Goal: Information Seeking & Learning: Learn about a topic

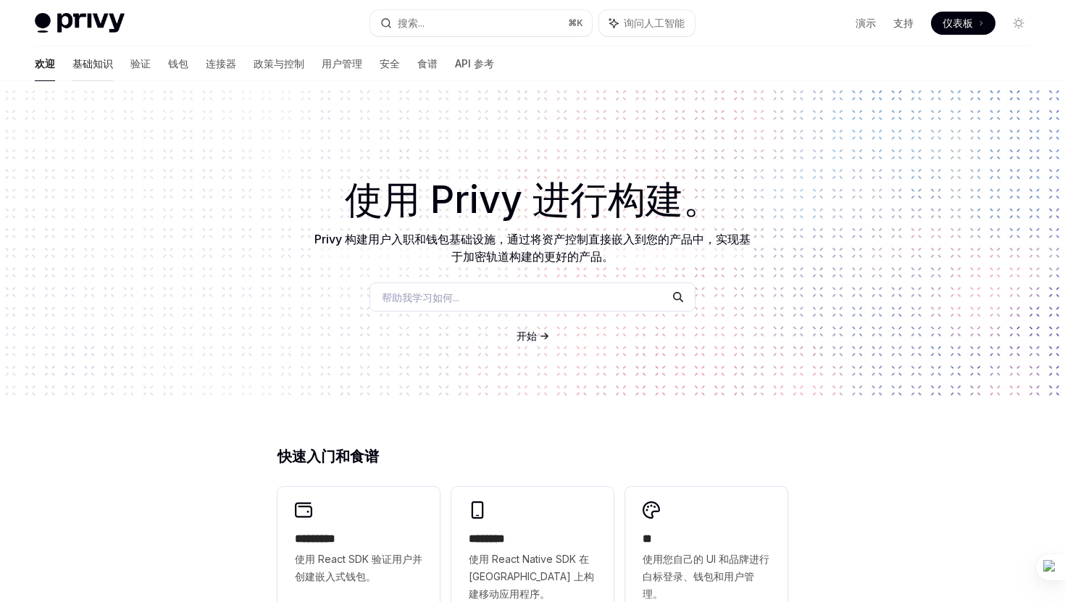
click at [72, 61] on font "基础知识" at bounding box center [92, 63] width 41 height 12
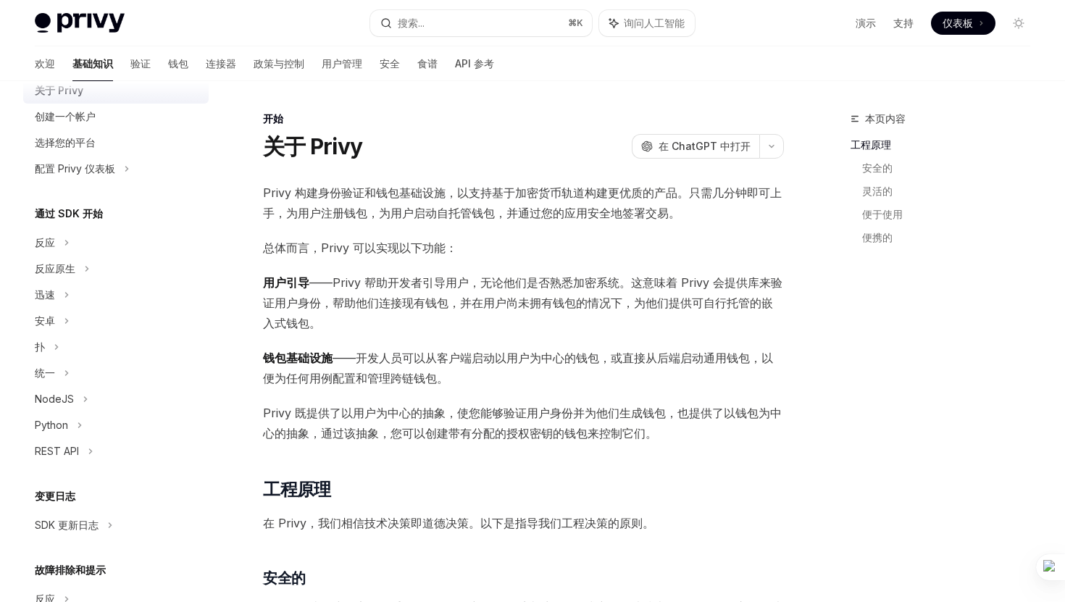
scroll to position [72, 0]
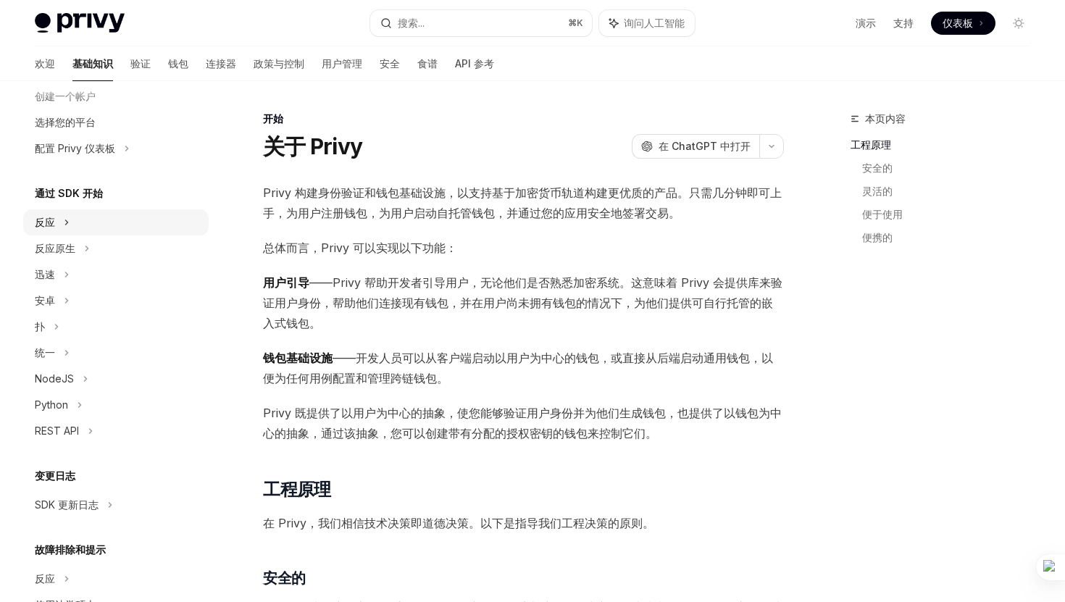
click at [70, 219] on div "反应" at bounding box center [115, 222] width 185 height 26
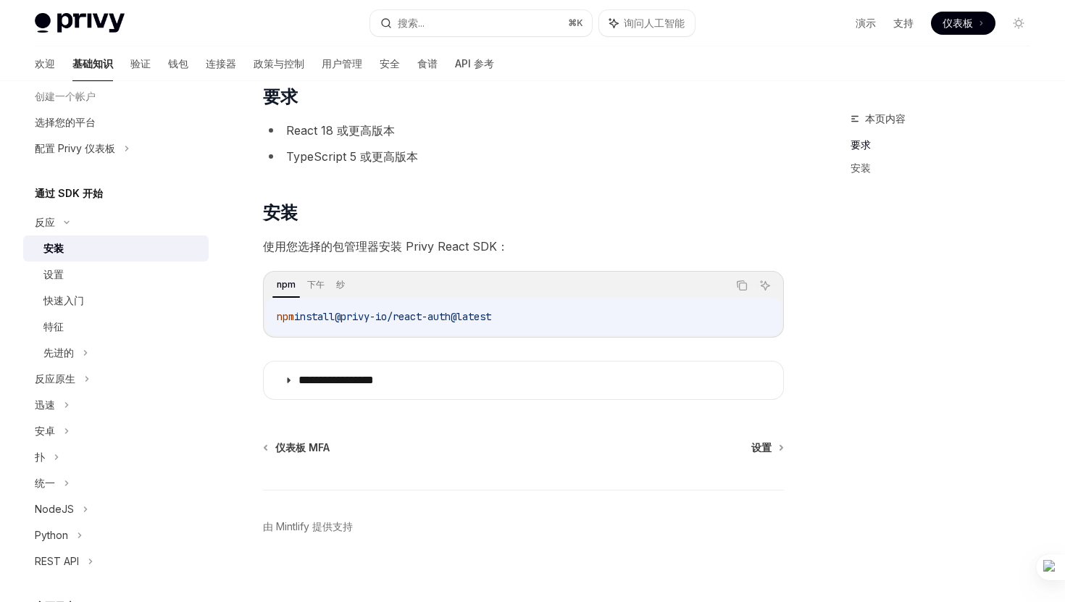
scroll to position [110, 0]
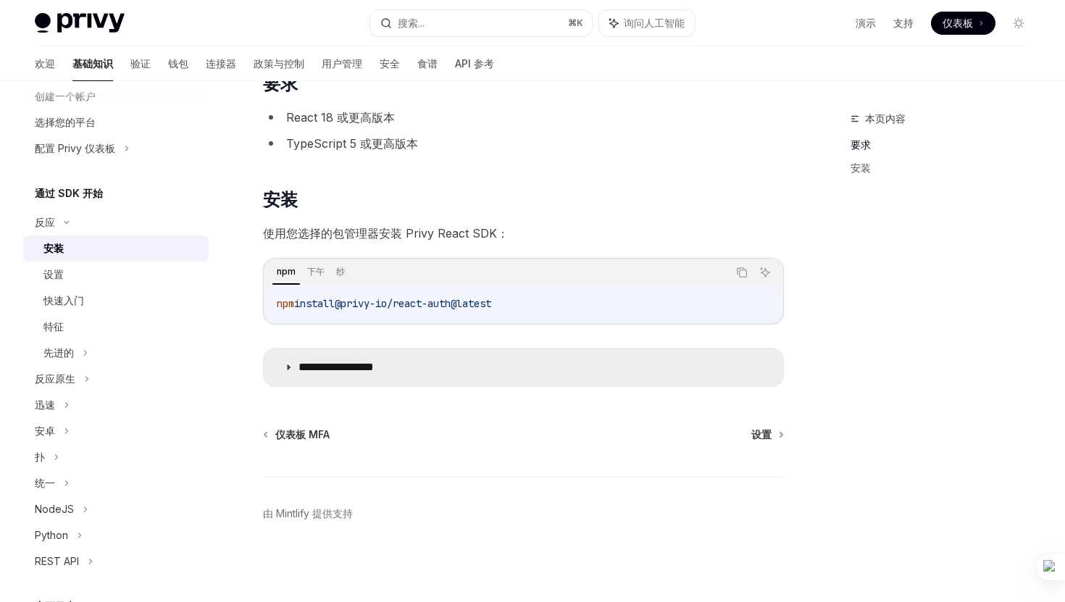
click at [285, 369] on icon at bounding box center [288, 367] width 9 height 9
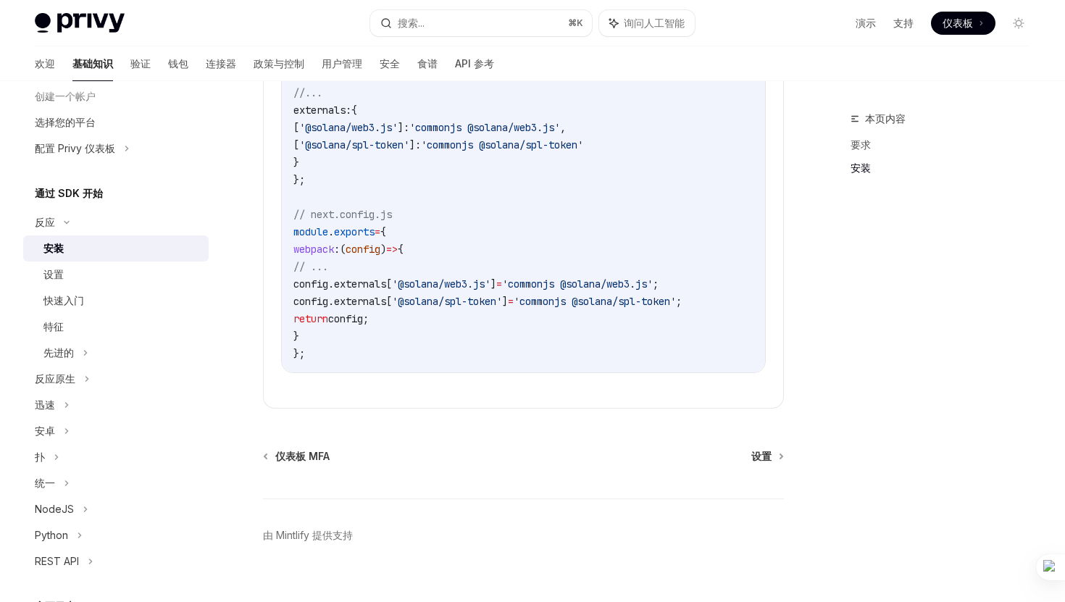
scroll to position [566, 0]
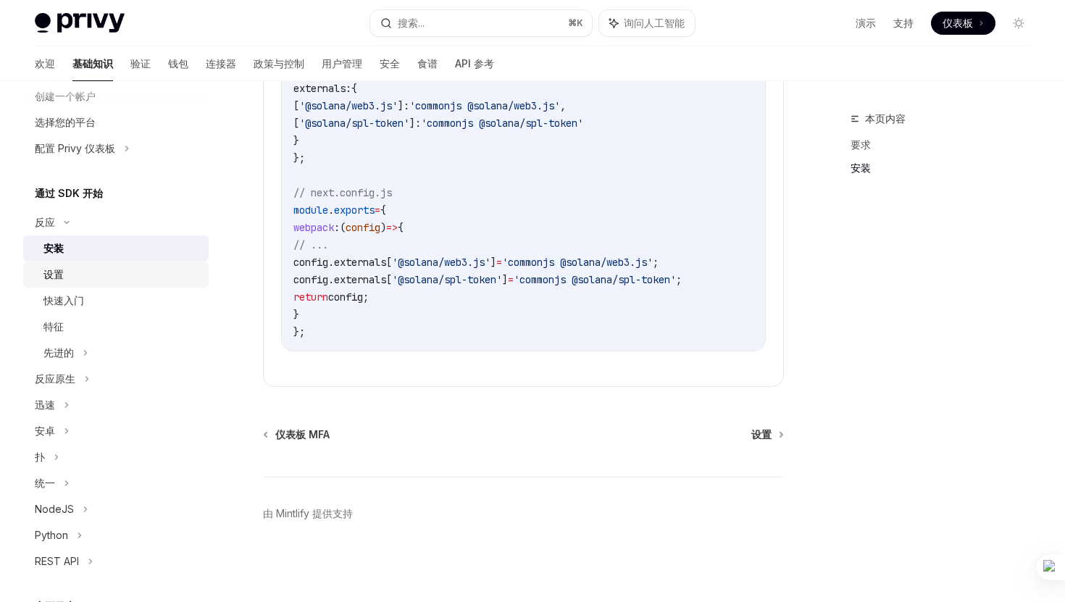
click at [78, 267] on div "设置" at bounding box center [121, 274] width 156 height 17
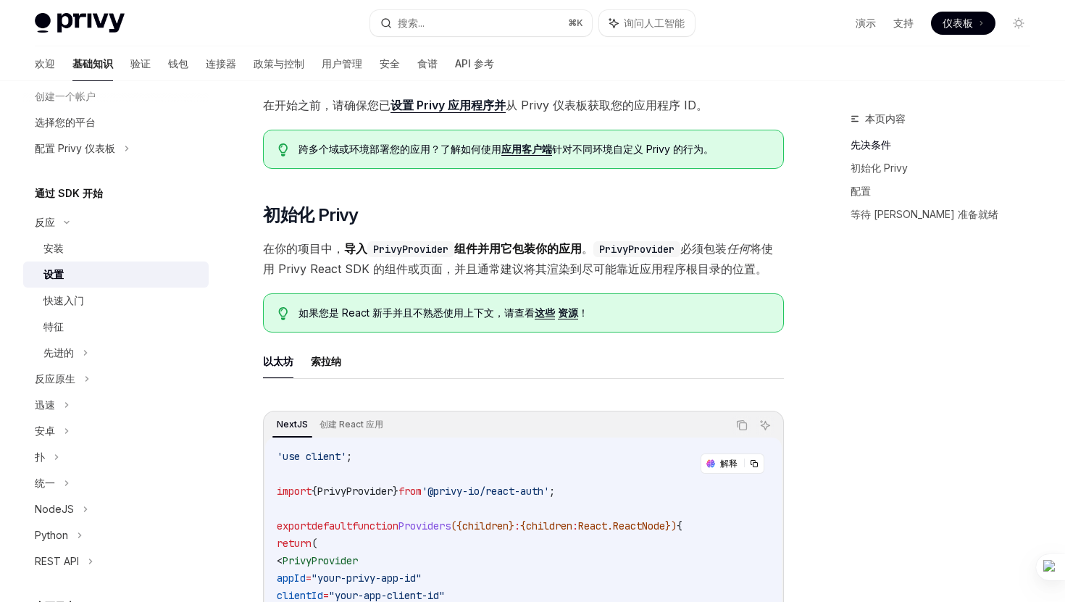
scroll to position [133, 0]
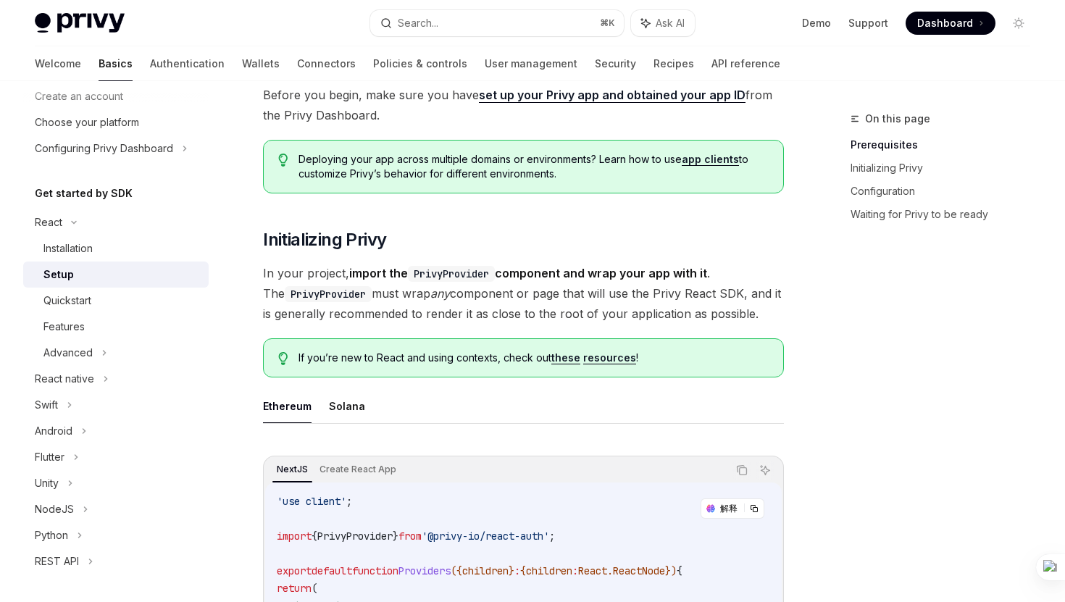
click at [605, 354] on link "resources" at bounding box center [609, 357] width 53 height 13
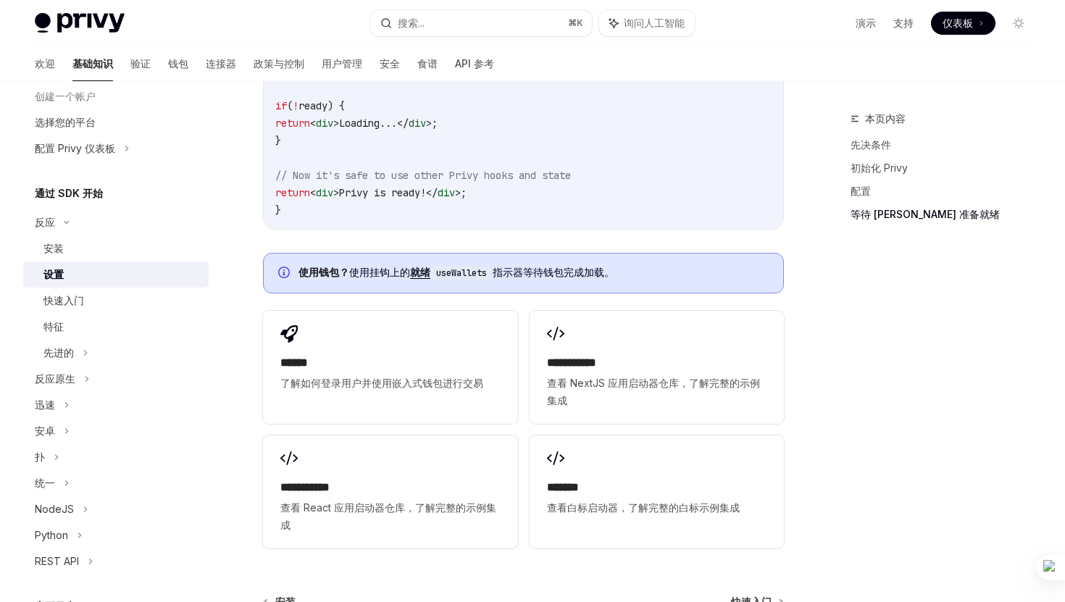
scroll to position [1637, 0]
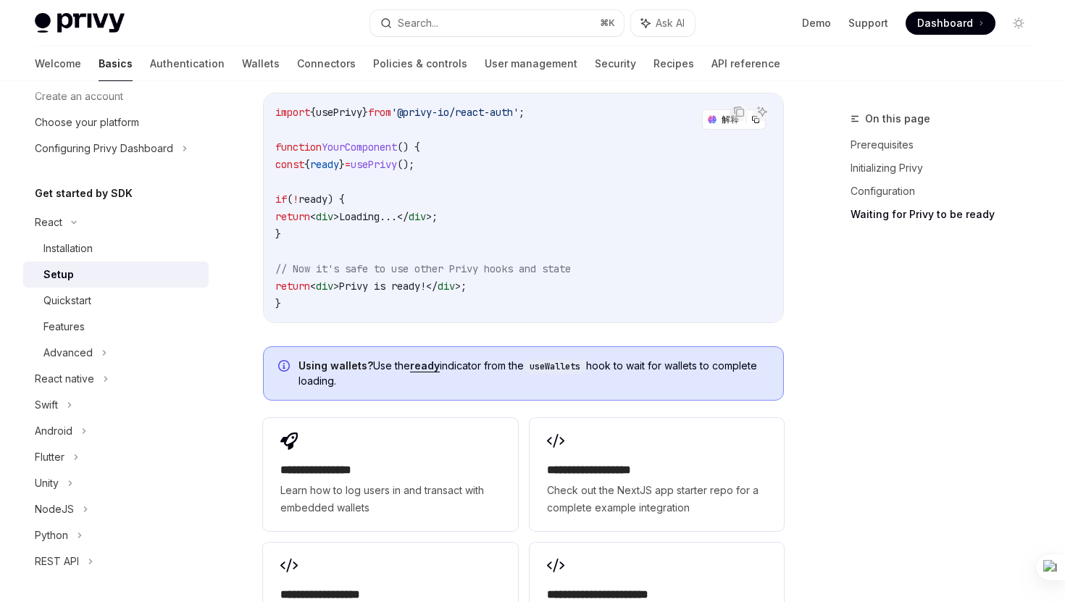
click at [558, 359] on code "useWallets" at bounding box center [555, 366] width 62 height 14
click at [610, 359] on span "Using wallets? Use the ready indicator from the useWallets hook to wait for wal…" at bounding box center [533, 374] width 470 height 30
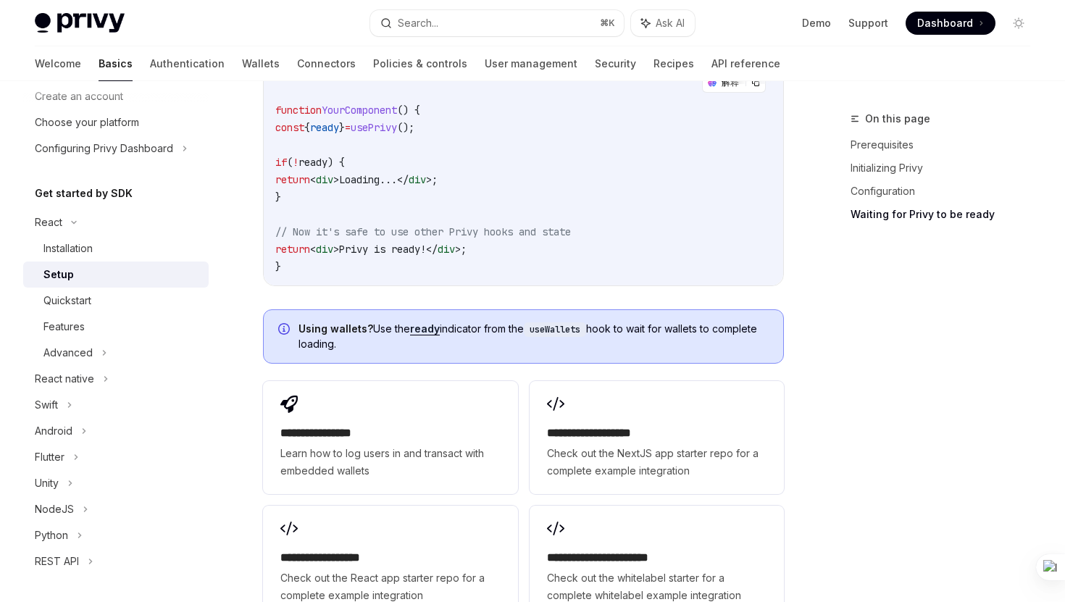
scroll to position [1680, 0]
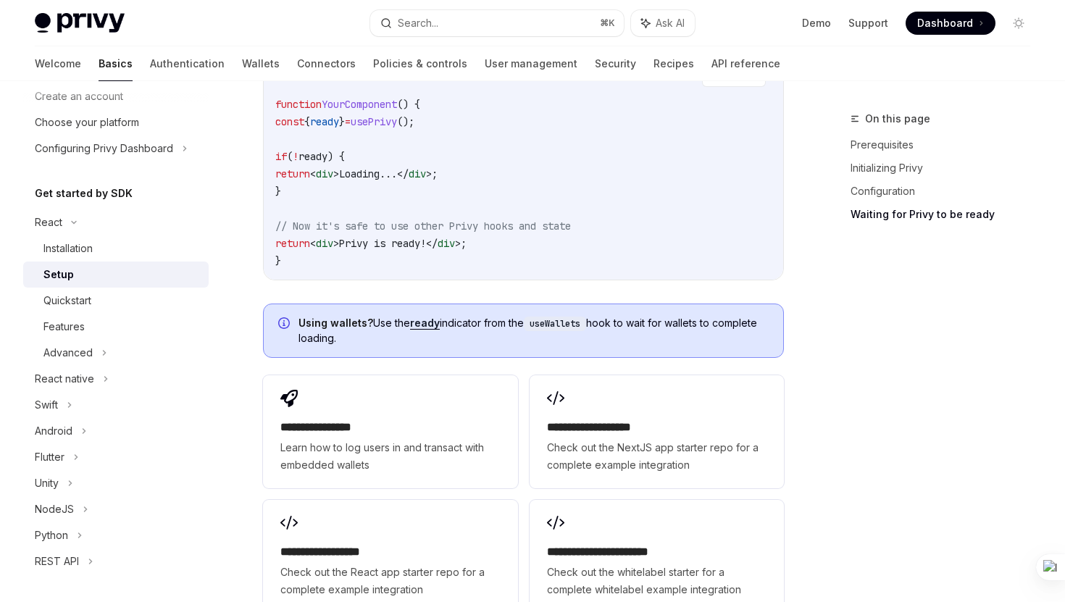
click at [321, 316] on strong "Using wallets?" at bounding box center [335, 322] width 75 height 12
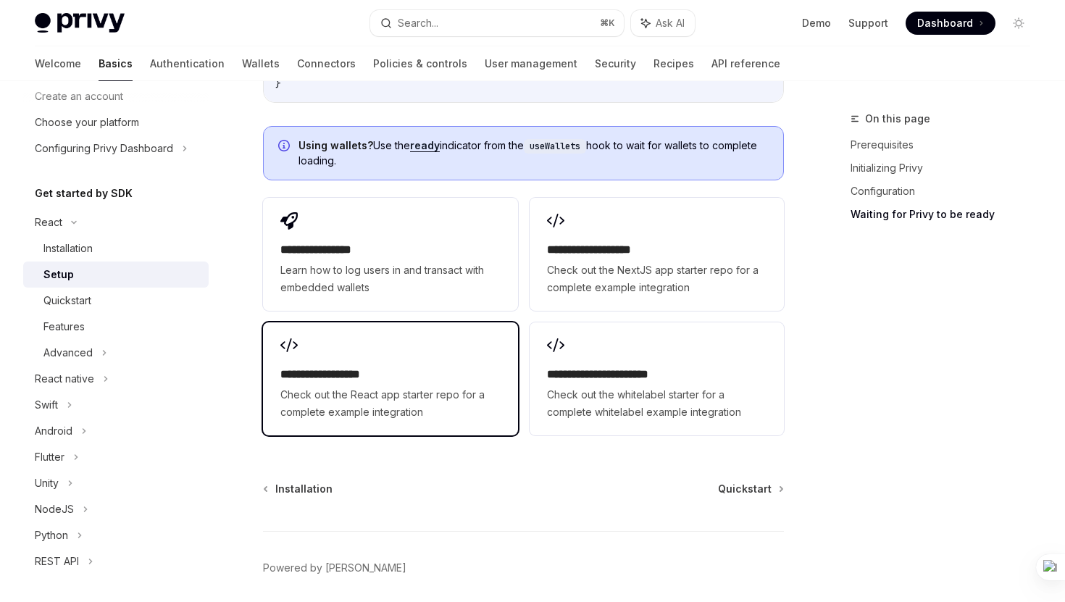
scroll to position [1890, 0]
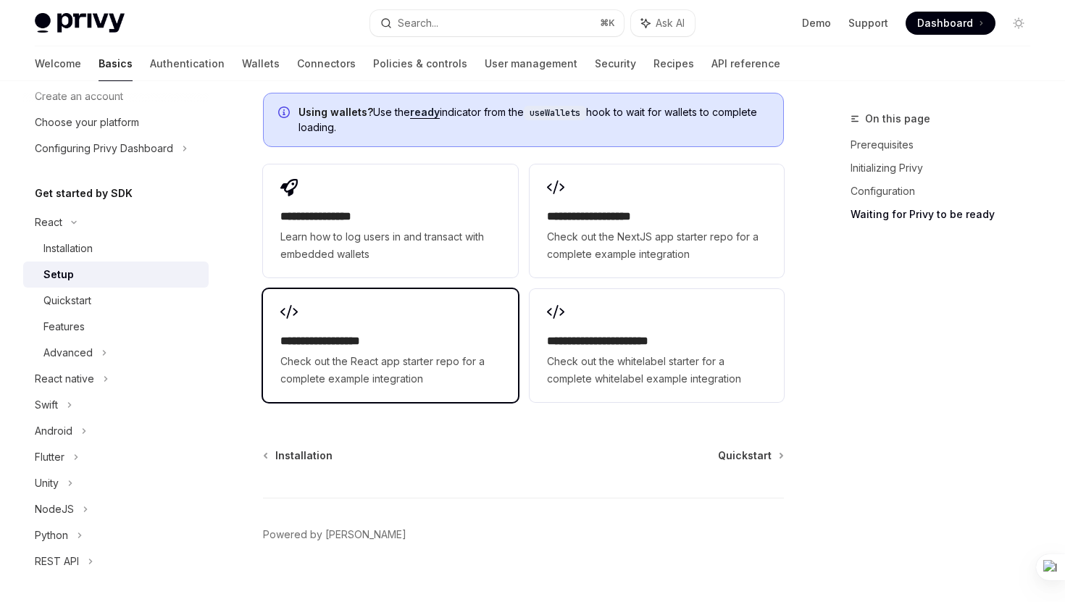
click at [348, 332] on h2 "**********" at bounding box center [389, 340] width 219 height 17
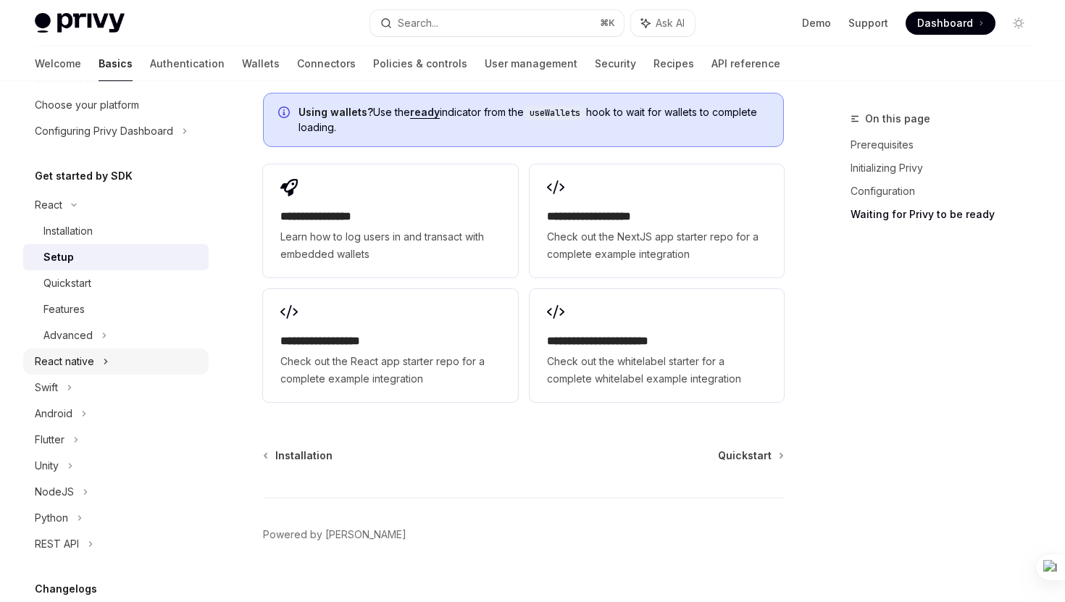
scroll to position [96, 0]
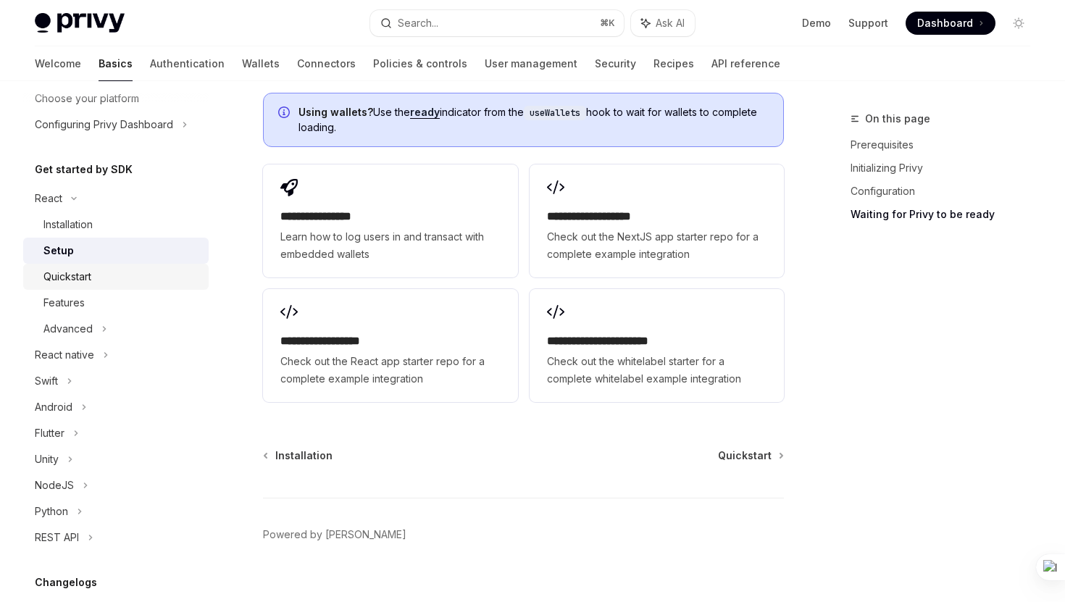
click at [164, 265] on link "Quickstart" at bounding box center [115, 277] width 185 height 26
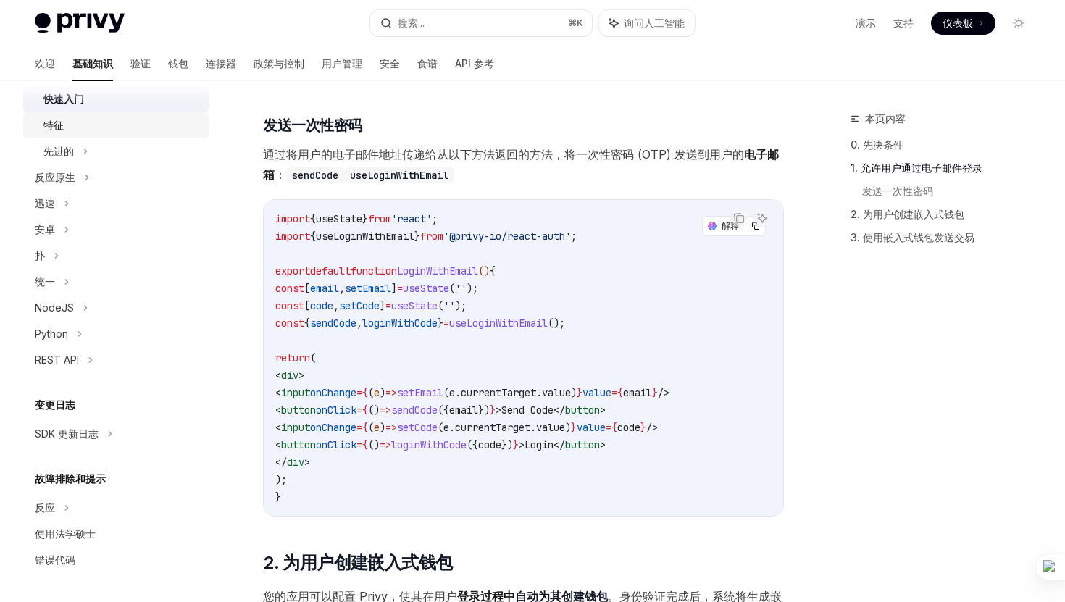
scroll to position [532, 0]
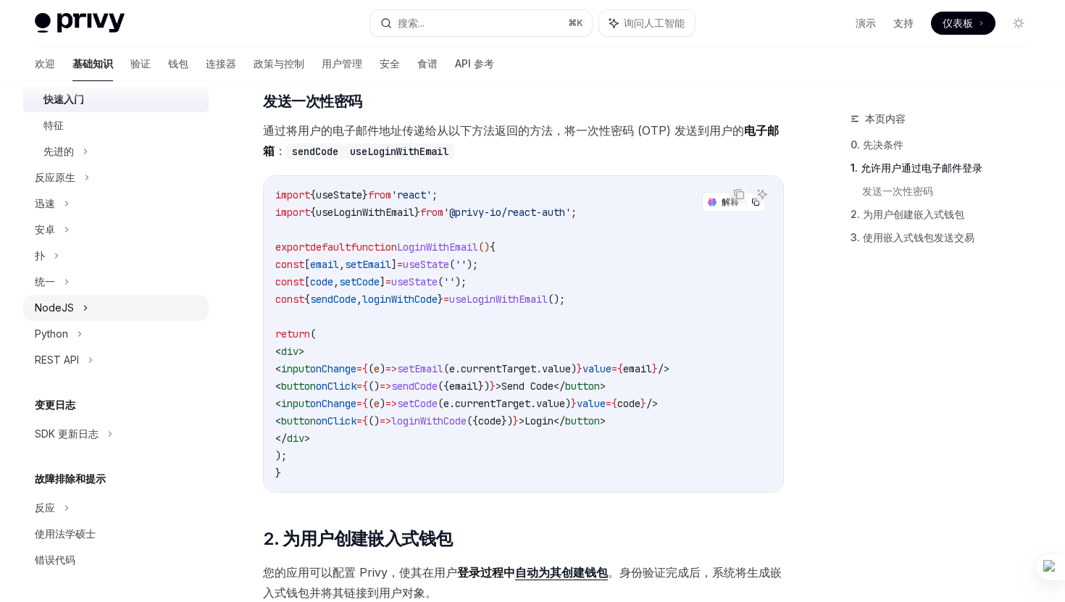
click at [88, 318] on div "NodeJS" at bounding box center [115, 308] width 185 height 26
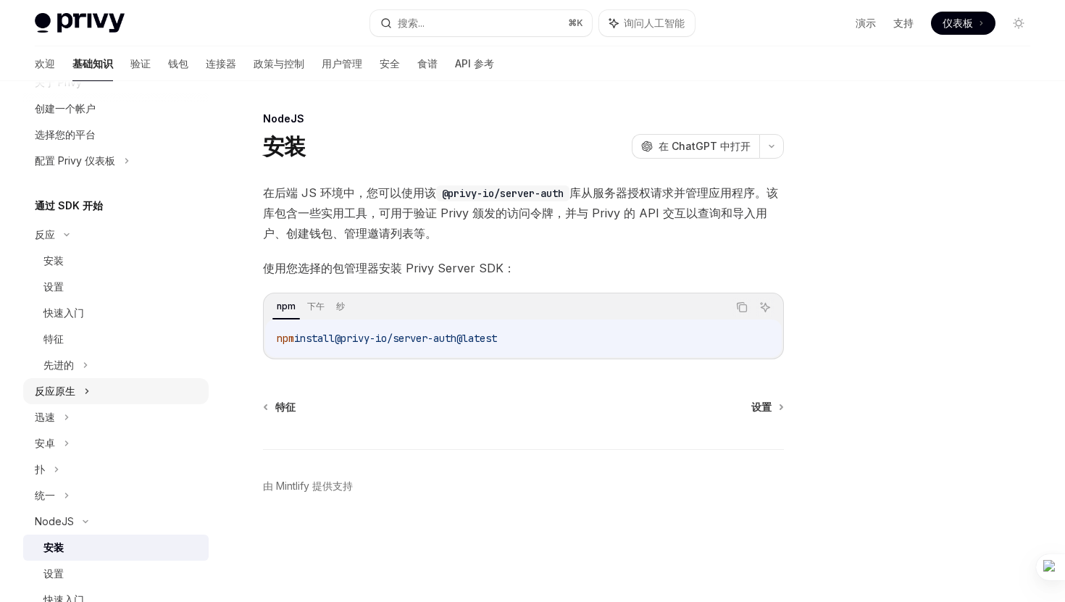
scroll to position [35, 0]
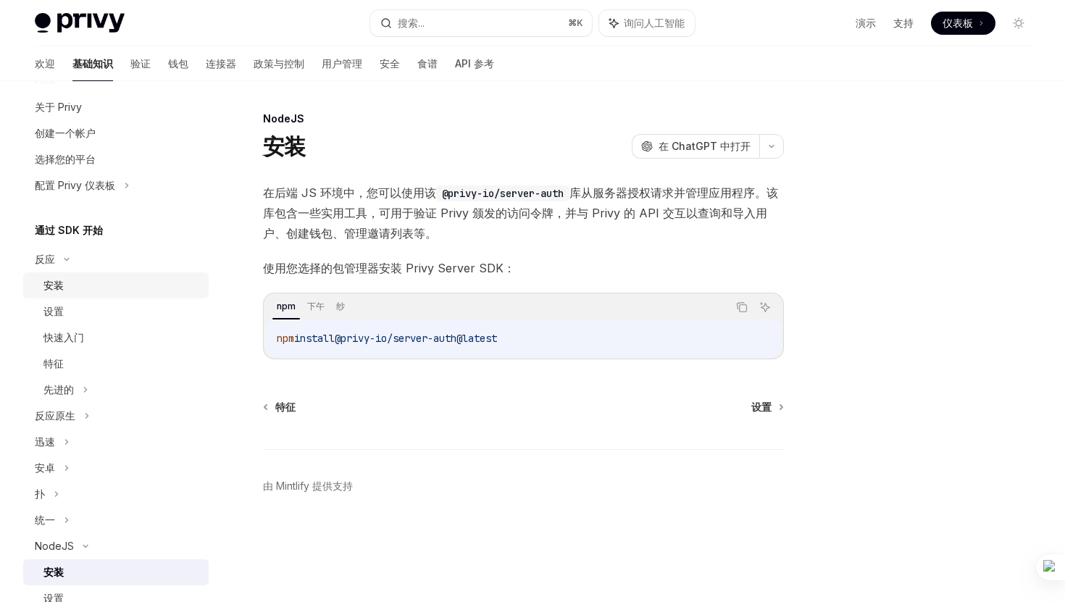
click at [101, 277] on div "安装" at bounding box center [121, 285] width 156 height 17
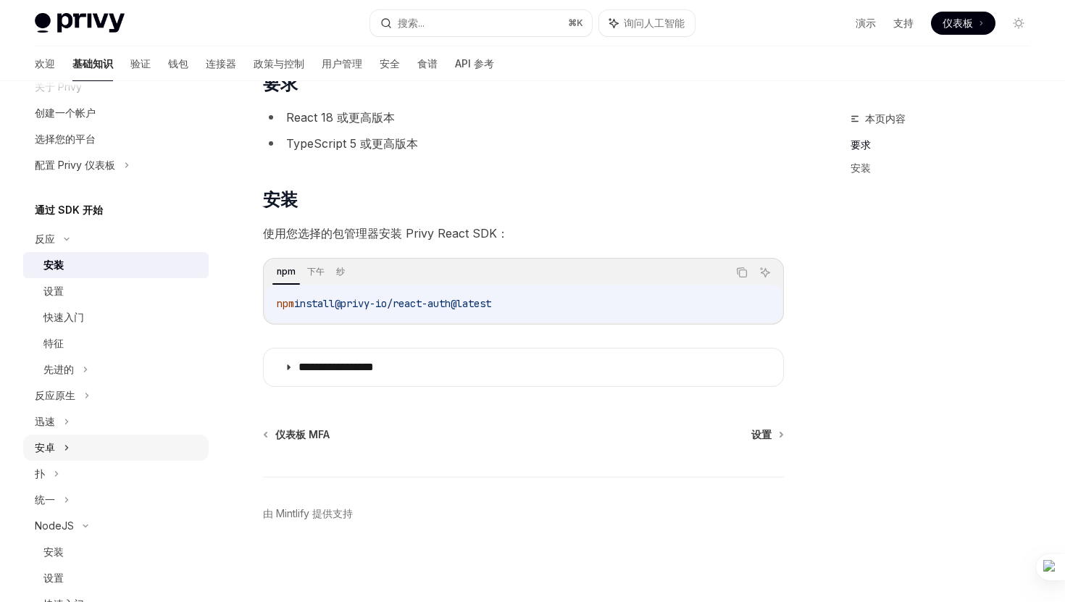
scroll to position [43, 0]
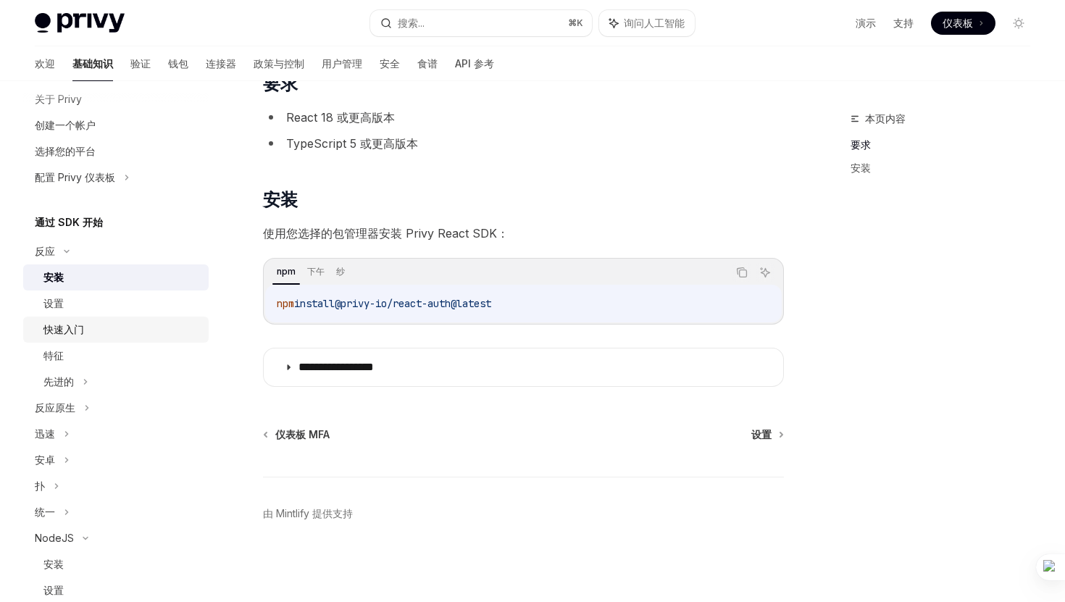
click at [114, 322] on div "快速入门" at bounding box center [121, 329] width 156 height 17
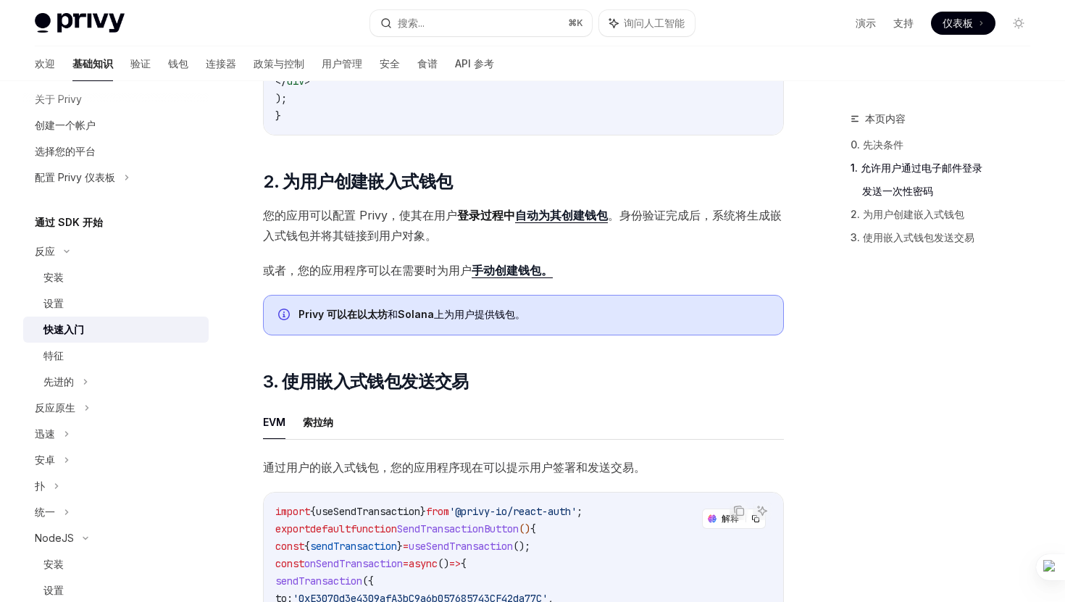
scroll to position [898, 0]
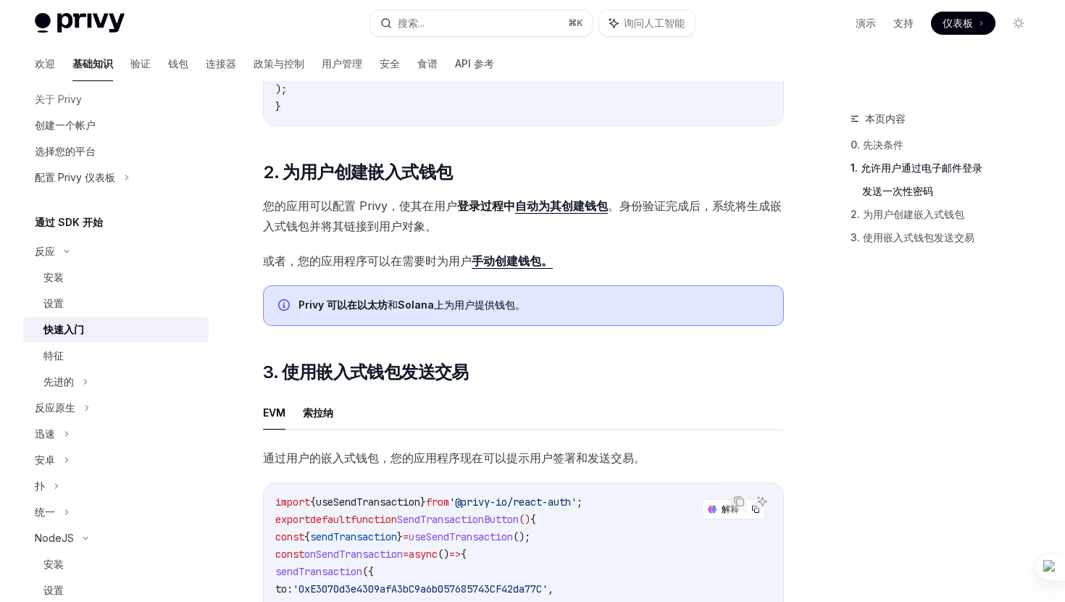
click at [446, 212] on font "在用户" at bounding box center [439, 205] width 35 height 14
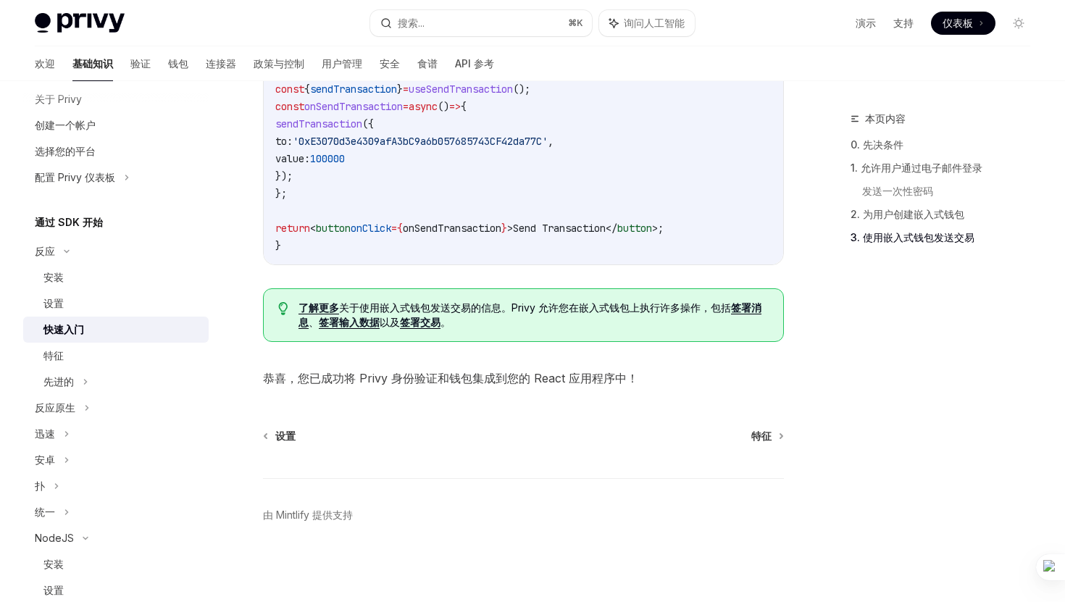
scroll to position [1353, 0]
click at [740, 309] on font "签署消息" at bounding box center [529, 313] width 463 height 27
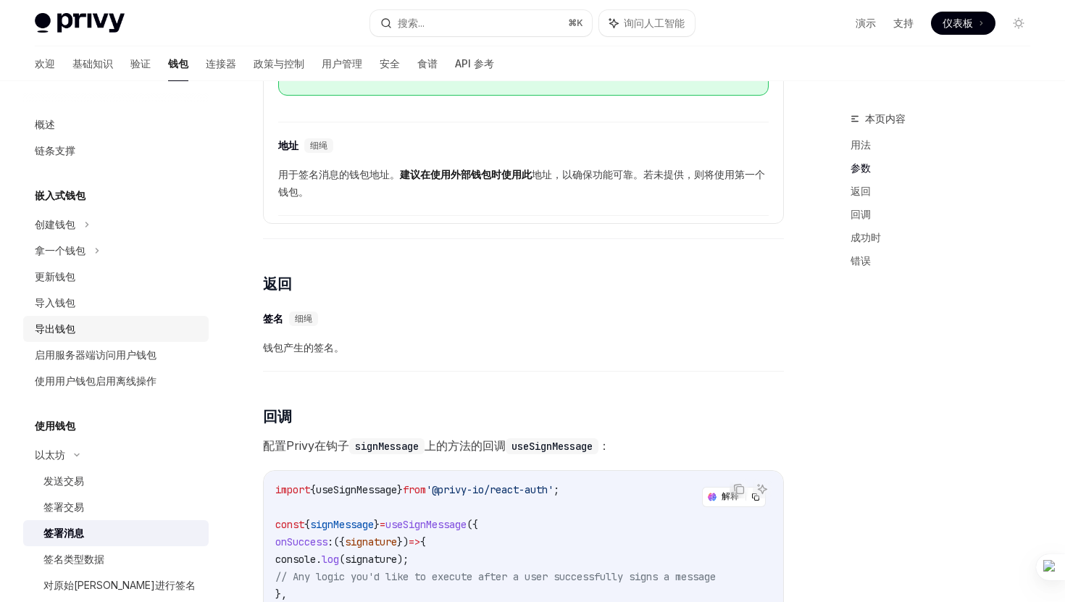
scroll to position [896, 0]
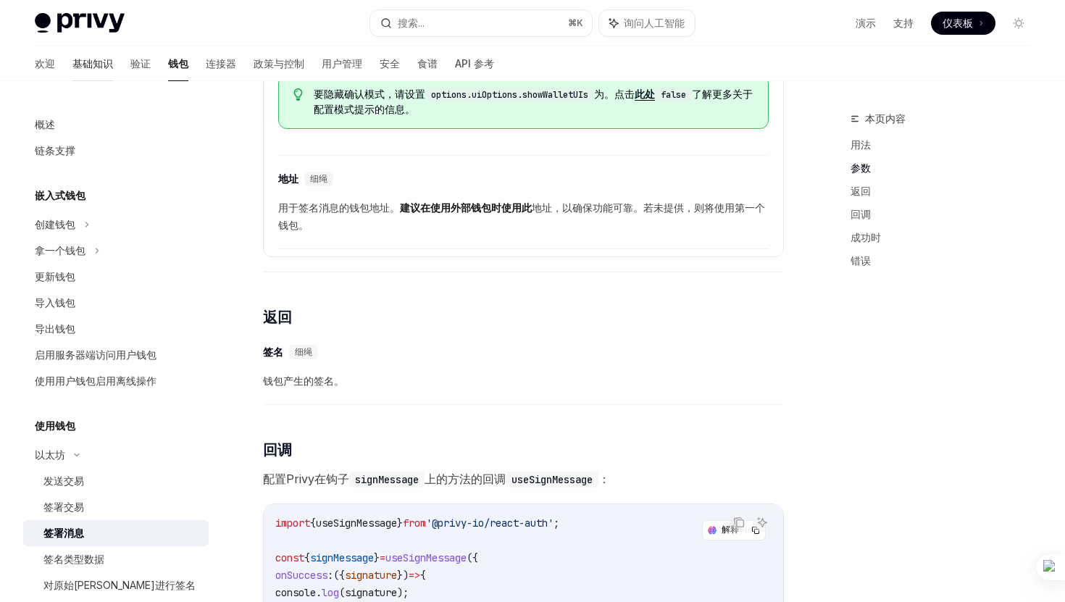
click at [72, 62] on font "基础知识" at bounding box center [92, 63] width 41 height 12
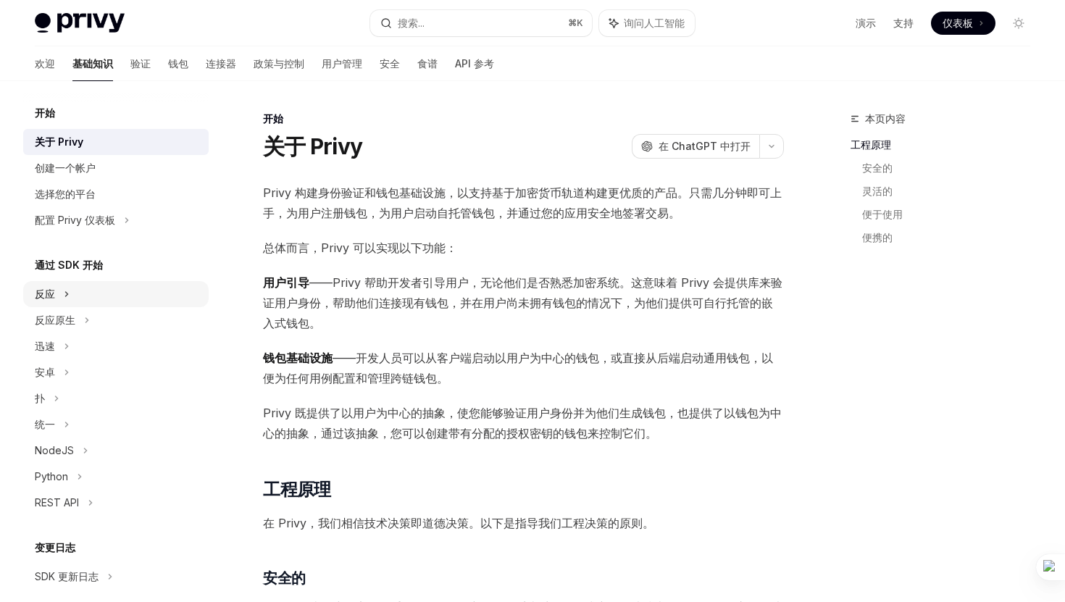
click at [74, 290] on div "反应" at bounding box center [115, 294] width 185 height 26
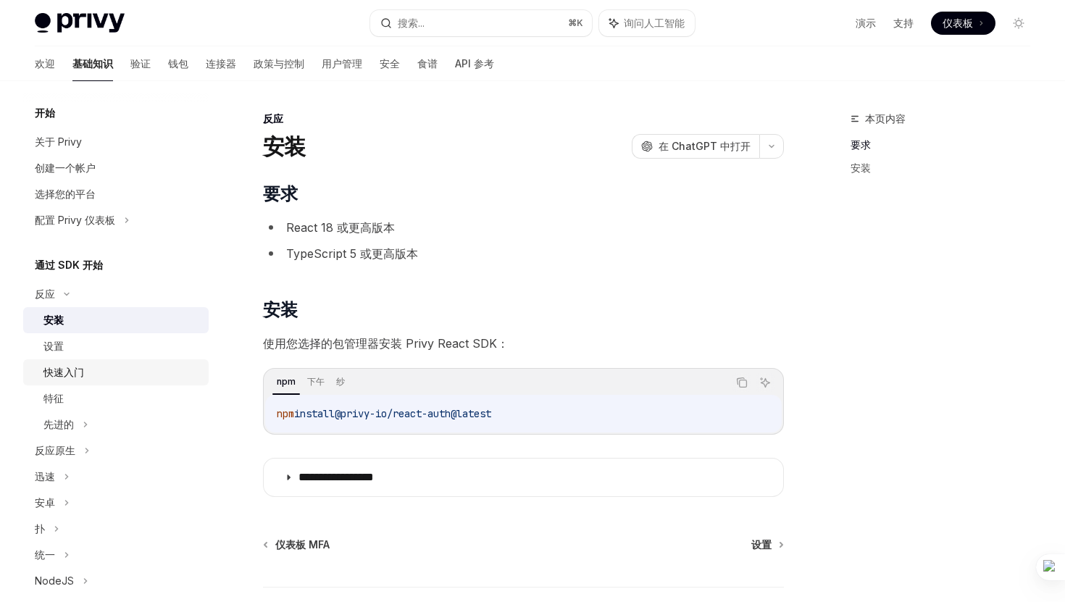
click at [88, 374] on div "快速入门" at bounding box center [121, 372] width 156 height 17
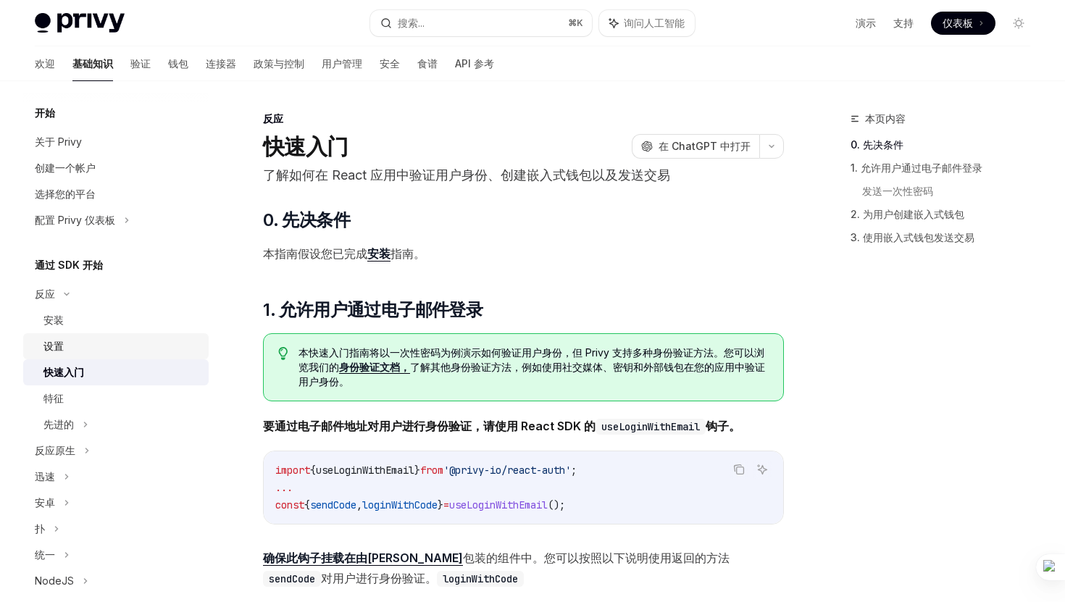
click at [71, 352] on div "设置" at bounding box center [121, 346] width 156 height 17
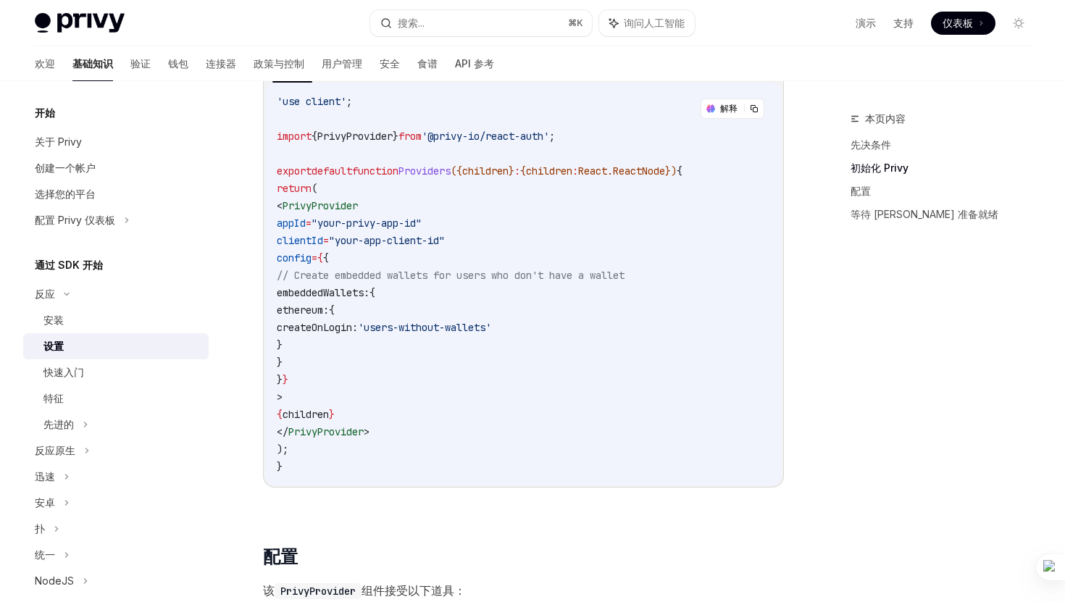
scroll to position [479, 0]
click at [335, 406] on span "}" at bounding box center [332, 412] width 6 height 13
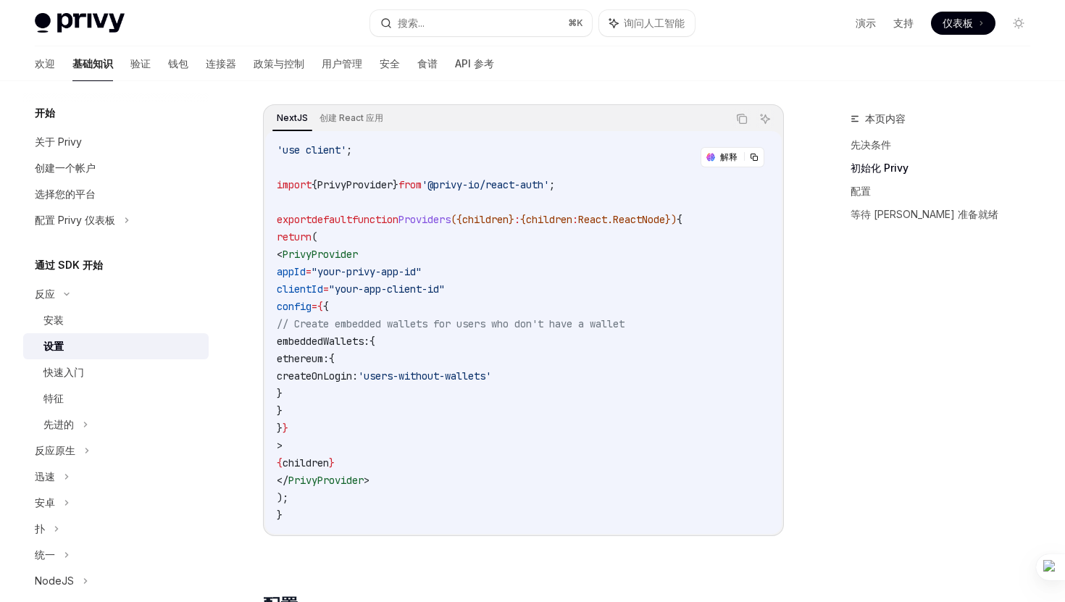
scroll to position [427, 0]
click at [352, 148] on span ";" at bounding box center [349, 151] width 6 height 13
click at [390, 163] on code "'use client' ; import { PrivyProvider } from '@privy-io/react-auth' ; export de…" at bounding box center [523, 334] width 493 height 382
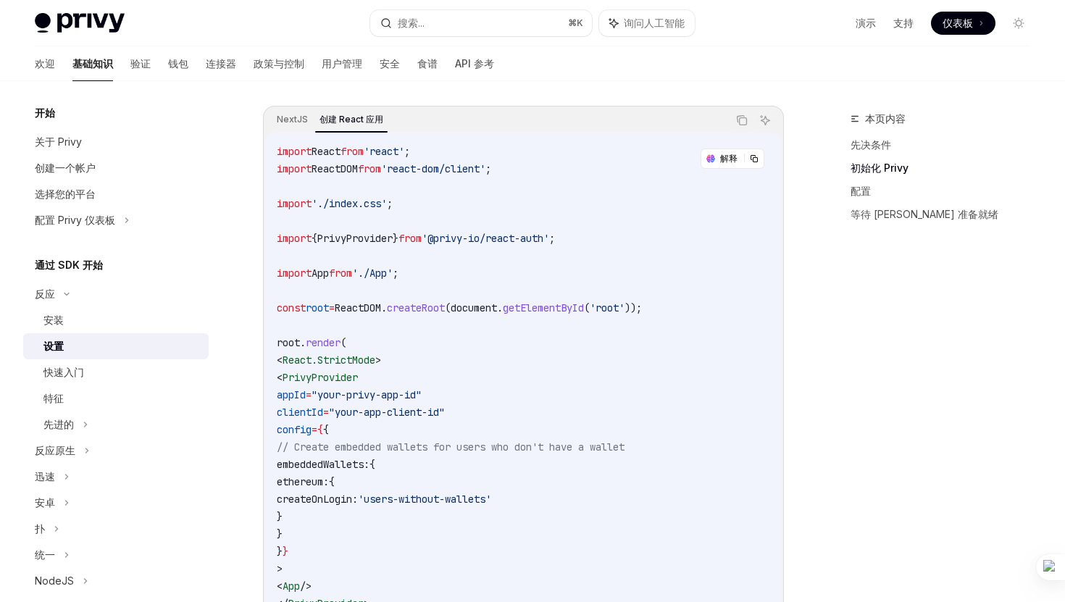
click at [463, 167] on span "'react-dom/client'" at bounding box center [433, 168] width 104 height 13
click at [453, 282] on code "import React from 'react' ; import ReactDOM from 'react-dom/client' ; import '.…" at bounding box center [523, 395] width 493 height 504
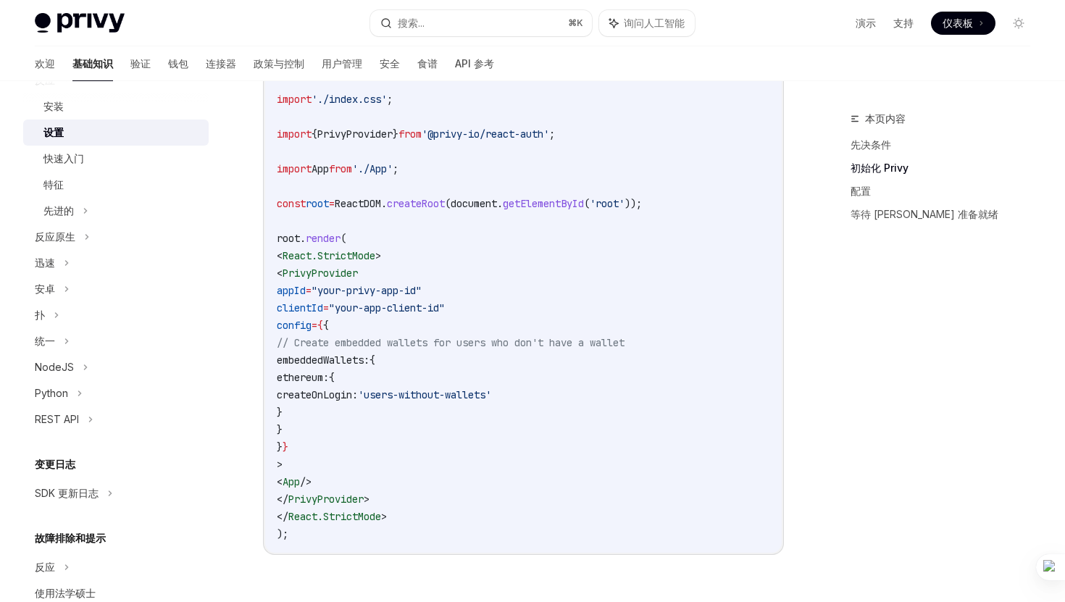
scroll to position [532, 0]
click at [130, 68] on font "验证" at bounding box center [140, 63] width 20 height 12
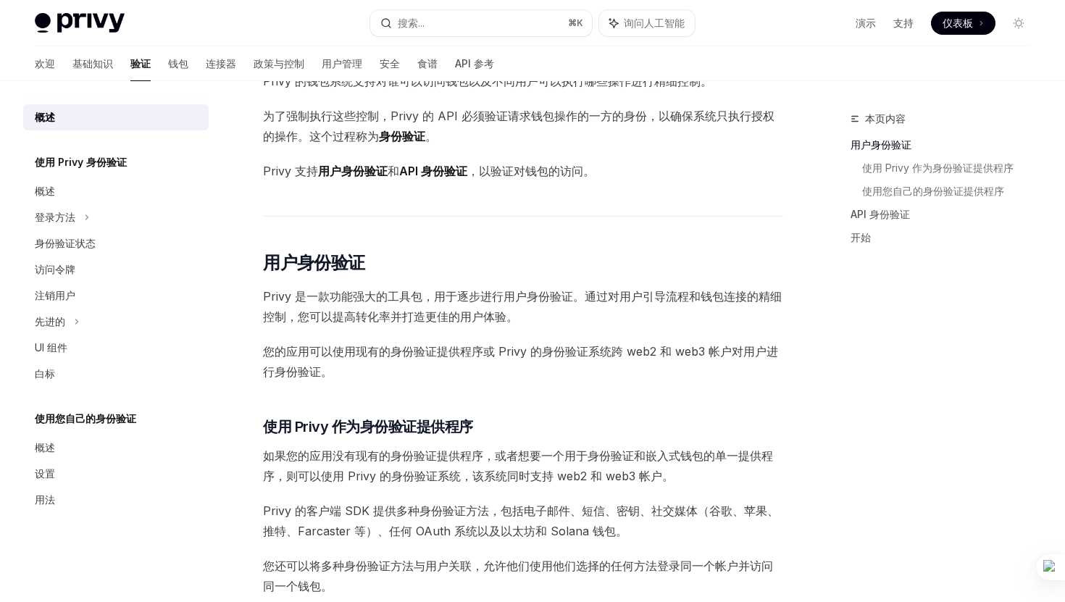
scroll to position [93, 0]
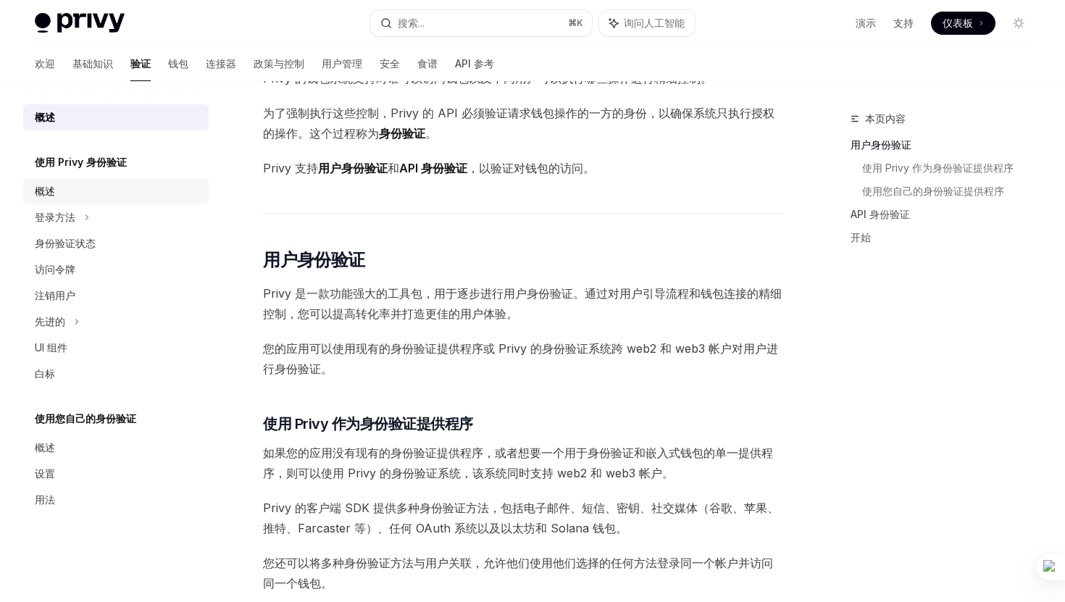
click at [49, 186] on font "概述" at bounding box center [45, 191] width 20 height 12
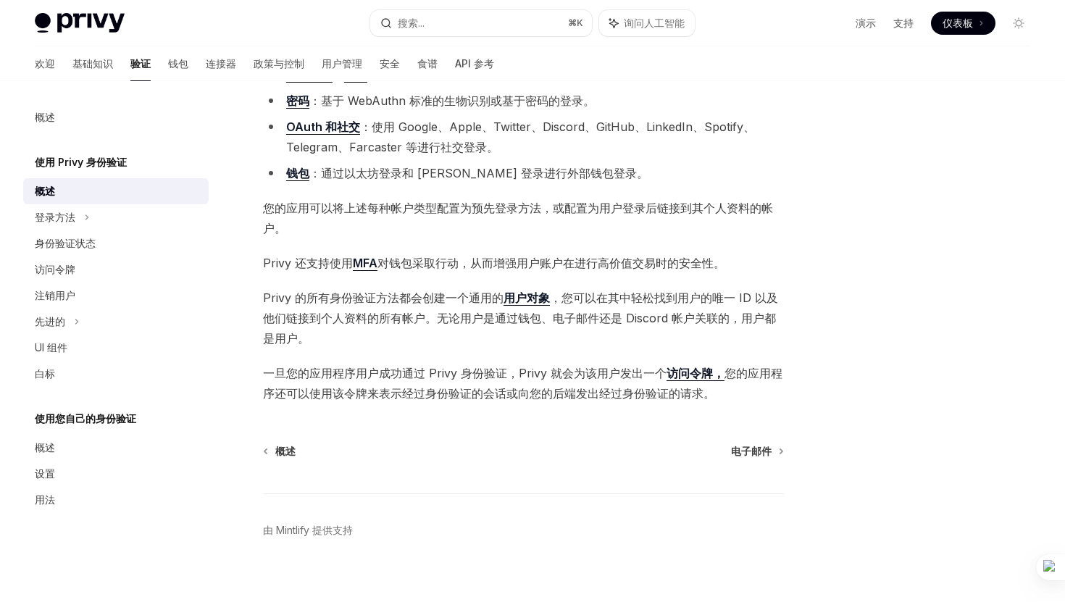
scroll to position [155, 0]
click at [455, 63] on font "API 参考" at bounding box center [474, 63] width 39 height 12
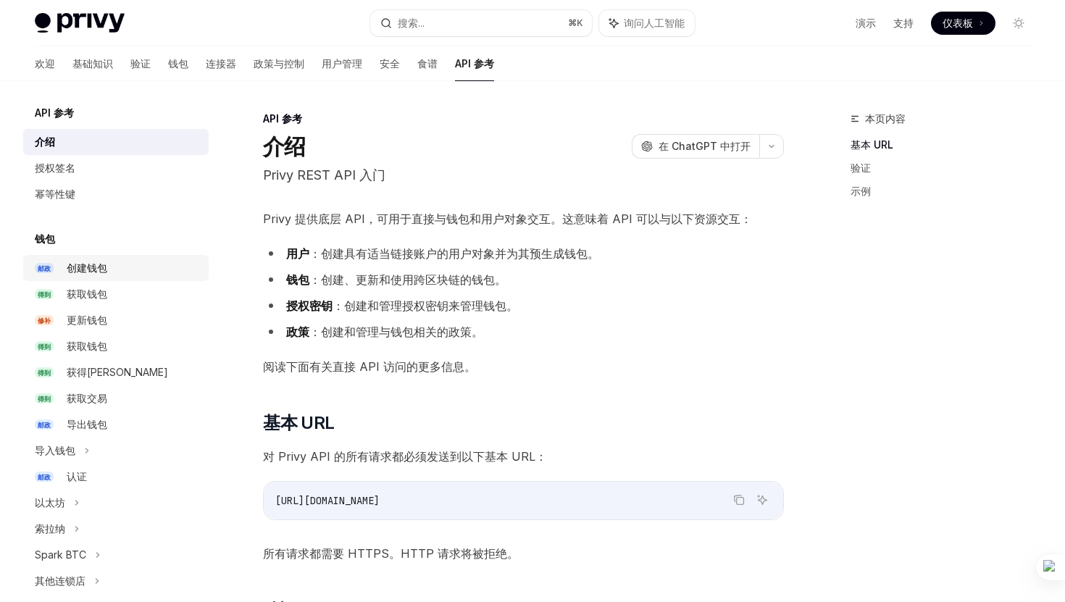
click at [172, 261] on div "创建钱包" at bounding box center [133, 267] width 133 height 17
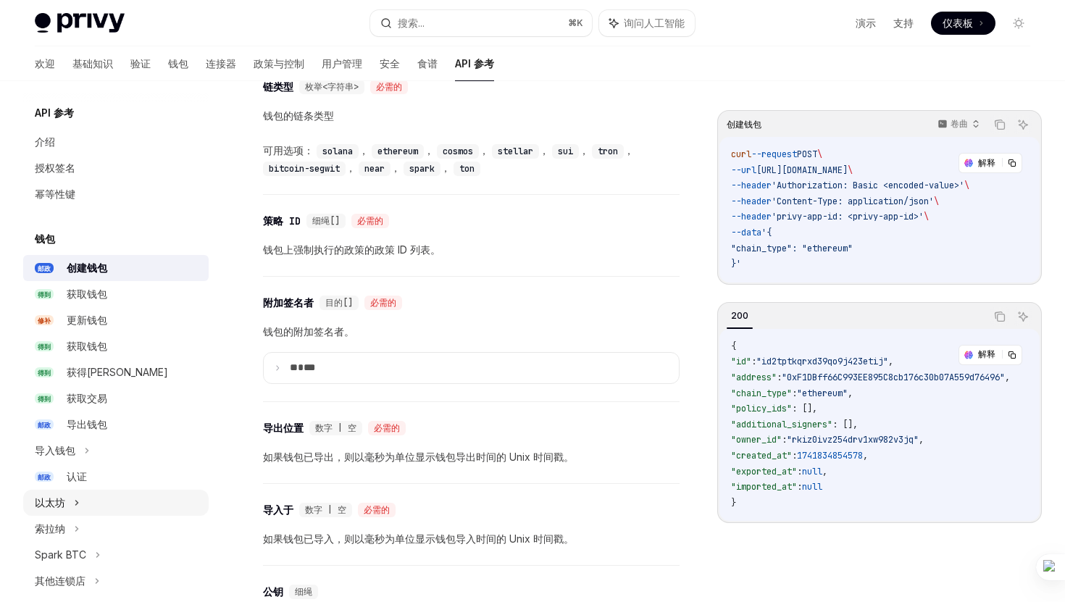
scroll to position [1557, 0]
click at [125, 512] on div "以太坊" at bounding box center [115, 503] width 185 height 26
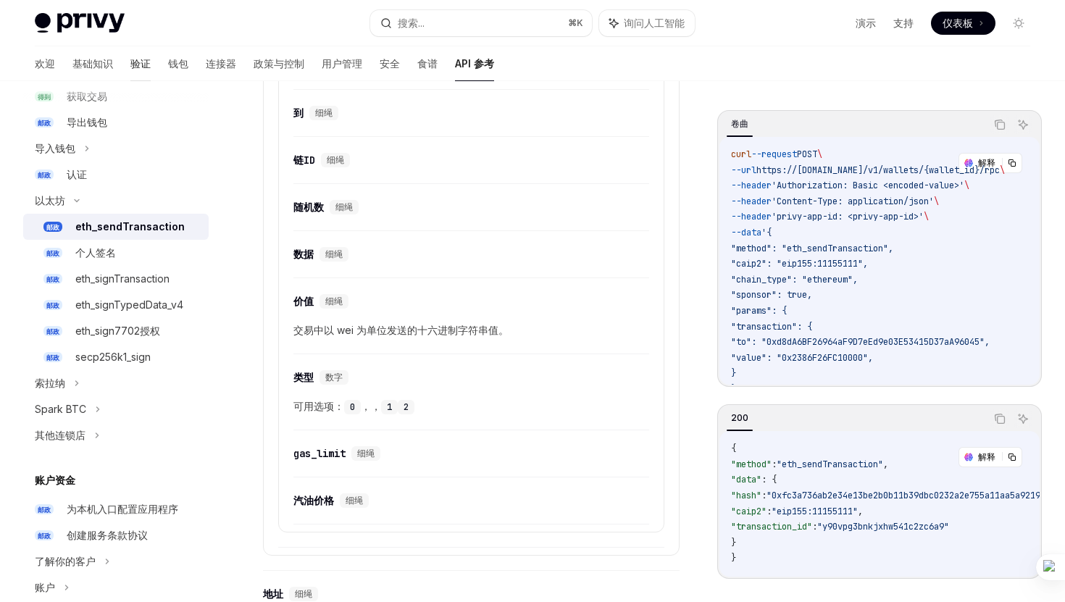
click at [130, 64] on font "验证" at bounding box center [140, 63] width 20 height 12
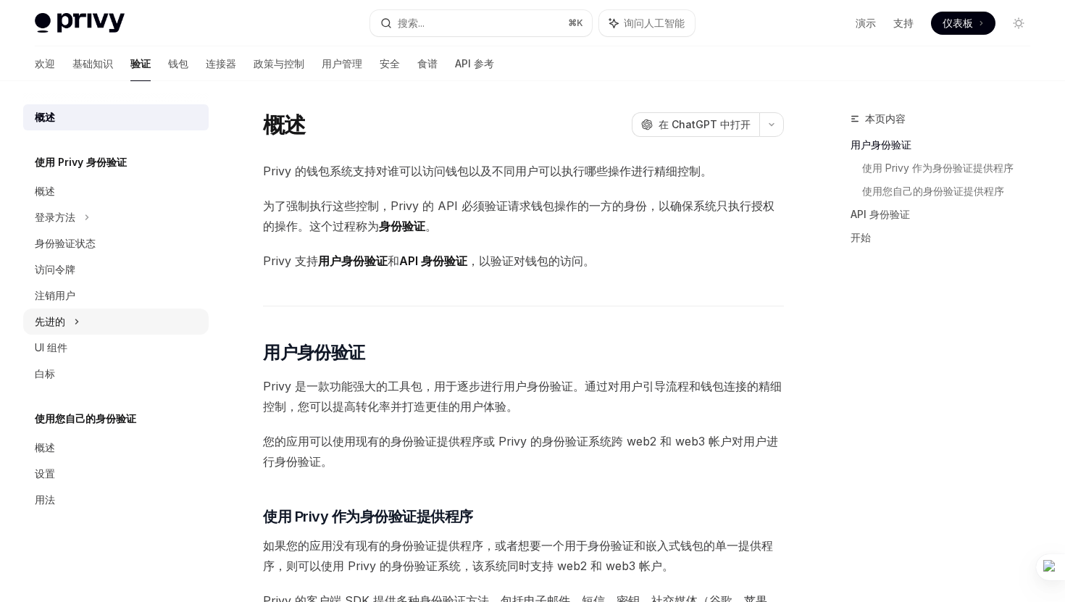
click at [101, 324] on div "先进的" at bounding box center [115, 322] width 185 height 26
click at [114, 324] on div "先进的" at bounding box center [115, 322] width 185 height 26
click at [104, 343] on div "UI 组件" at bounding box center [117, 347] width 165 height 17
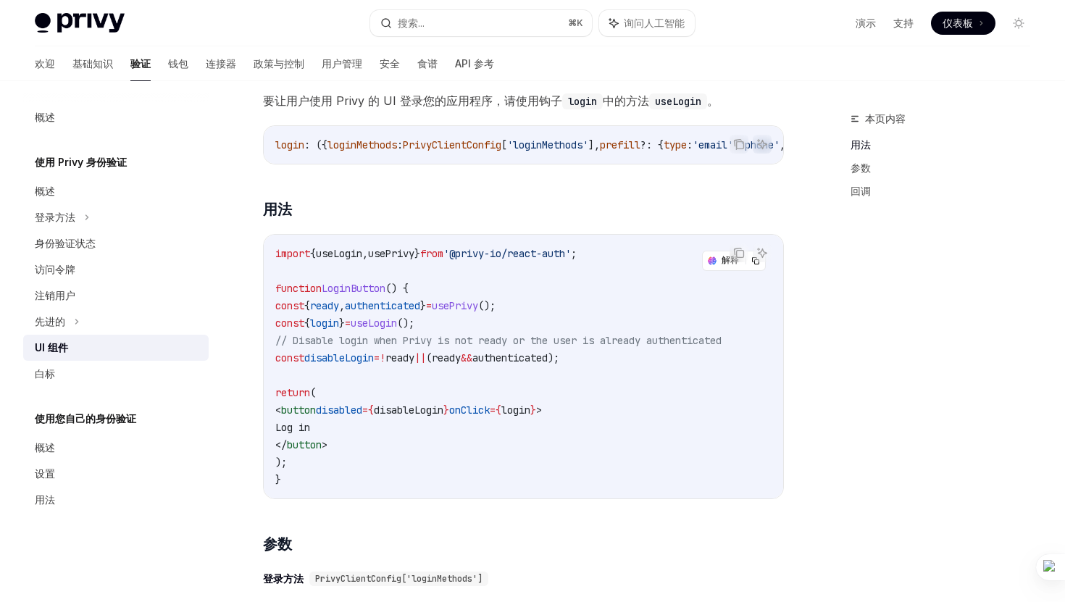
scroll to position [808, 0]
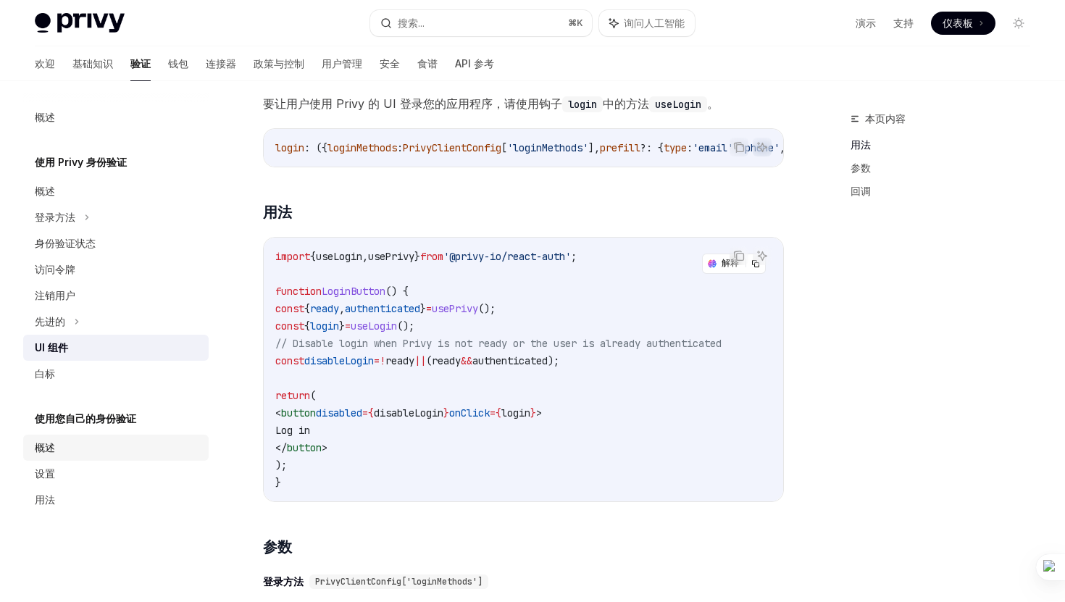
click at [98, 453] on div "概述" at bounding box center [117, 447] width 165 height 17
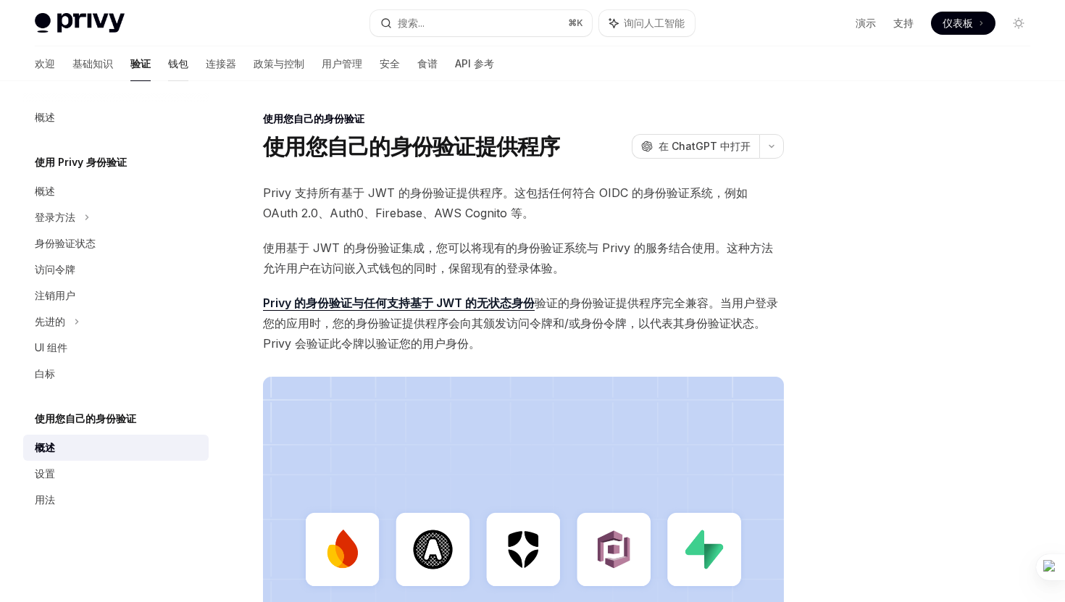
click at [168, 64] on font "钱包" at bounding box center [178, 63] width 20 height 12
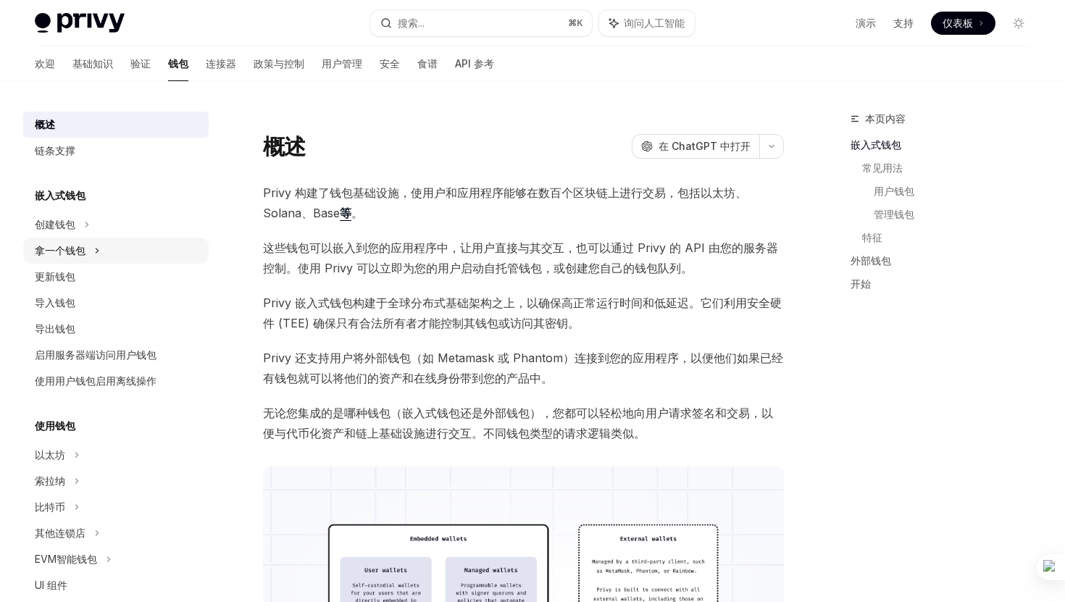
click at [119, 251] on div "拿一个钱包" at bounding box center [115, 251] width 185 height 26
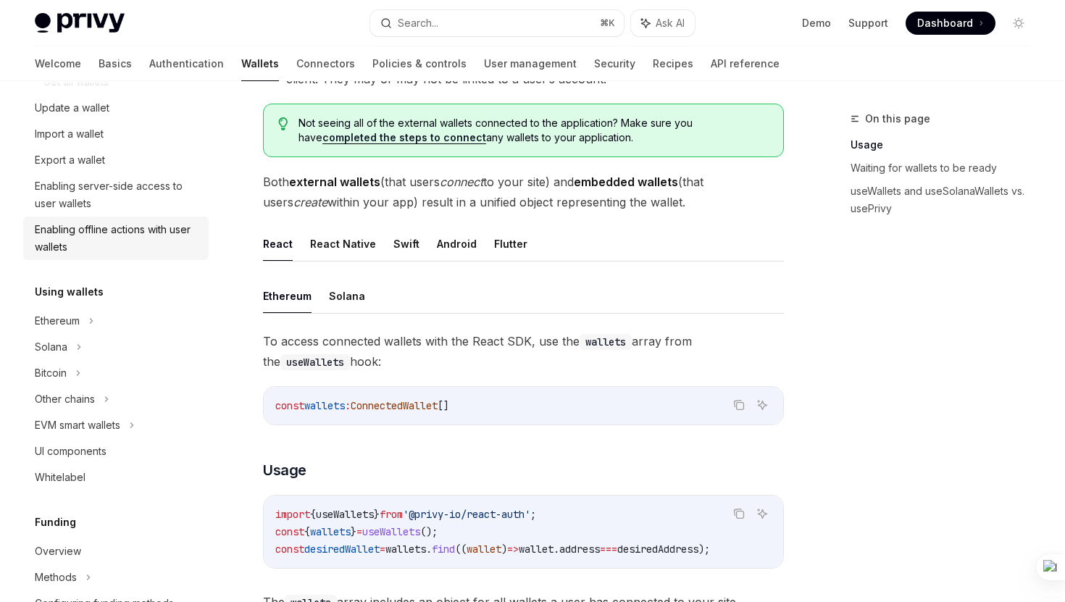
scroll to position [251, 0]
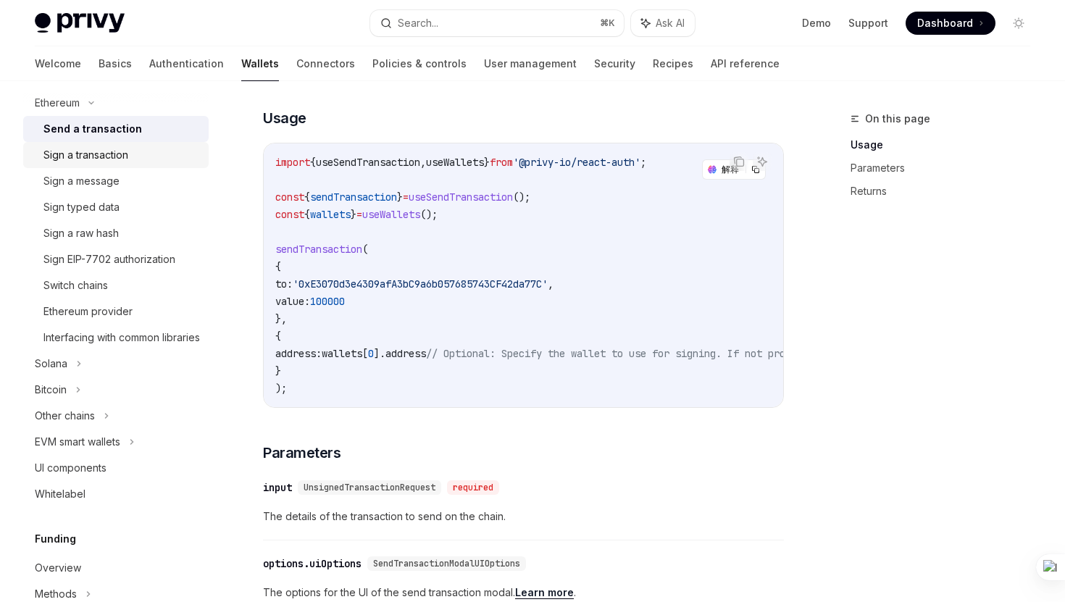
scroll to position [466, 0]
click at [146, 305] on div "Ethereum provider" at bounding box center [121, 309] width 156 height 17
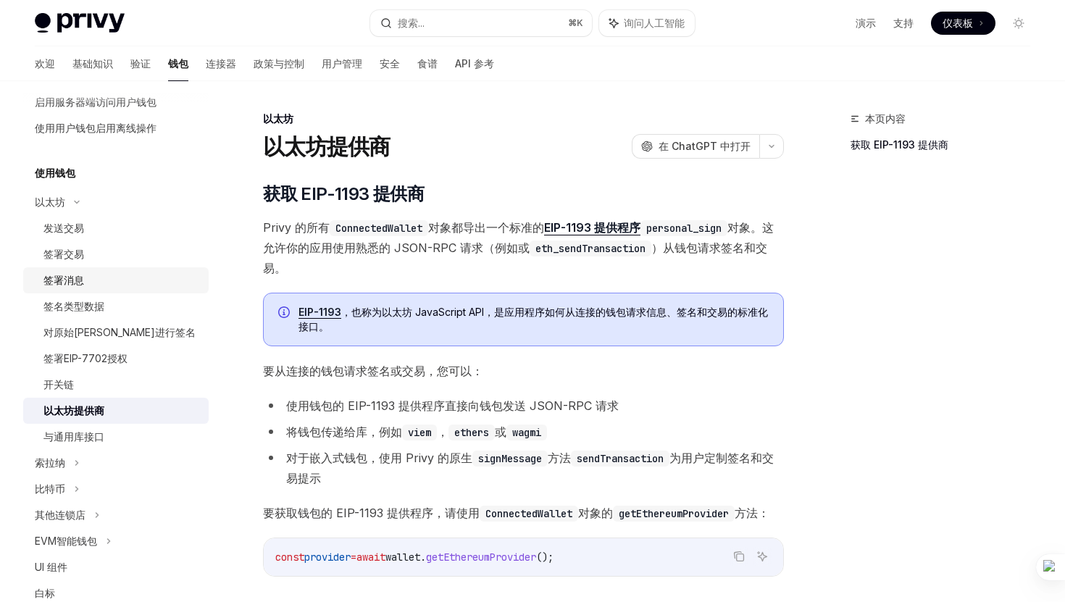
scroll to position [308, 0]
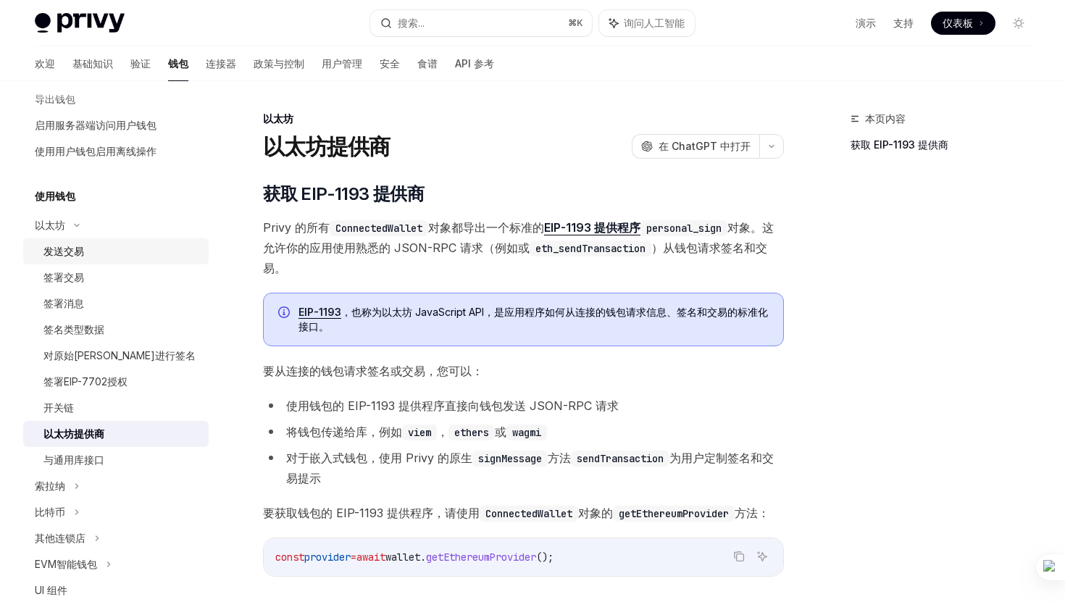
click at [114, 248] on div "发送交易" at bounding box center [121, 251] width 156 height 17
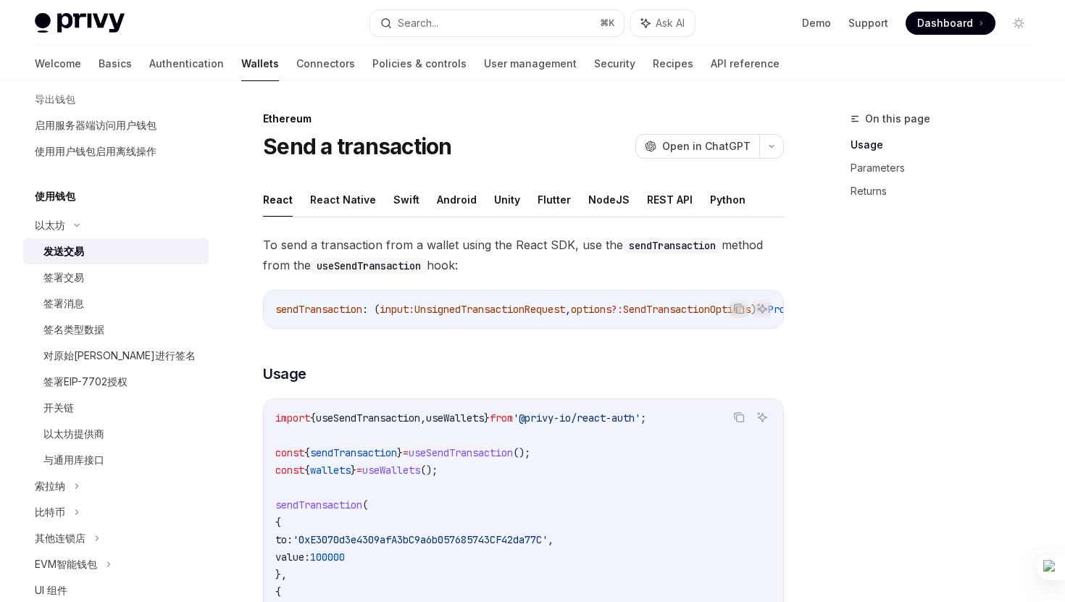
type textarea "*"
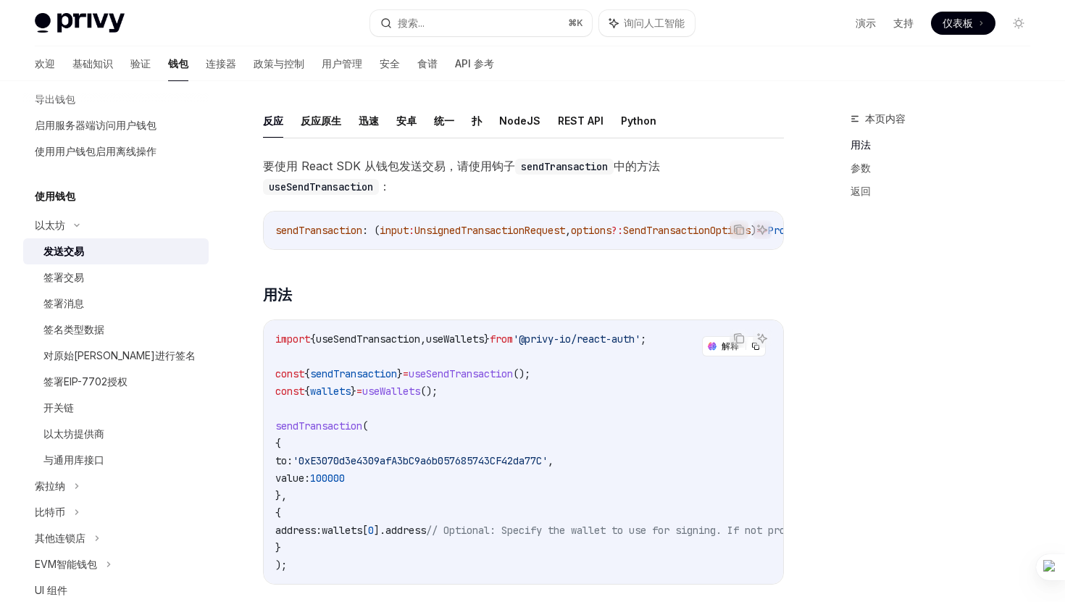
scroll to position [99, 0]
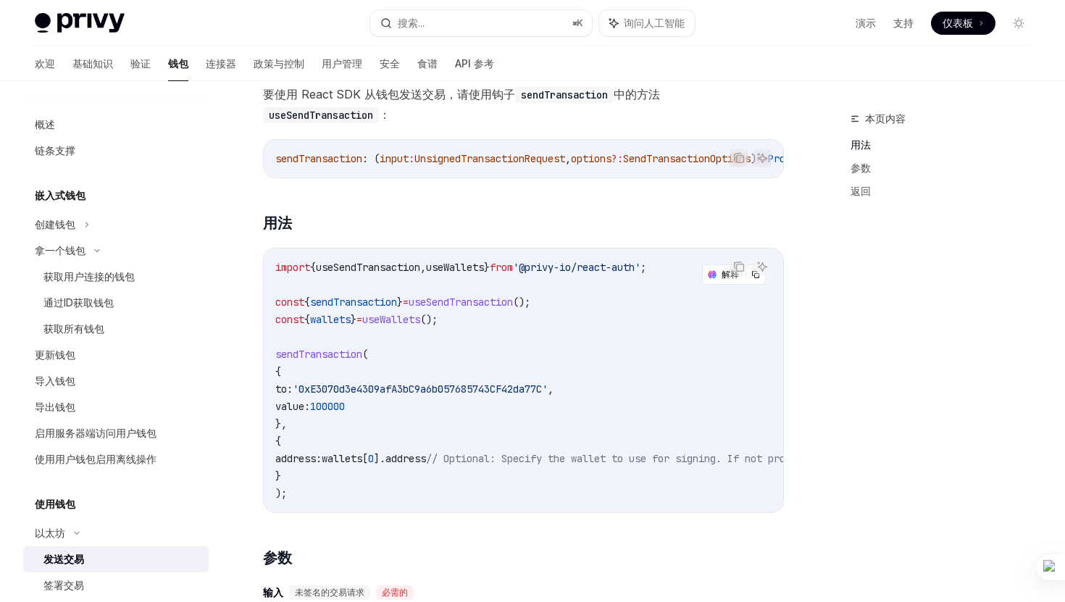
scroll to position [308, 0]
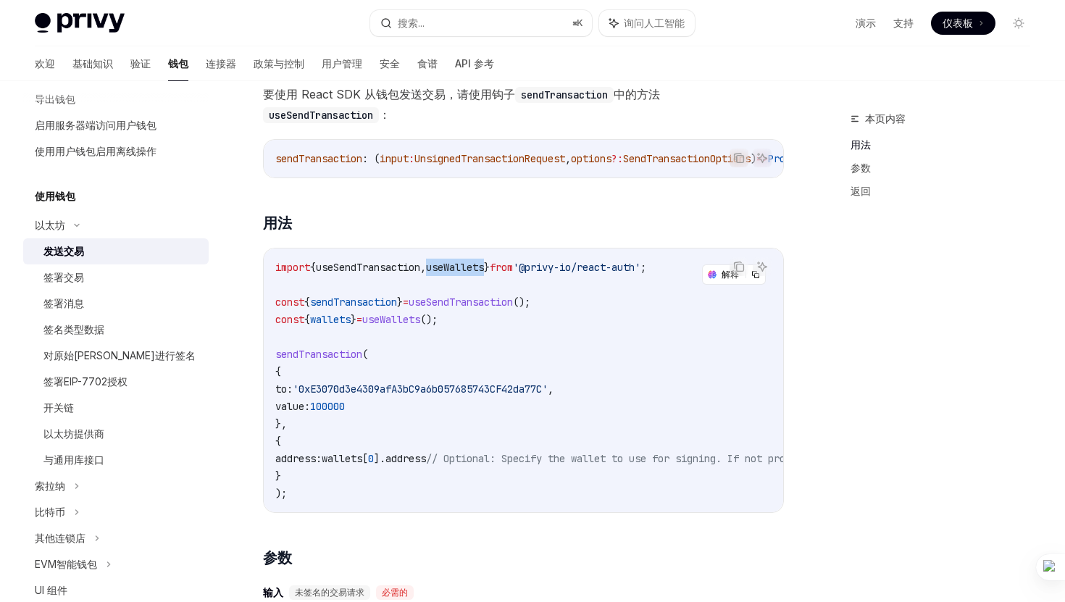
drag, startPoint x: 447, startPoint y: 275, endPoint x: 506, endPoint y: 274, distance: 59.4
click at [506, 274] on span "import { useSendTransaction , useWallets } from '@privy-io/react-auth' ;" at bounding box center [460, 267] width 371 height 13
copy span "useWallets"
click at [432, 361] on code "import { useSendTransaction , useWallets } from '@privy-io/react-auth' ; const …" at bounding box center [654, 380] width 759 height 243
drag, startPoint x: 276, startPoint y: 325, endPoint x: 469, endPoint y: 327, distance: 193.4
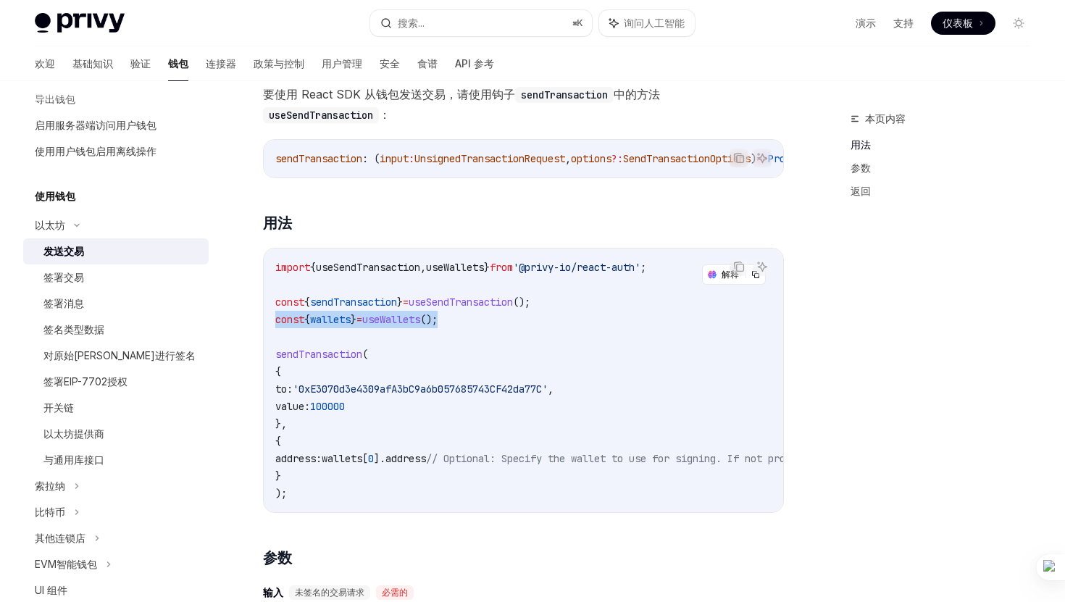
click at [469, 327] on code "import { useSendTransaction , useWallets } from '@privy-io/react-auth' ; const …" at bounding box center [654, 380] width 759 height 243
copy span "const { wallets } = useWallets ();"
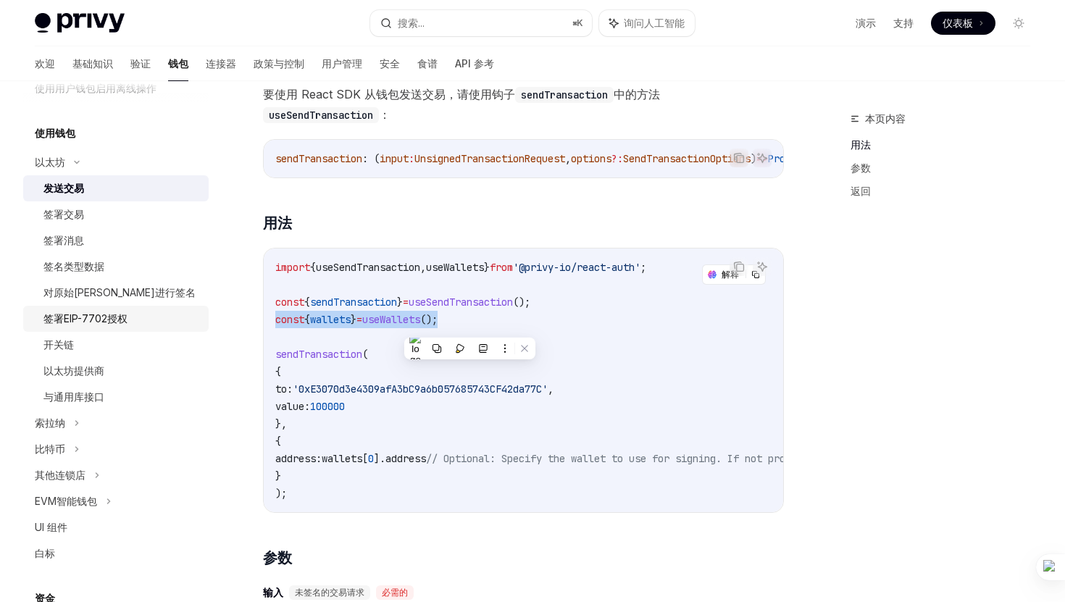
scroll to position [372, 0]
click at [124, 366] on div "以太坊提供商" at bounding box center [121, 369] width 156 height 17
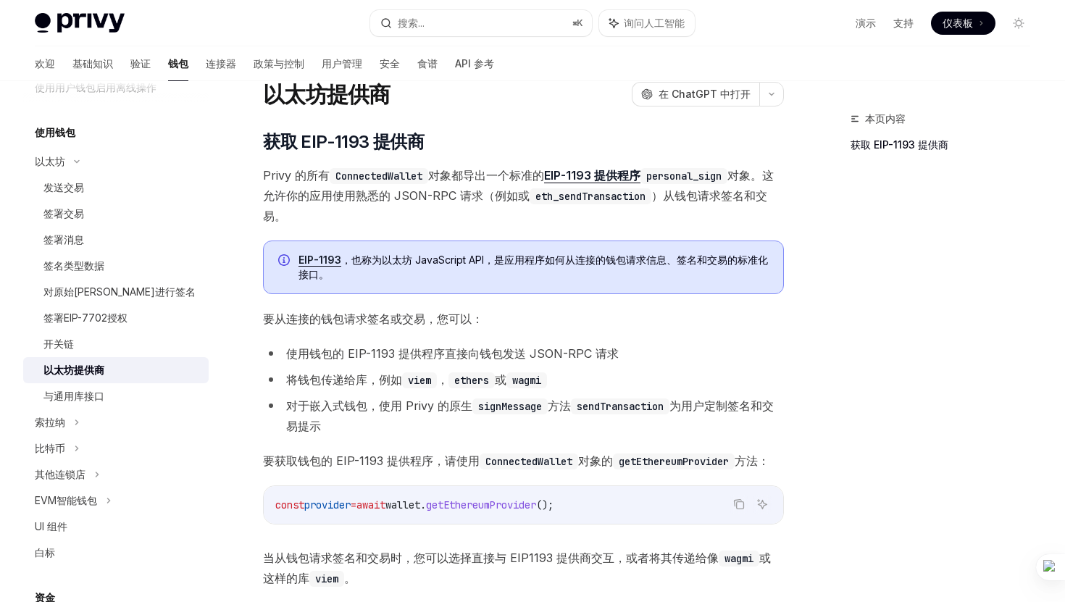
scroll to position [127, 0]
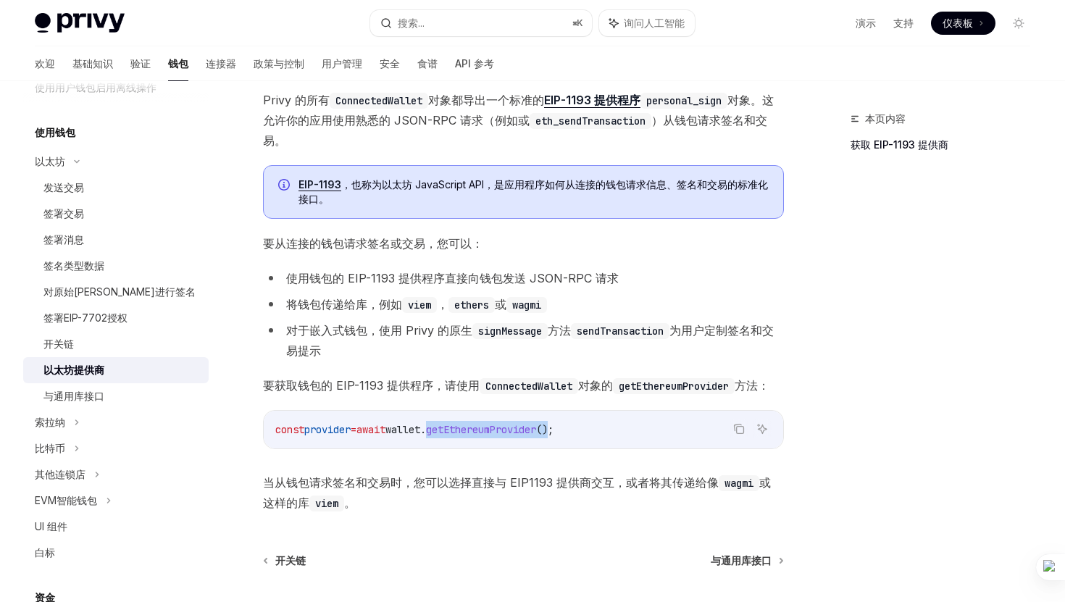
drag, startPoint x: 461, startPoint y: 427, endPoint x: 585, endPoint y: 433, distance: 124.7
click at [553, 433] on span "const provider = await wallet . getEthereumProvider ();" at bounding box center [414, 429] width 278 height 13
click at [250, 430] on div "以太坊 以太坊提供商 OpenAI 在 ChatGPT 中打开 OpenAI 在 ChatGPT 中打开 ​ 获取 EIP-1193 提供商 Privy 的所…" at bounding box center [387, 355] width 798 height 745
drag, startPoint x: 276, startPoint y: 430, endPoint x: 616, endPoint y: 420, distance: 339.8
click at [616, 421] on code "const provider = await wallet . getEthereumProvider ();" at bounding box center [523, 429] width 496 height 17
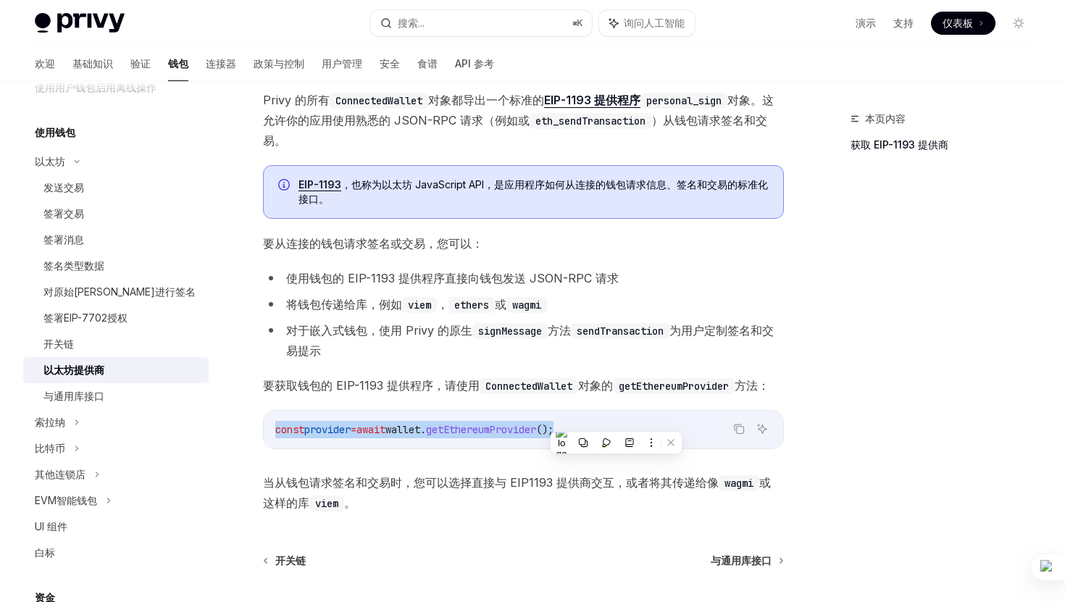
copy span "const provider = await wallet . getEthereumProvider ();"
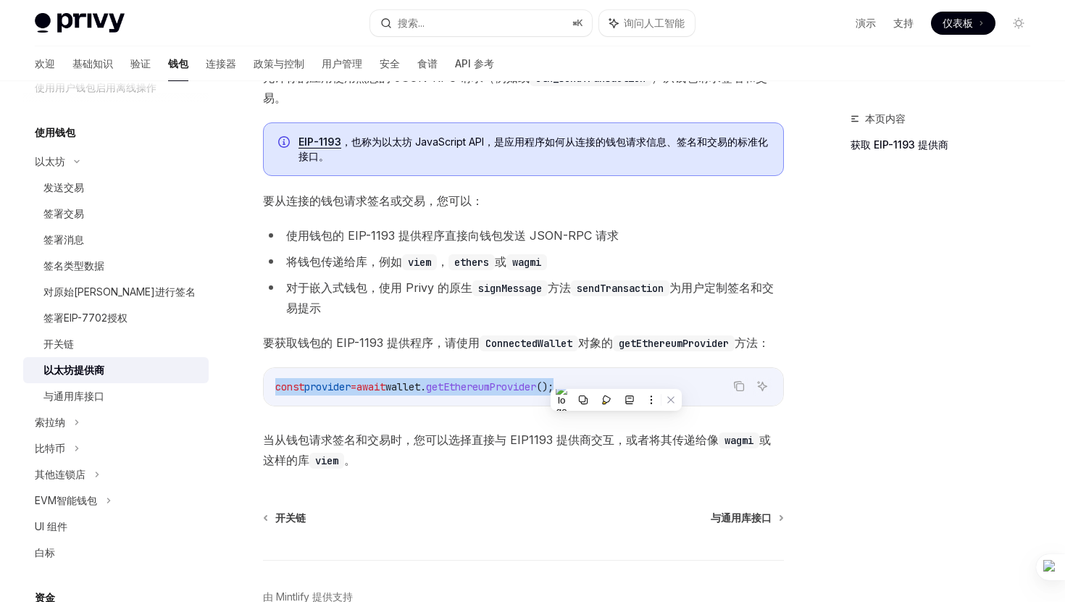
scroll to position [180, 0]
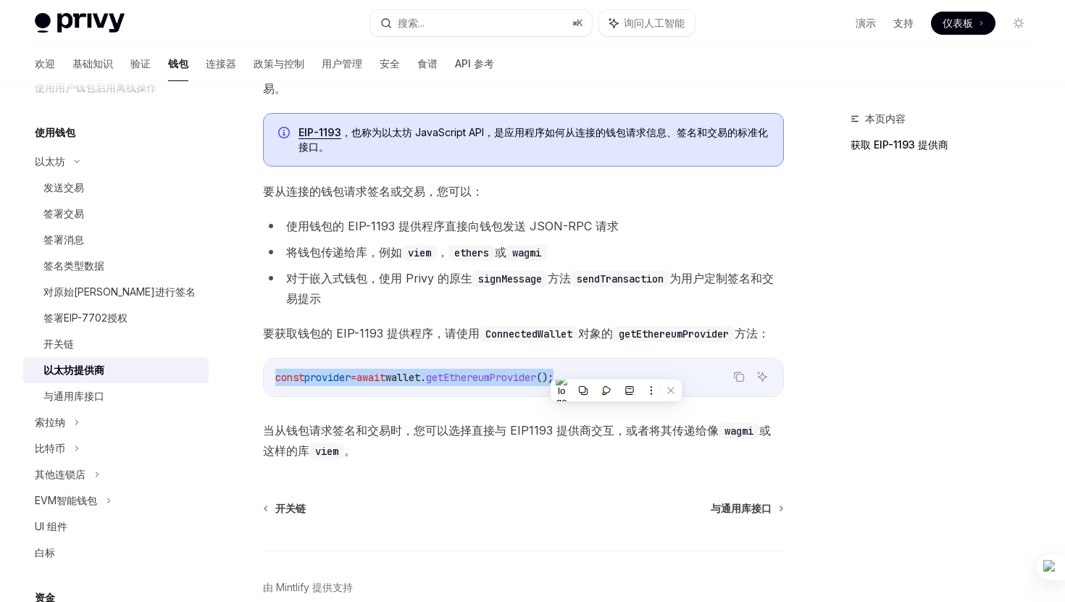
click at [525, 314] on div "​ 获取 EIP-1193 提供商 Privy 的所有 ConnectedWallet 对象都导出一个标准的 EIP-1193 提供程序 personal_s…" at bounding box center [523, 232] width 521 height 458
click at [349, 330] on font "要获取钱包的 EIP-1193 提供程序，请使用" at bounding box center [371, 333] width 217 height 14
click at [335, 329] on font "要获取钱包的 EIP-1193 提供程序，请使用" at bounding box center [371, 333] width 217 height 14
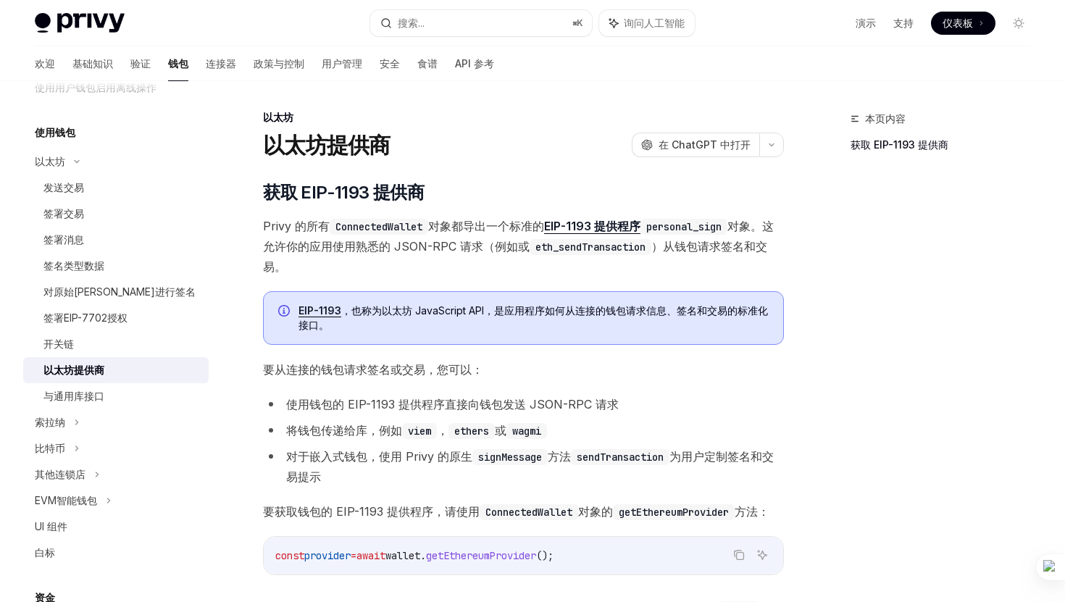
scroll to position [389, 0]
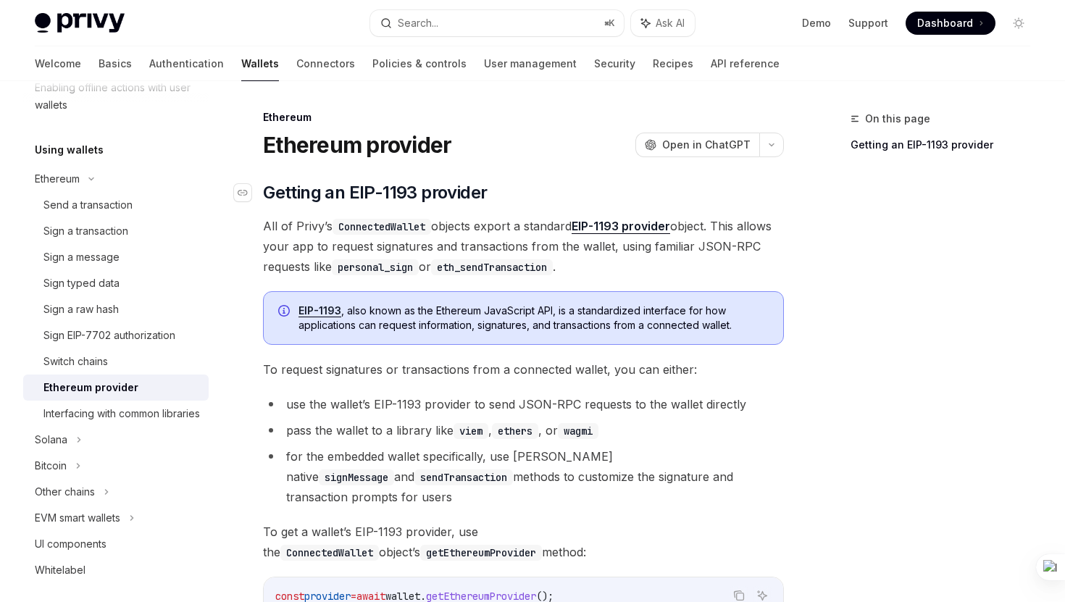
click at [628, 201] on h2 "​ Getting an EIP-1193 provider" at bounding box center [523, 192] width 521 height 23
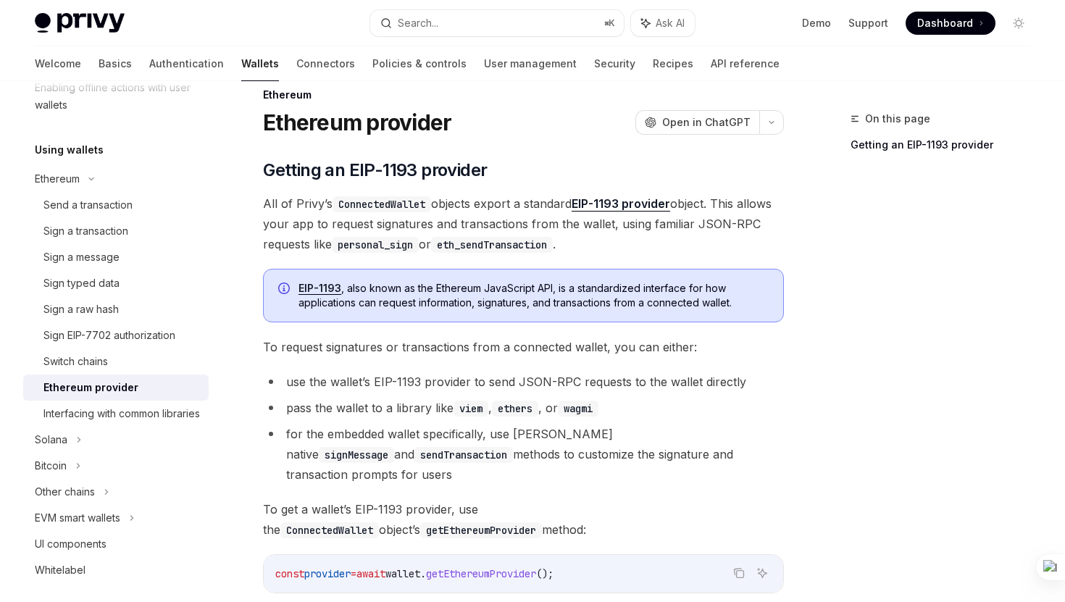
scroll to position [23, 0]
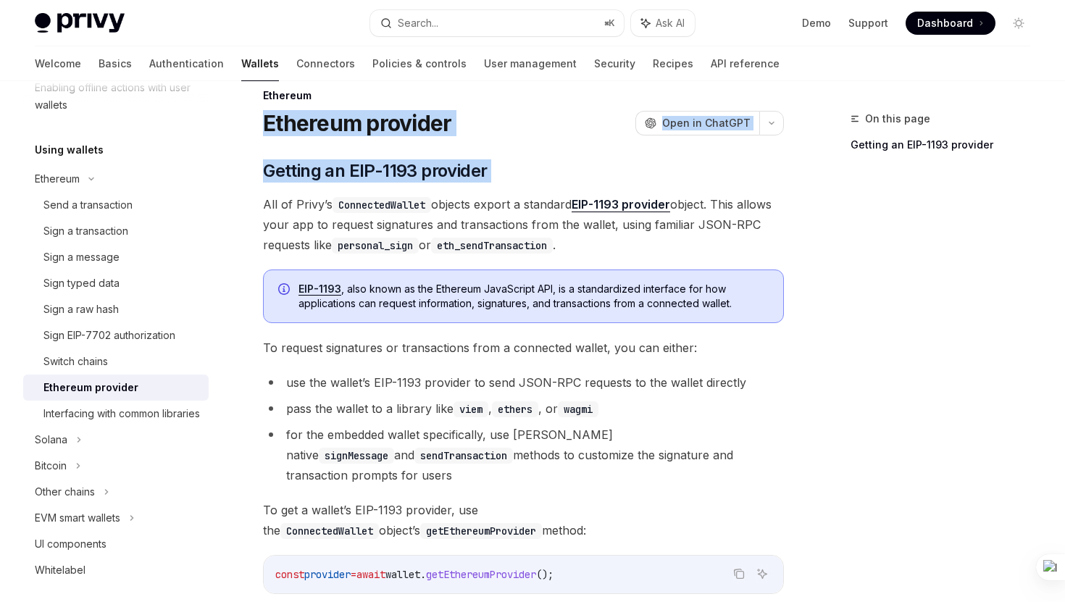
drag, startPoint x: 265, startPoint y: 121, endPoint x: 516, endPoint y: 189, distance: 260.4
click at [516, 189] on div "Ethereum Ethereum provider OpenAI Open in ChatGPT OpenAI Open in ChatGPT ​ Gett…" at bounding box center [387, 480] width 798 height 786
click at [495, 148] on div "Ethereum Ethereum provider OpenAI Open in ChatGPT OpenAI Open in ChatGPT ​ Gett…" at bounding box center [387, 480] width 798 height 786
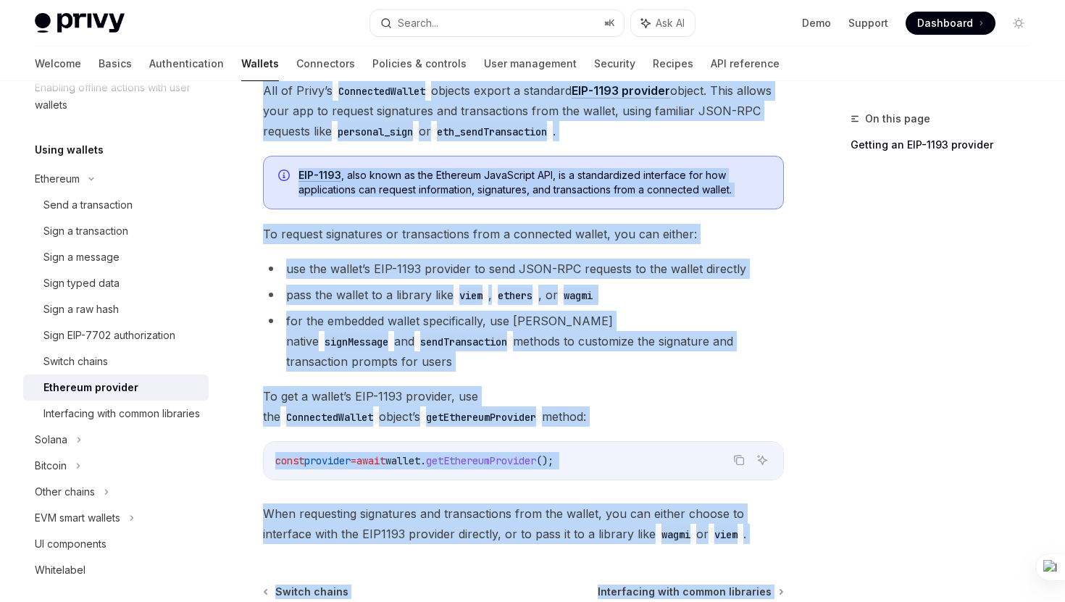
scroll to position [183, 0]
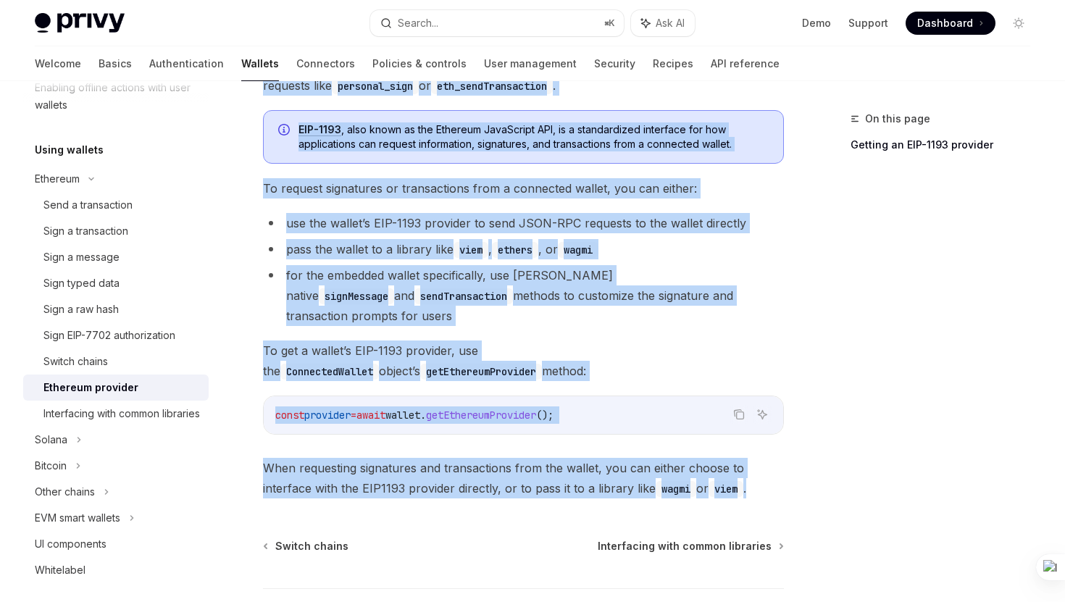
drag, startPoint x: 266, startPoint y: 175, endPoint x: 758, endPoint y: 469, distance: 573.3
click at [758, 469] on div "​ Getting an EIP-1193 provider All of Privy’s ConnectedWallet objects export a …" at bounding box center [523, 249] width 521 height 498
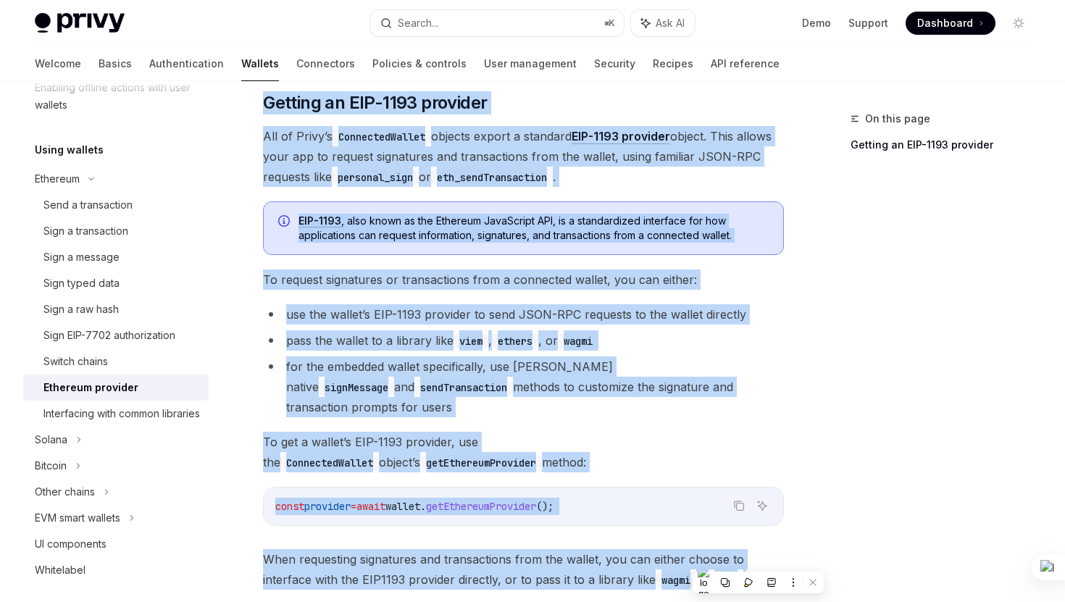
scroll to position [82, 0]
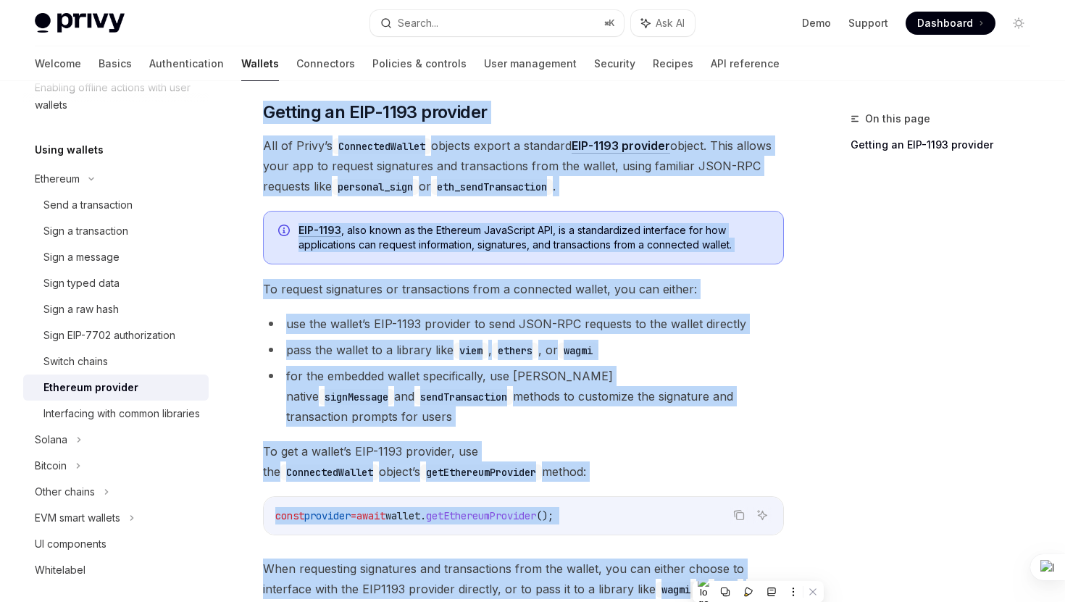
click at [875, 359] on div "On this page Getting an EIP-1193 provider" at bounding box center [931, 356] width 220 height 492
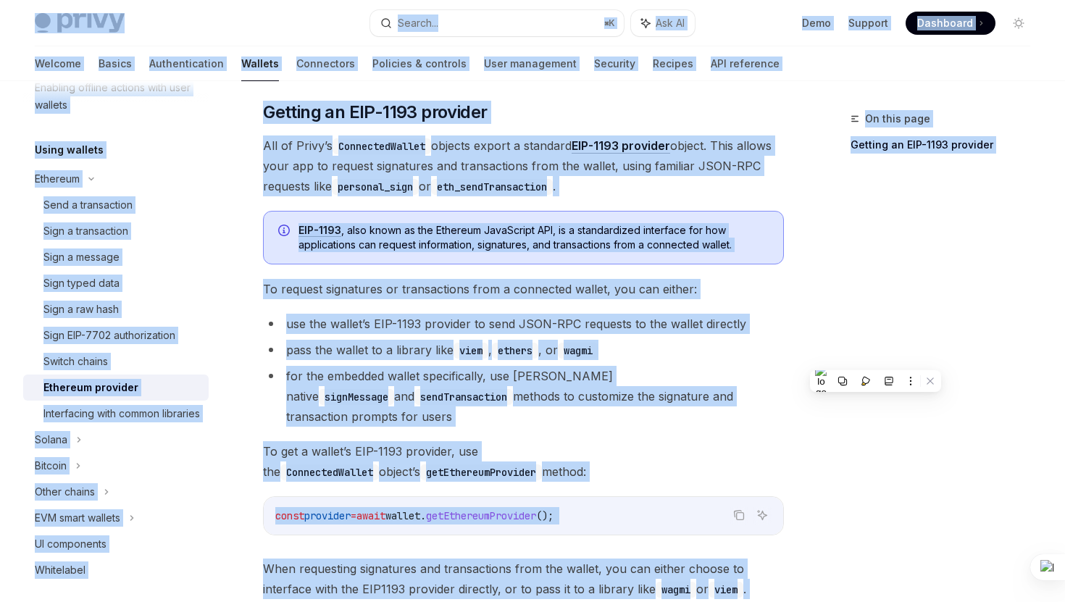
click at [907, 498] on div "On this page Getting an EIP-1193 provider" at bounding box center [931, 356] width 220 height 492
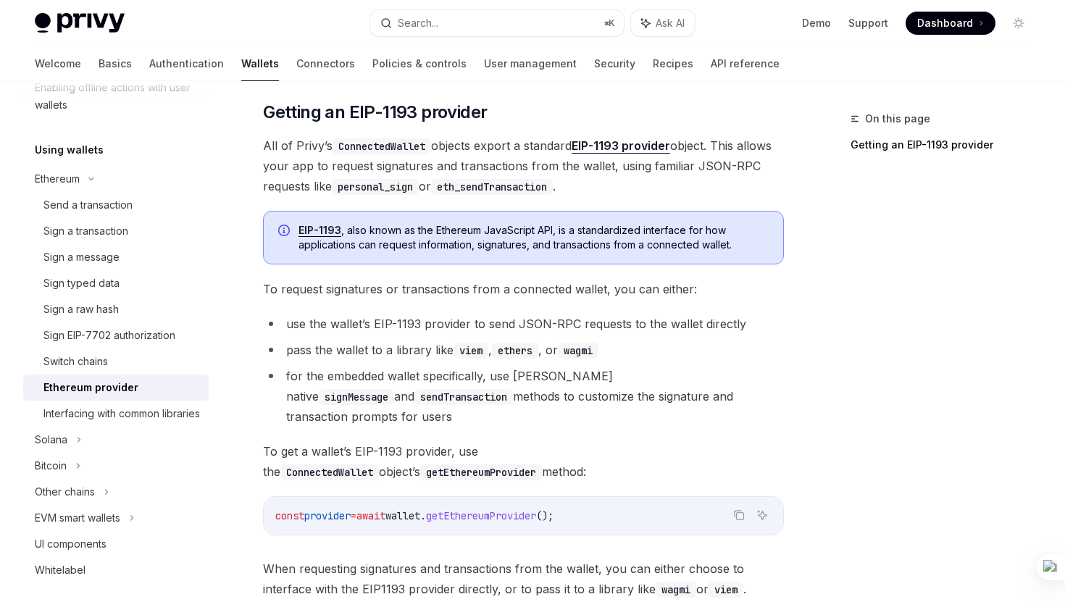
click at [625, 149] on link "EIP-1193 provider" at bounding box center [620, 145] width 98 height 15
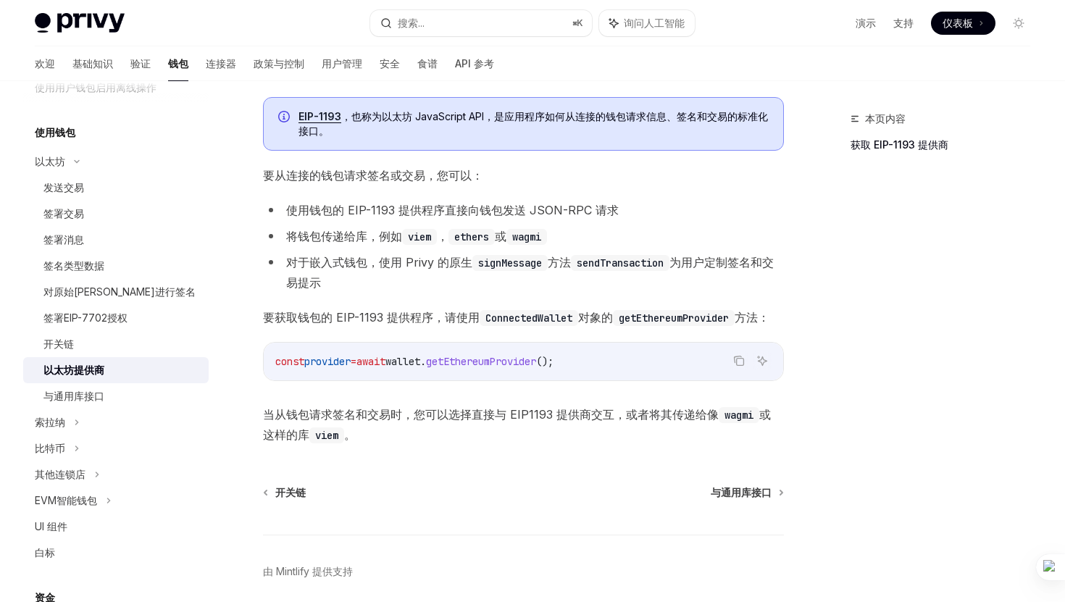
scroll to position [202, 0]
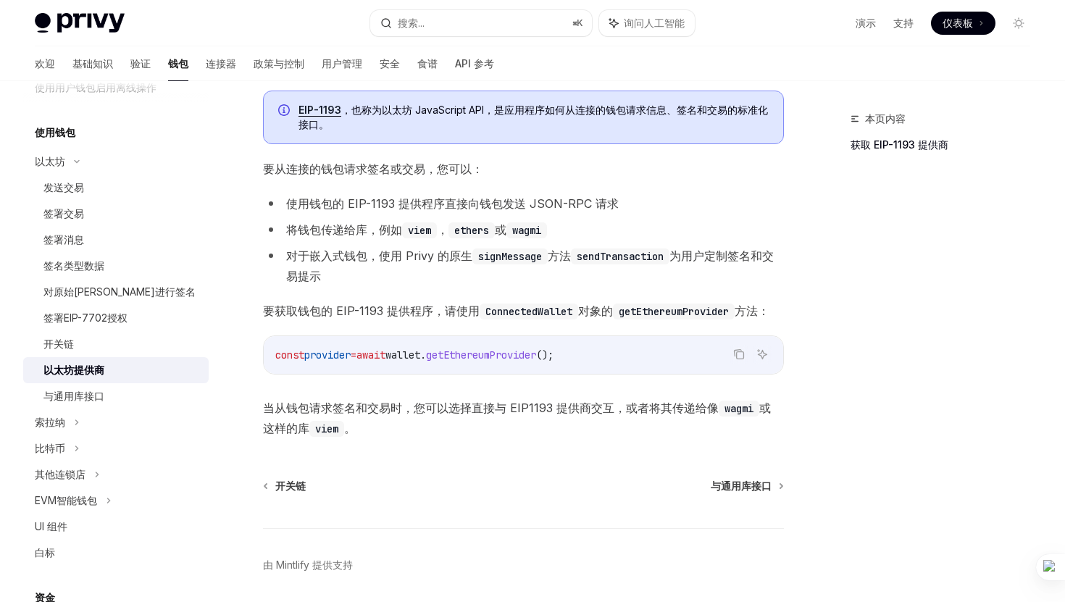
click at [516, 316] on code "ConnectedWallet" at bounding box center [528, 311] width 98 height 16
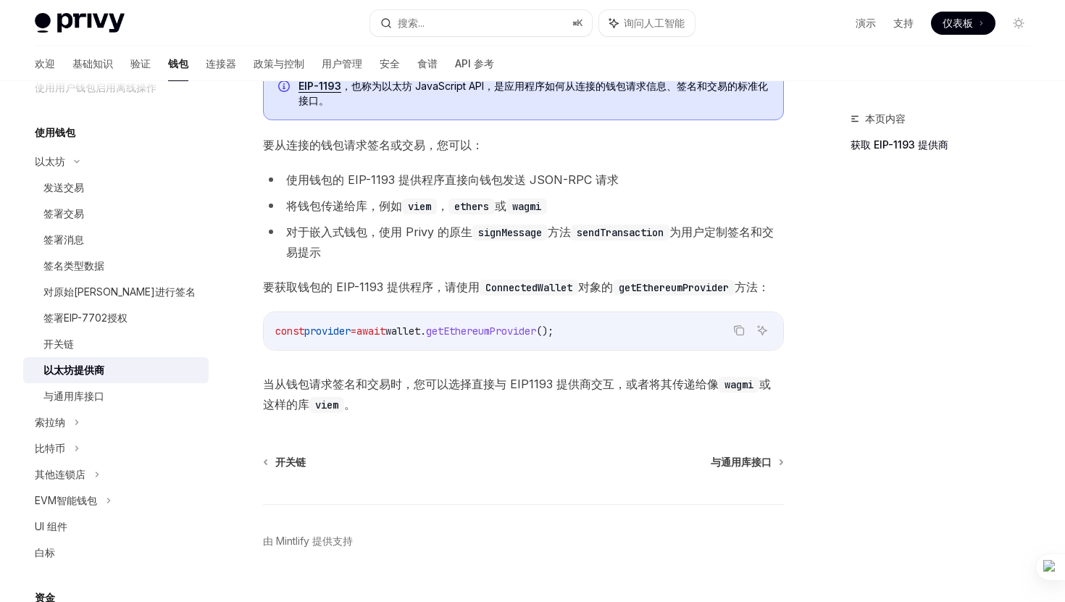
scroll to position [389, 0]
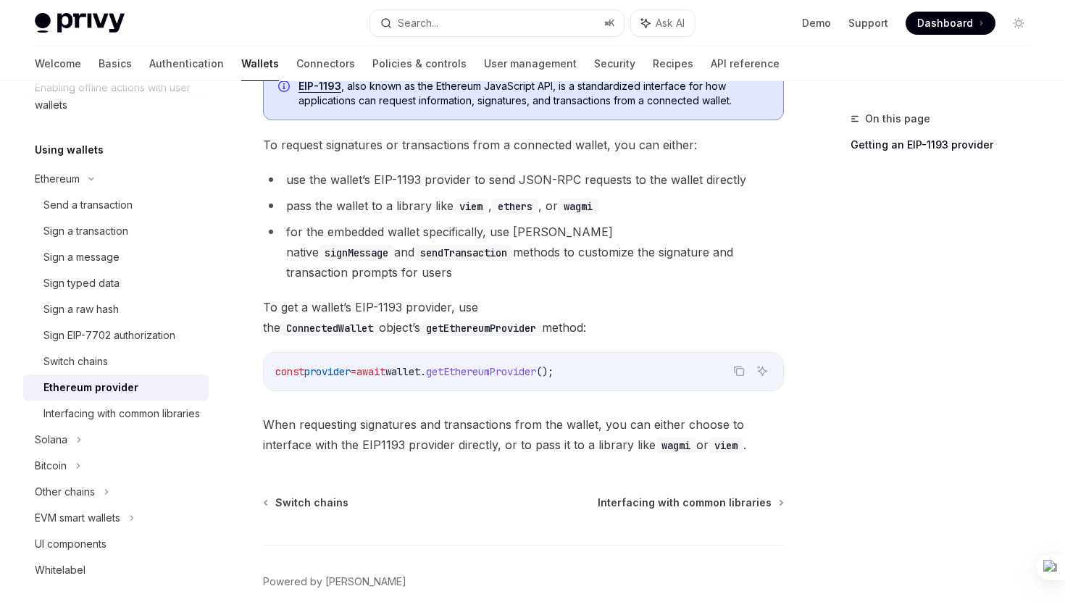
click at [440, 159] on div "​ Getting an EIP-1193 provider All of Privy’s ConnectedWallet objects export a …" at bounding box center [523, 206] width 521 height 498
drag, startPoint x: 505, startPoint y: 285, endPoint x: 600, endPoint y: 288, distance: 95.7
click at [379, 320] on code "ConnectedWallet" at bounding box center [329, 328] width 98 height 16
copy code "ConnectedWallet"
click at [545, 221] on ul "use the wallet’s EIP-1193 provider to send JSON-RPC requests to the wallet dire…" at bounding box center [523, 225] width 521 height 113
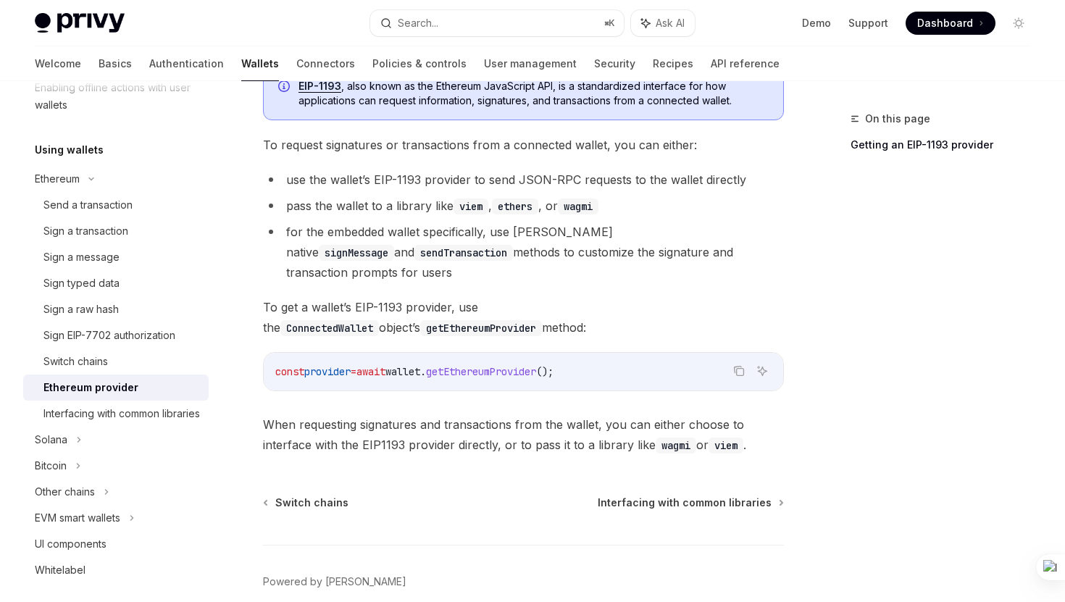
scroll to position [372, 0]
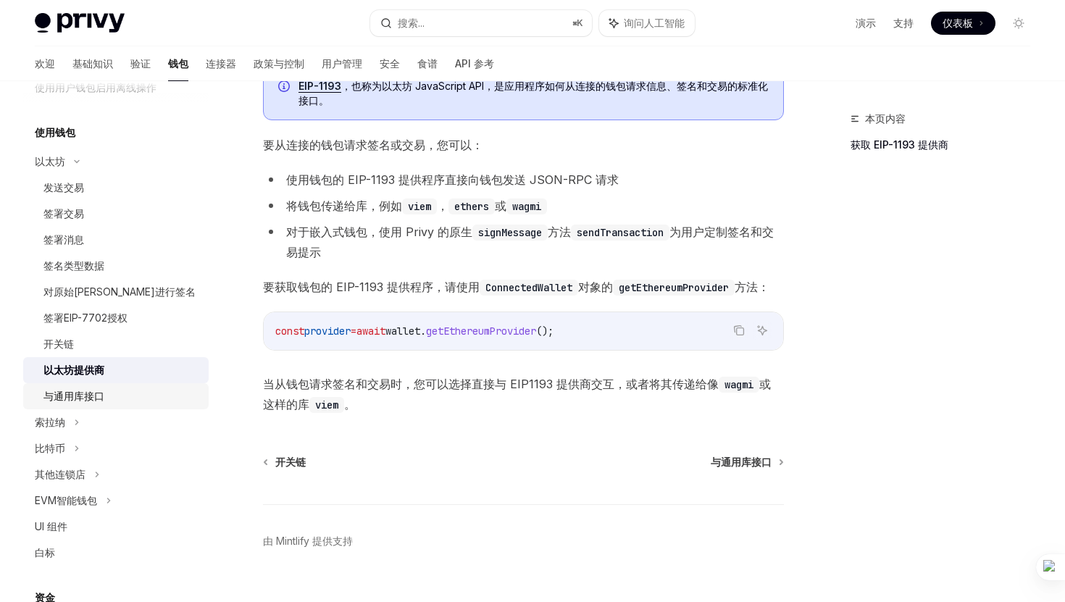
click at [119, 398] on div "与通用库接口" at bounding box center [121, 395] width 156 height 17
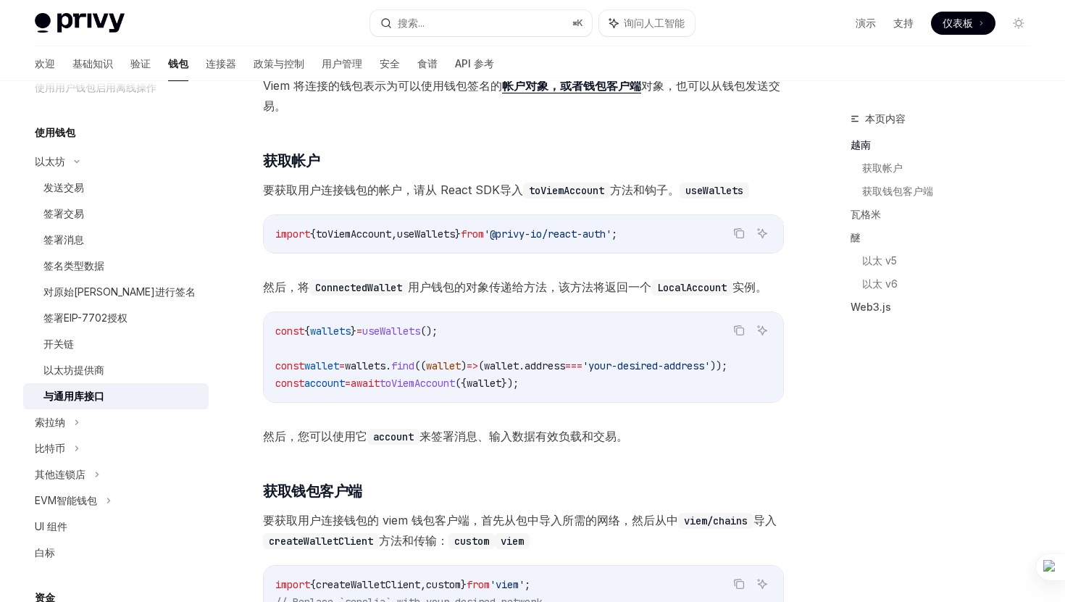
scroll to position [321, 0]
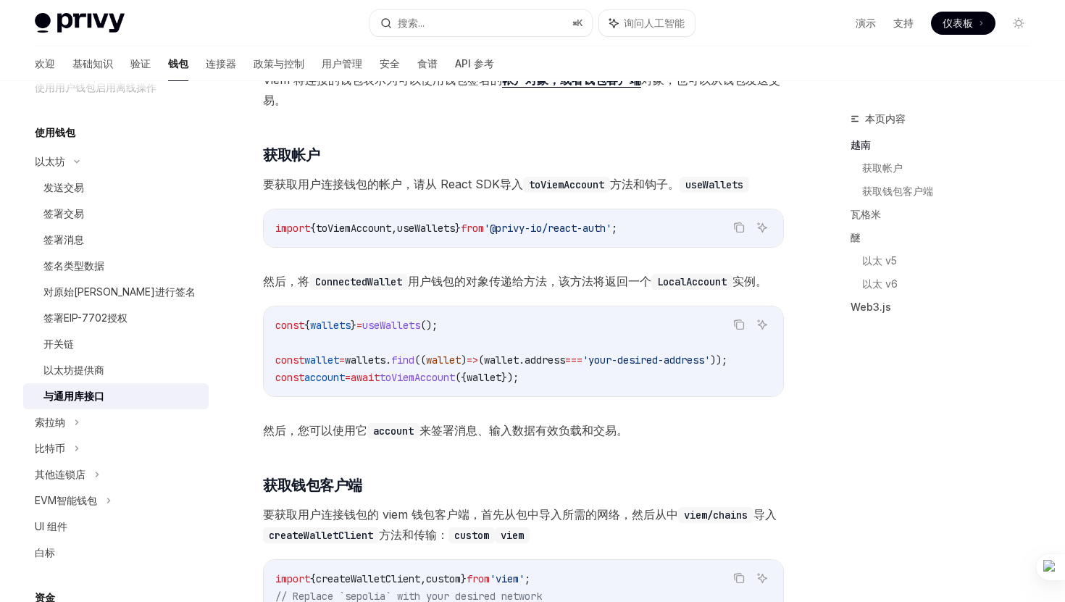
click at [501, 371] on span "wallet" at bounding box center [483, 377] width 35 height 13
click at [662, 362] on span "'your-desired-address'" at bounding box center [645, 359] width 127 height 13
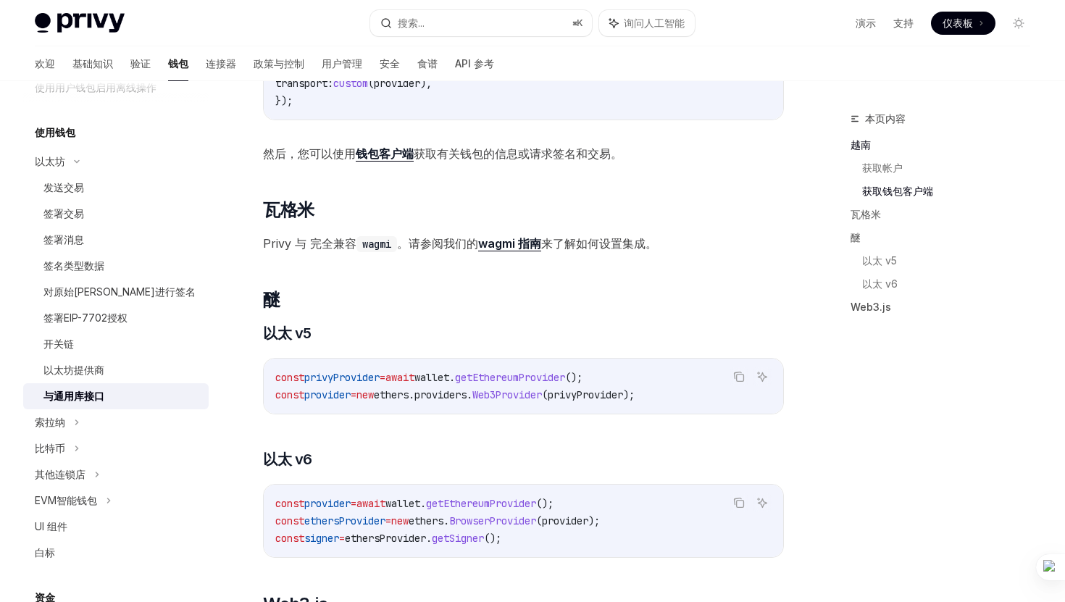
scroll to position [1186, 0]
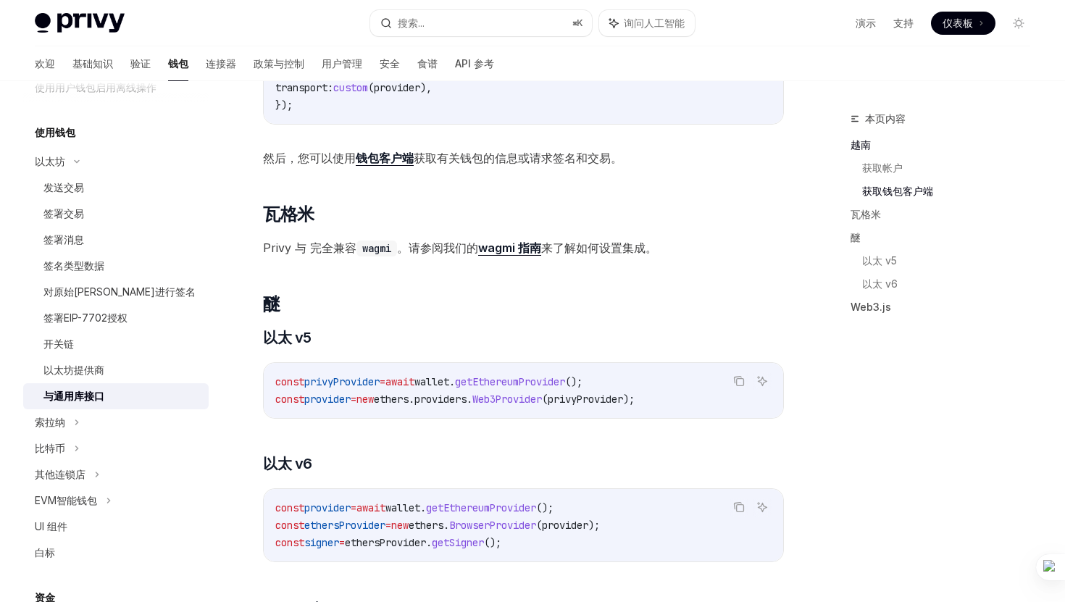
click at [645, 385] on code "const privyProvider = await wallet . getEthereumProvider (); const provider = n…" at bounding box center [523, 390] width 496 height 35
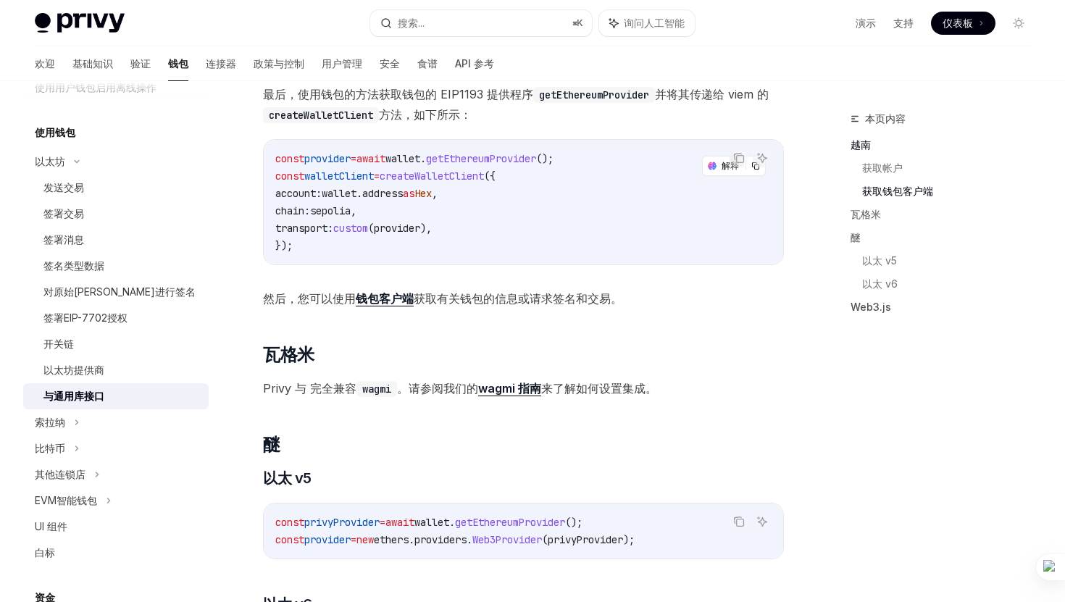
scroll to position [960, 0]
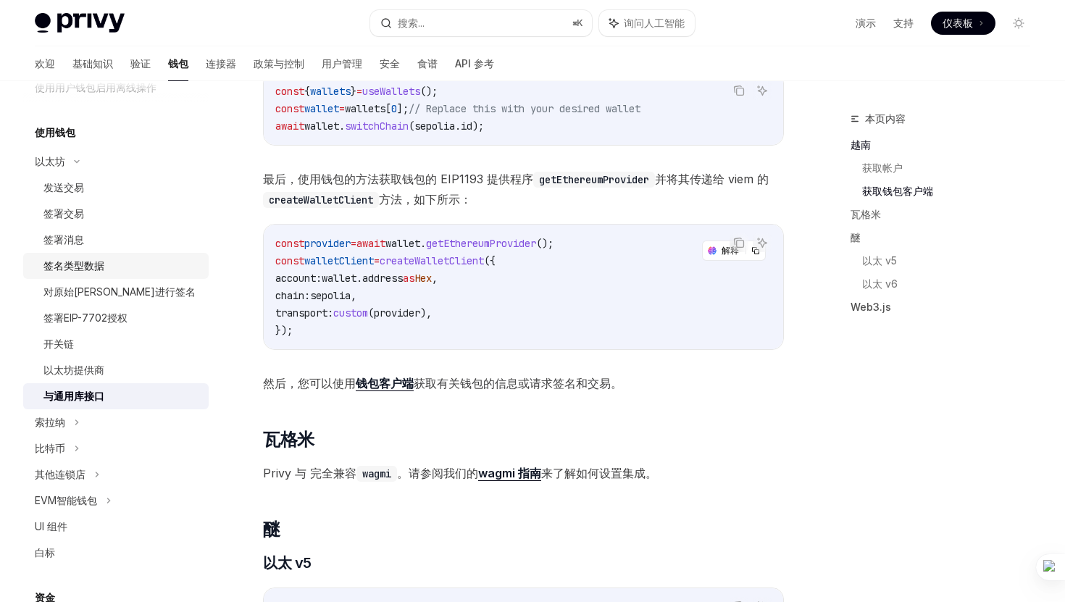
click at [127, 261] on div "签名类型数据" at bounding box center [121, 265] width 156 height 17
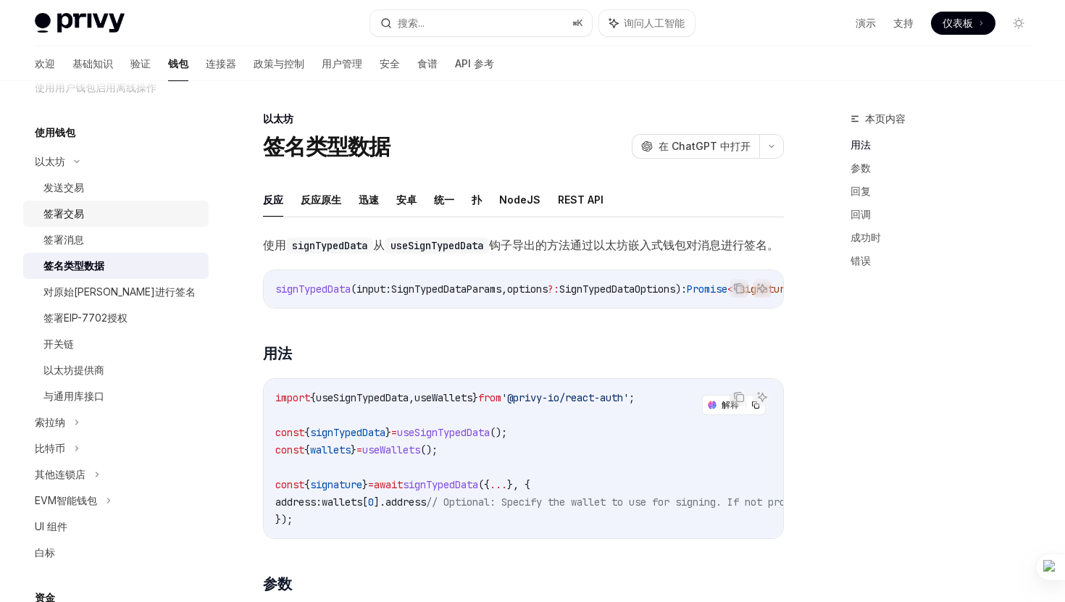
scroll to position [319, 0]
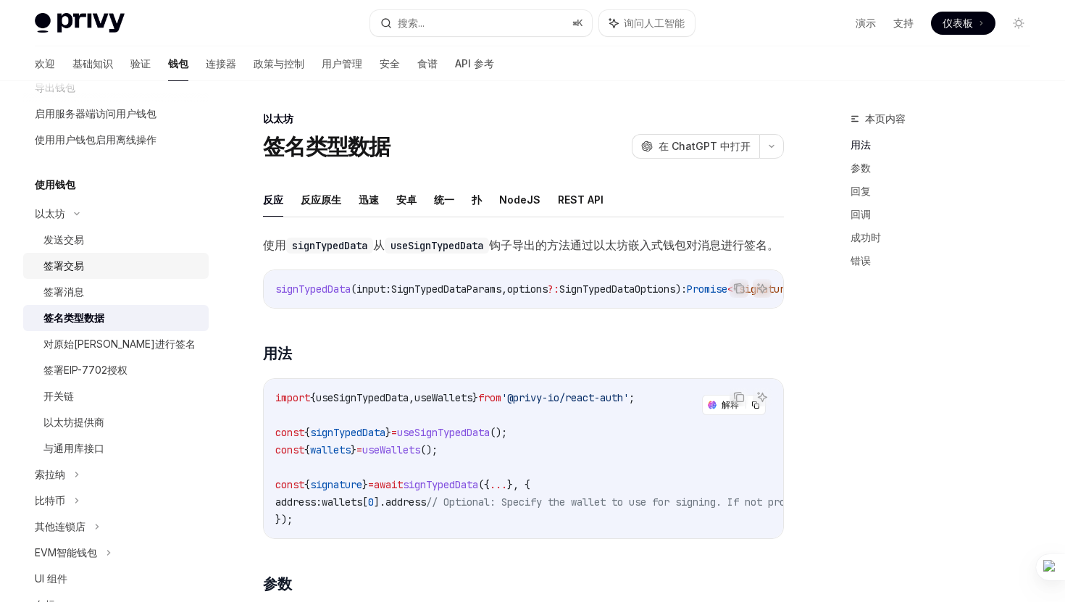
click at [117, 261] on div "签署交易" at bounding box center [121, 265] width 156 height 17
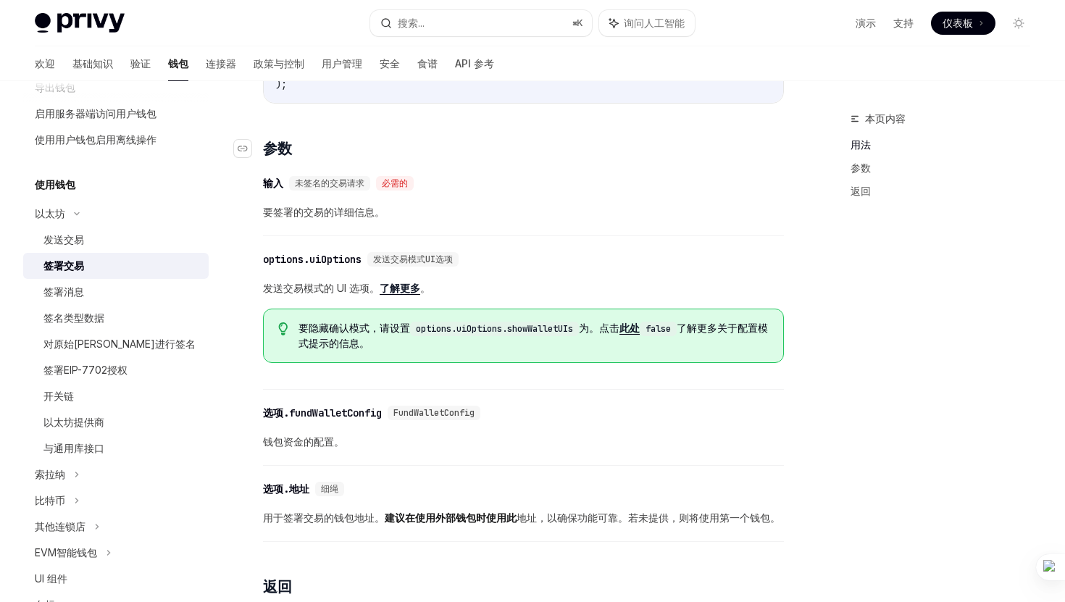
scroll to position [572, 0]
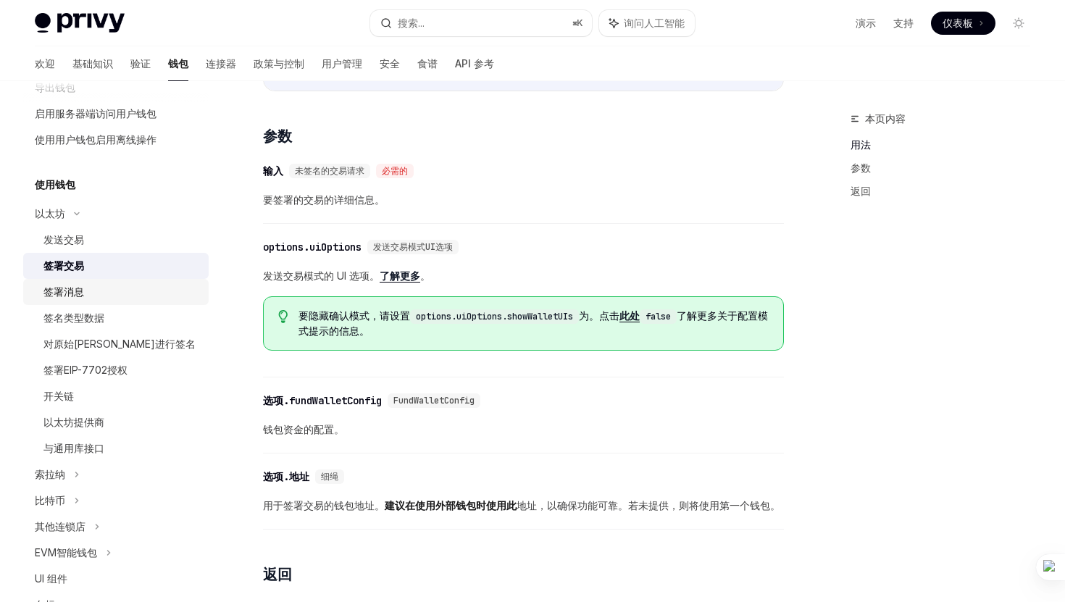
click at [128, 289] on div "签署消息" at bounding box center [121, 291] width 156 height 17
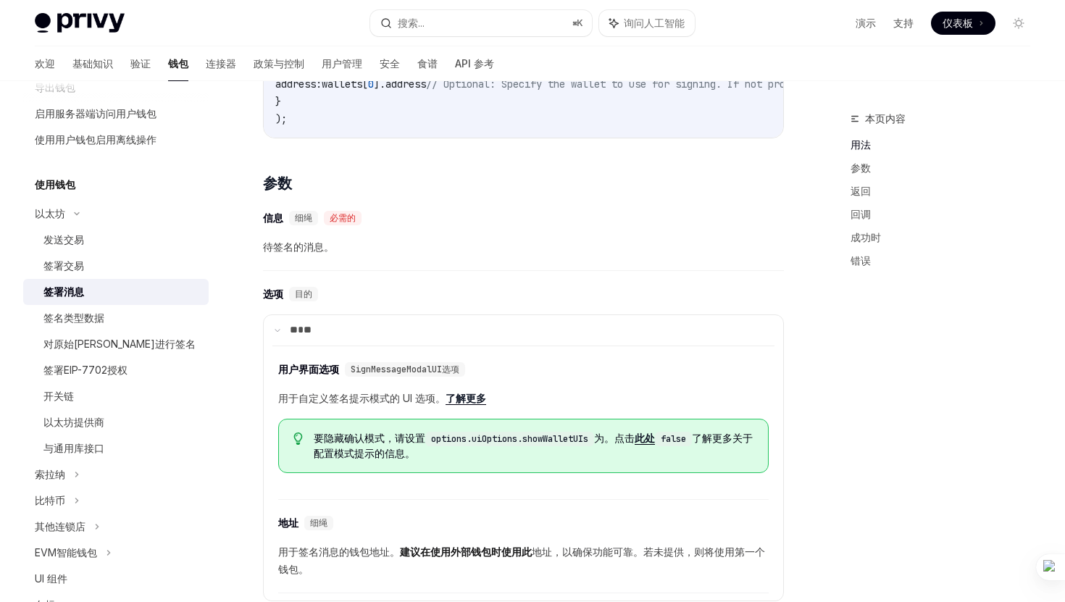
scroll to position [0, 1]
click at [82, 309] on div "签名类型数据" at bounding box center [73, 317] width 61 height 17
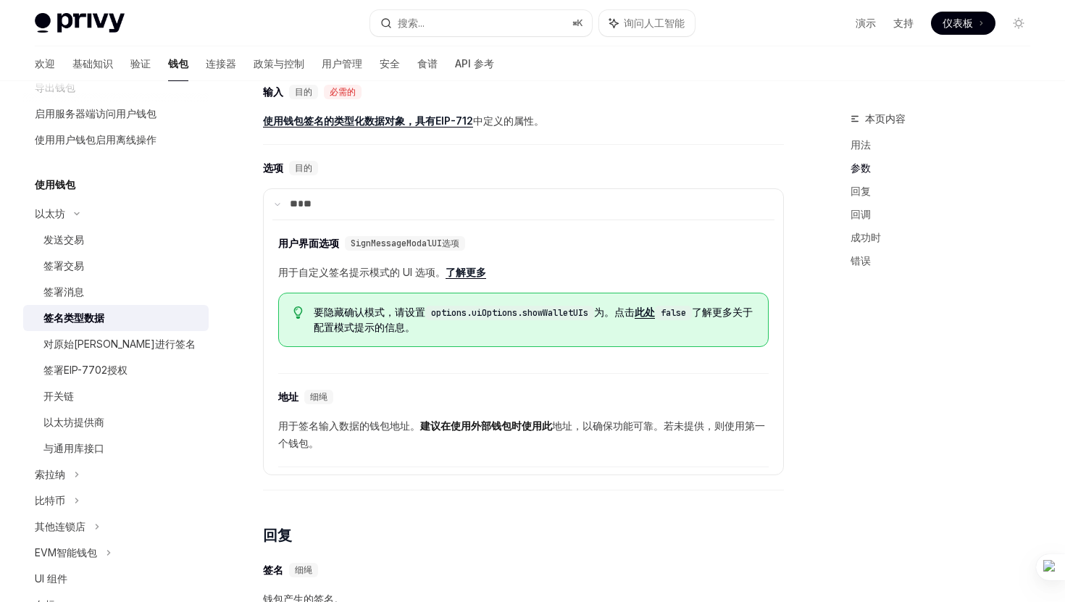
scroll to position [534, 0]
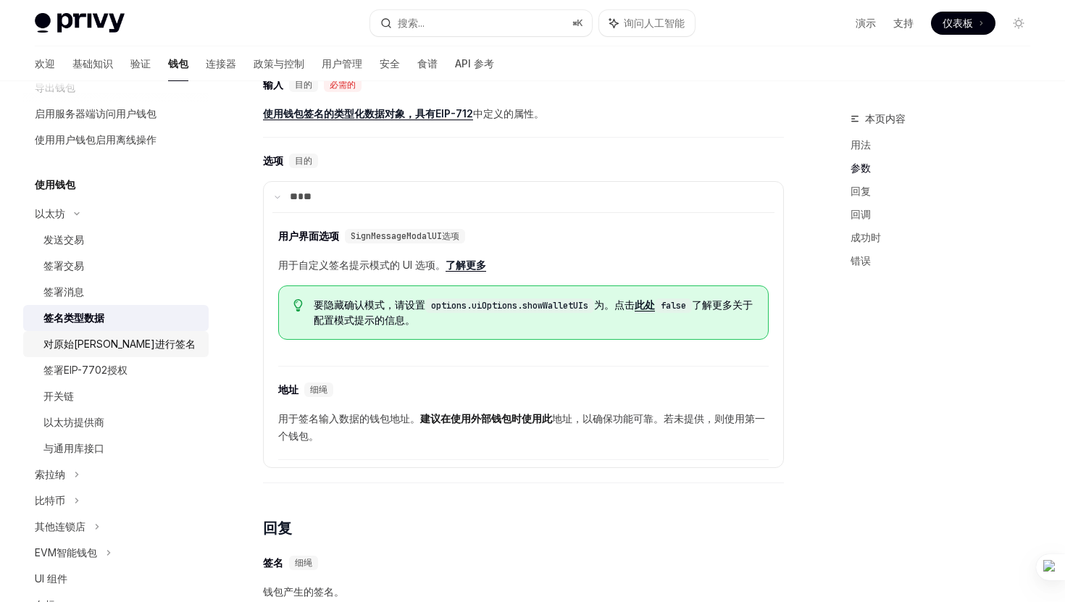
click at [93, 345] on font "对原始[PERSON_NAME]进行签名" at bounding box center [119, 344] width 152 height 12
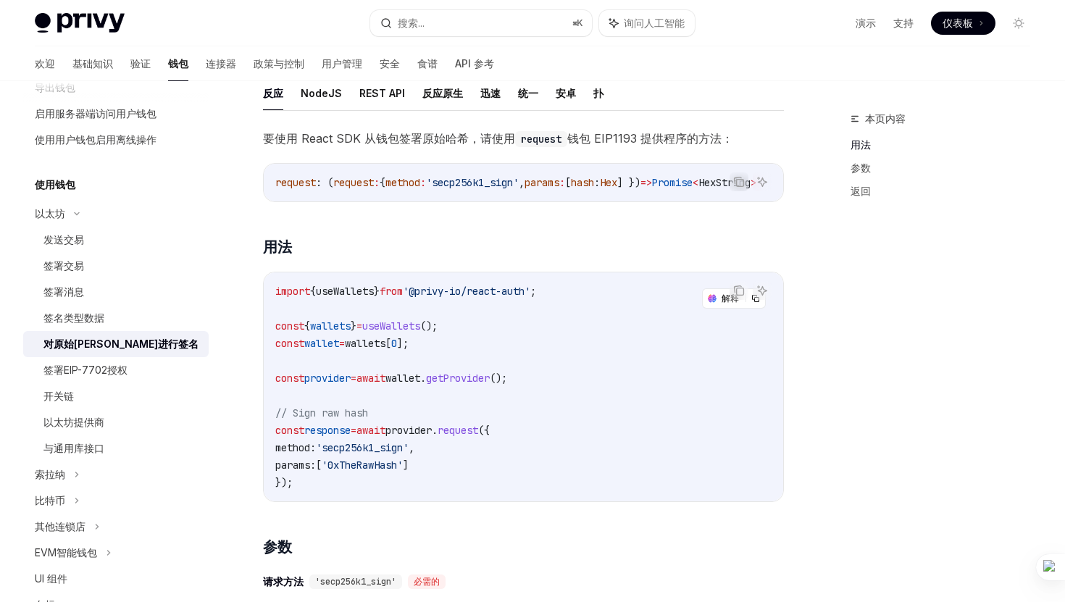
scroll to position [196, 0]
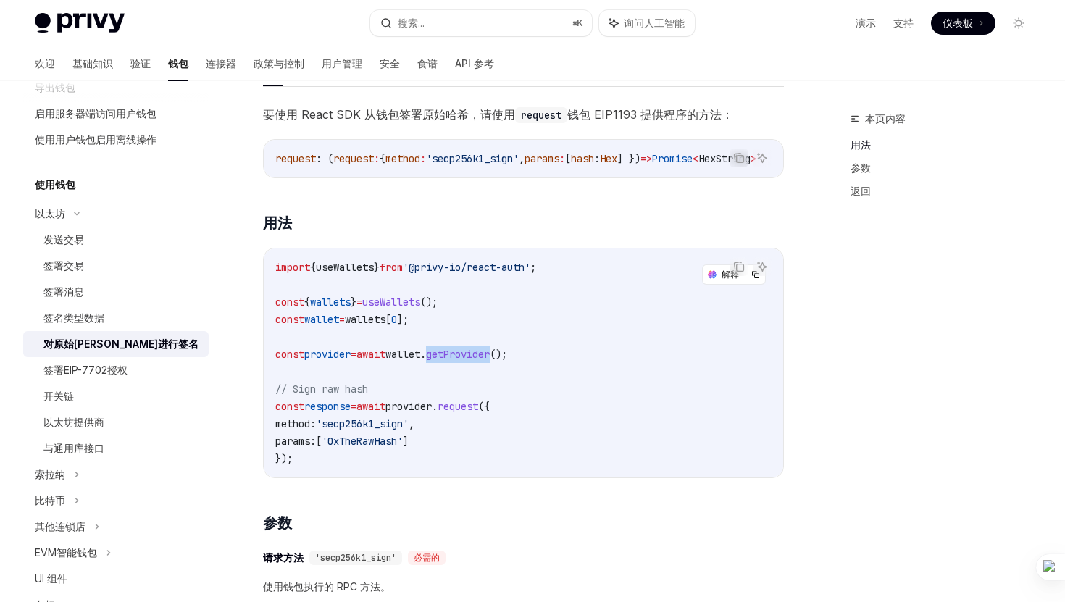
drag, startPoint x: 459, startPoint y: 360, endPoint x: 523, endPoint y: 355, distance: 63.9
click at [490, 355] on span "getProvider" at bounding box center [458, 354] width 64 height 13
copy span "getProvider"
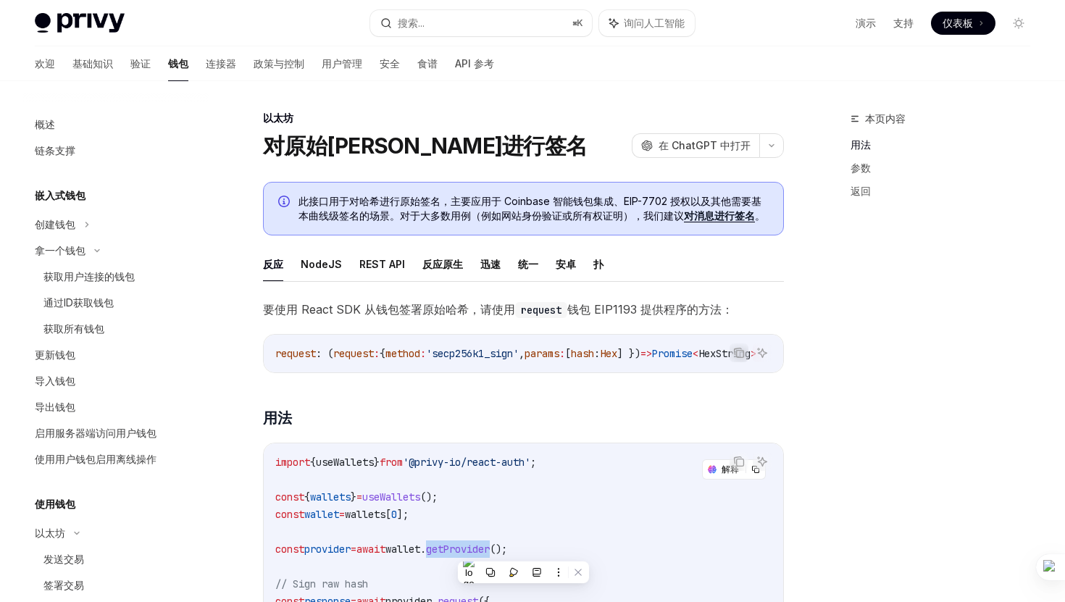
scroll to position [0, 0]
click at [206, 63] on font "连接器" at bounding box center [221, 63] width 30 height 12
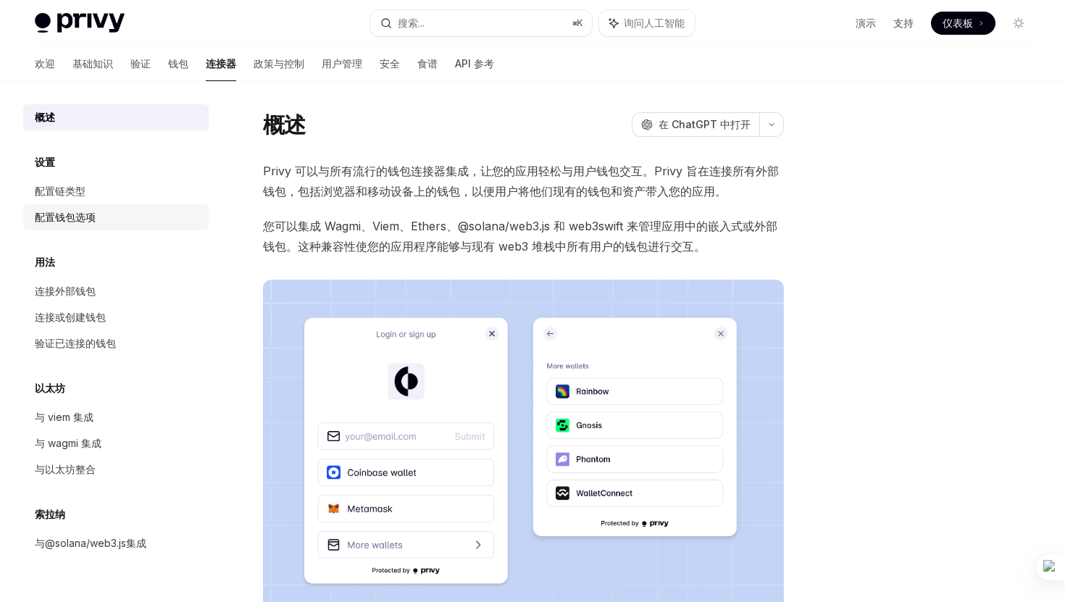
click at [124, 204] on link "配置钱包选项" at bounding box center [115, 217] width 185 height 26
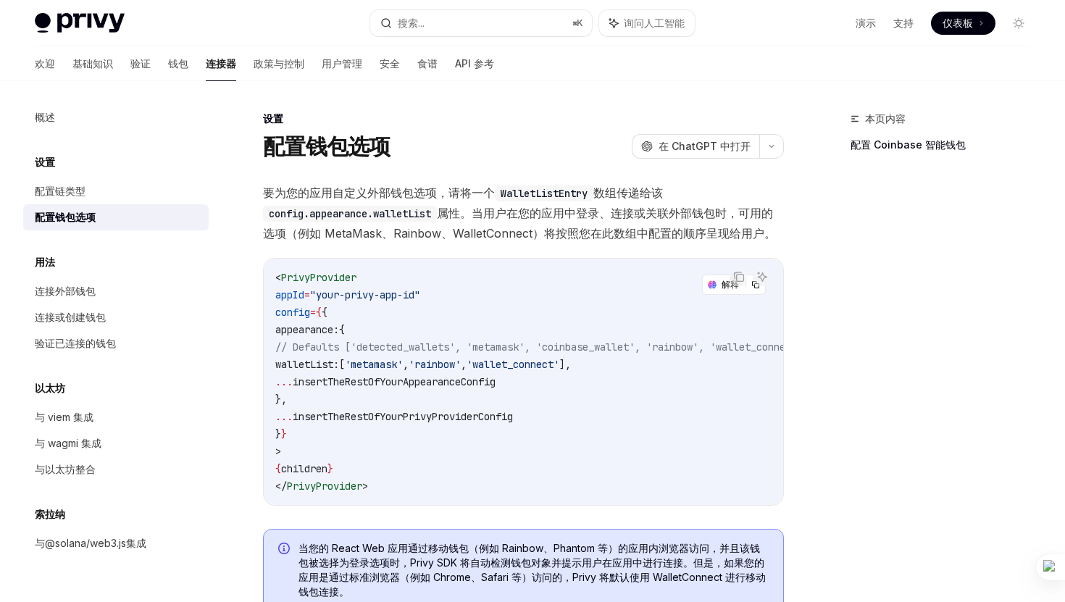
click at [100, 168] on div "设置" at bounding box center [115, 162] width 185 height 17
click at [75, 162] on div "设置" at bounding box center [115, 162] width 185 height 17
click at [84, 196] on font "配置链类型" at bounding box center [60, 191] width 51 height 12
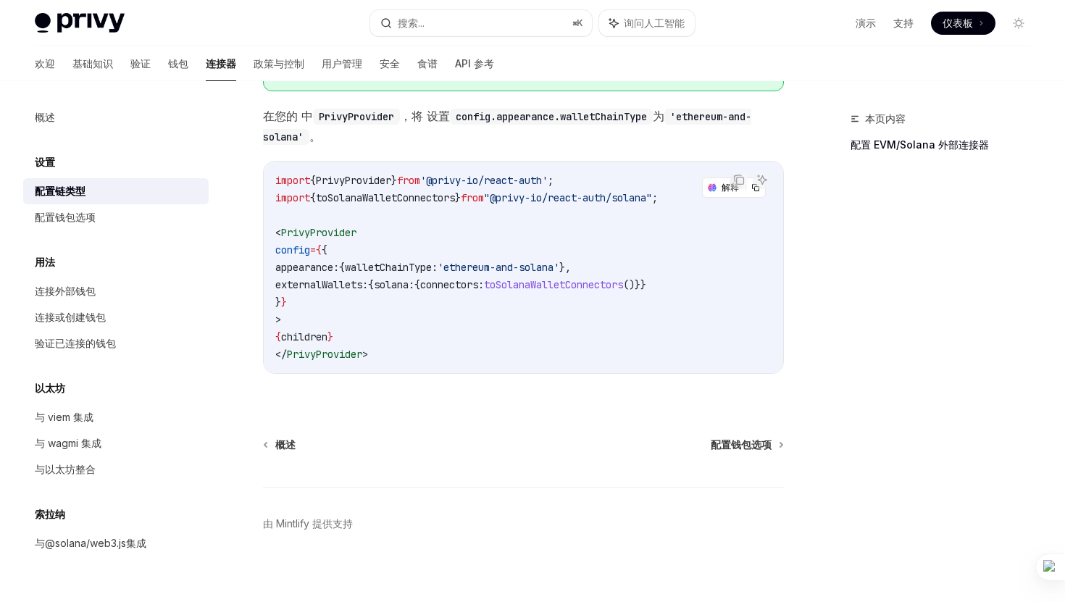
scroll to position [330, 0]
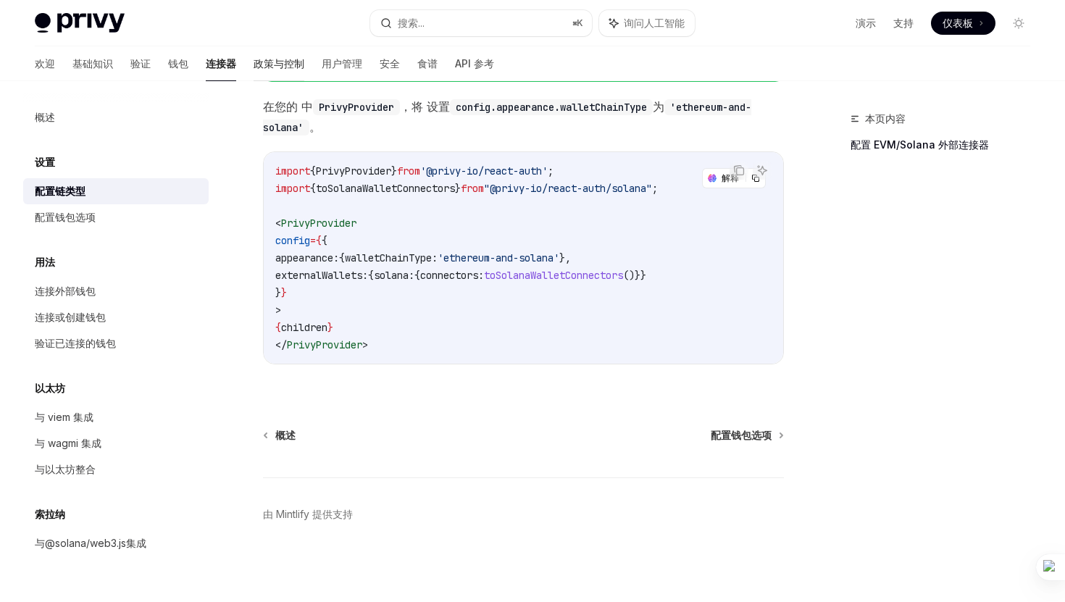
click at [254, 72] on link "政策与控制" at bounding box center [278, 63] width 51 height 35
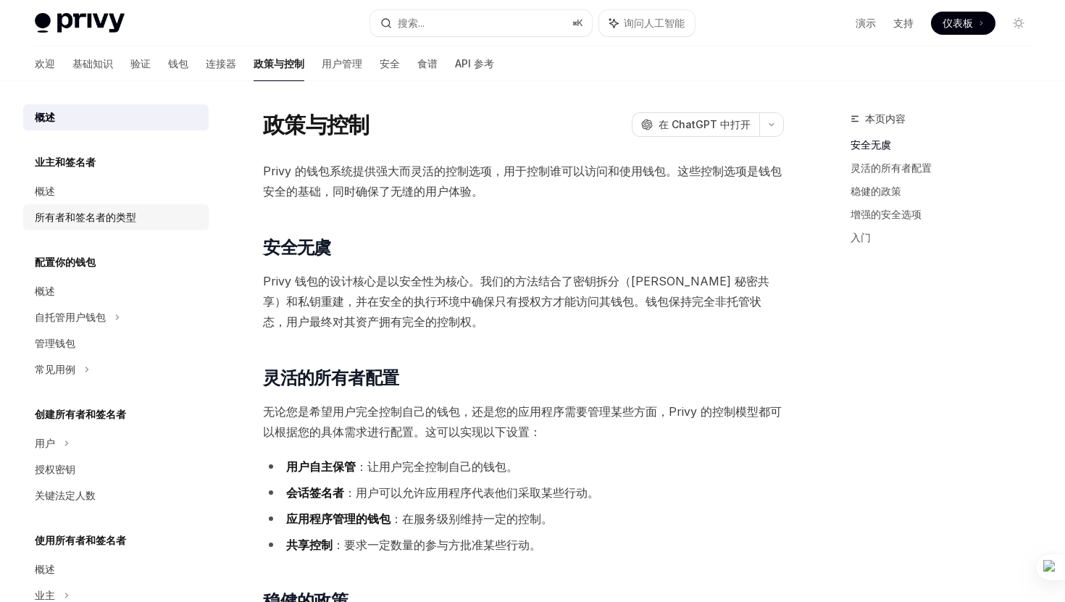
click at [118, 219] on font "所有者和签名者的类型" at bounding box center [85, 217] width 101 height 12
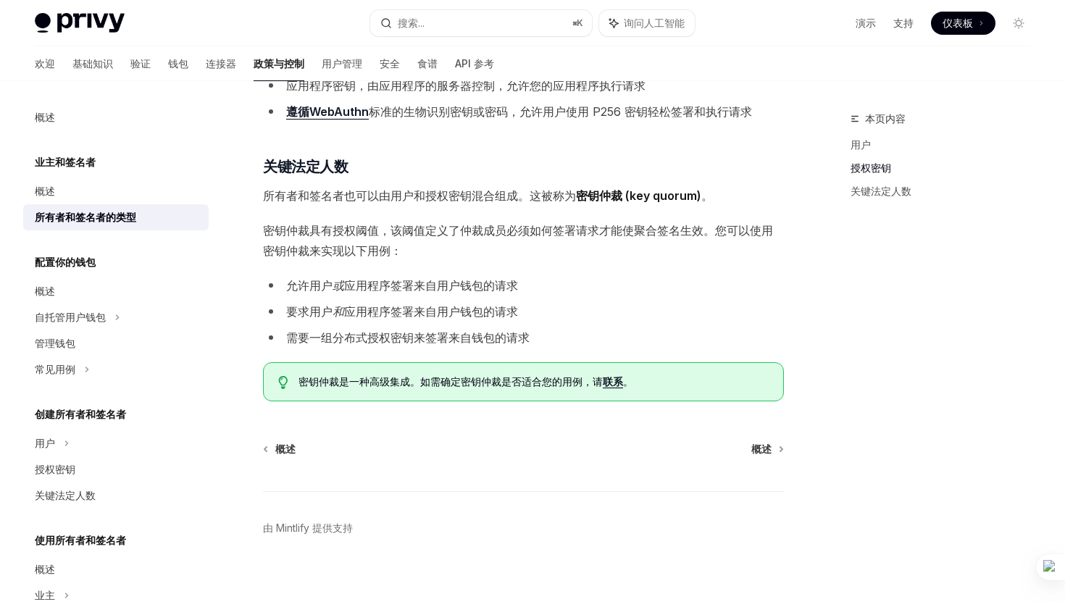
scroll to position [468, 0]
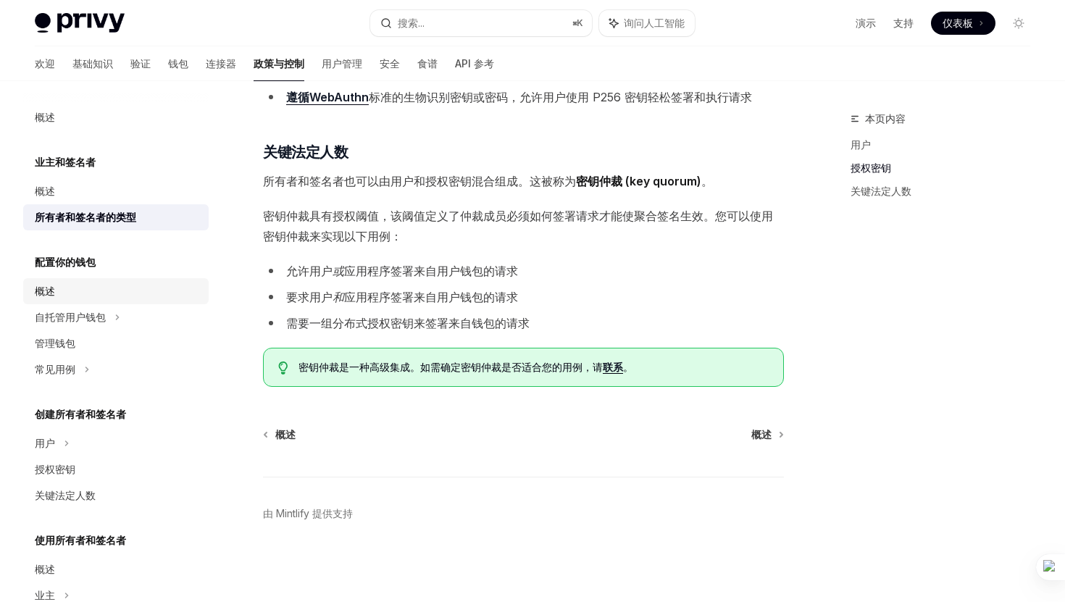
click at [83, 297] on div "概述" at bounding box center [117, 290] width 165 height 17
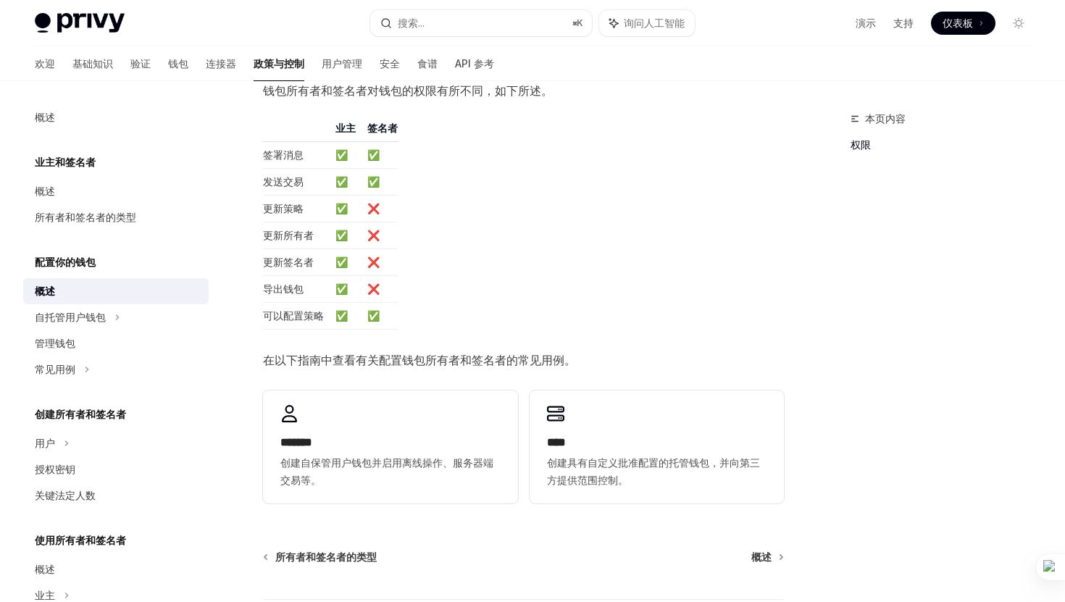
scroll to position [335, 0]
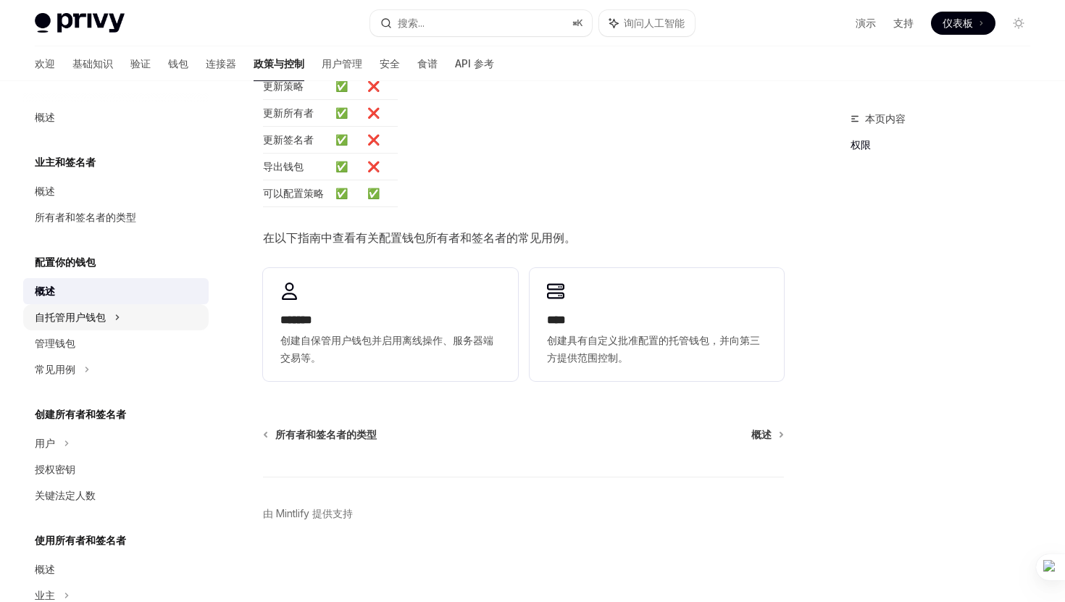
click at [96, 314] on font "自托管用户钱包" at bounding box center [70, 317] width 71 height 12
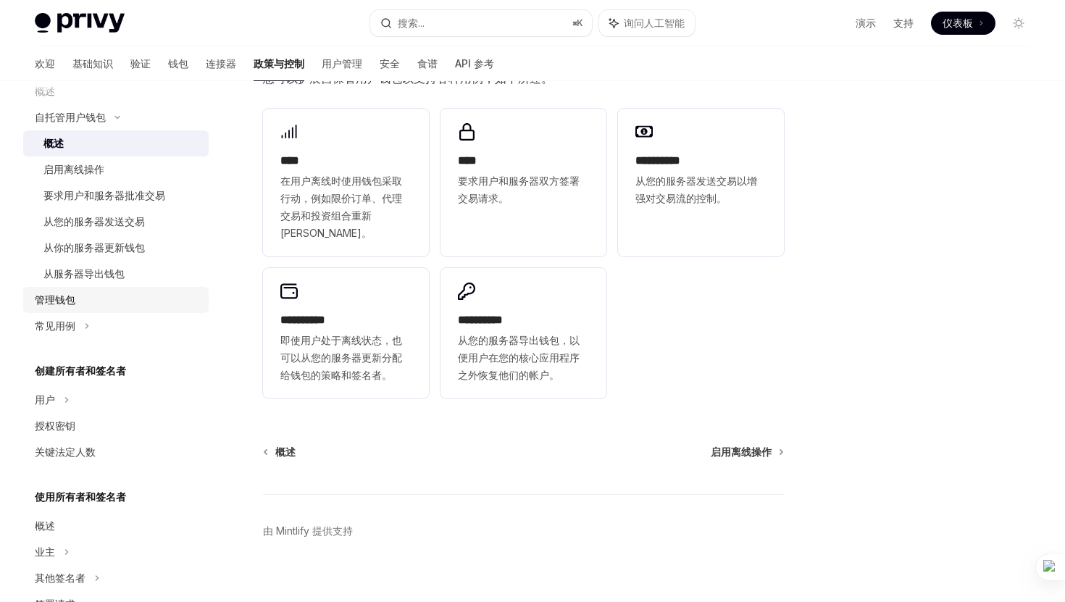
scroll to position [203, 0]
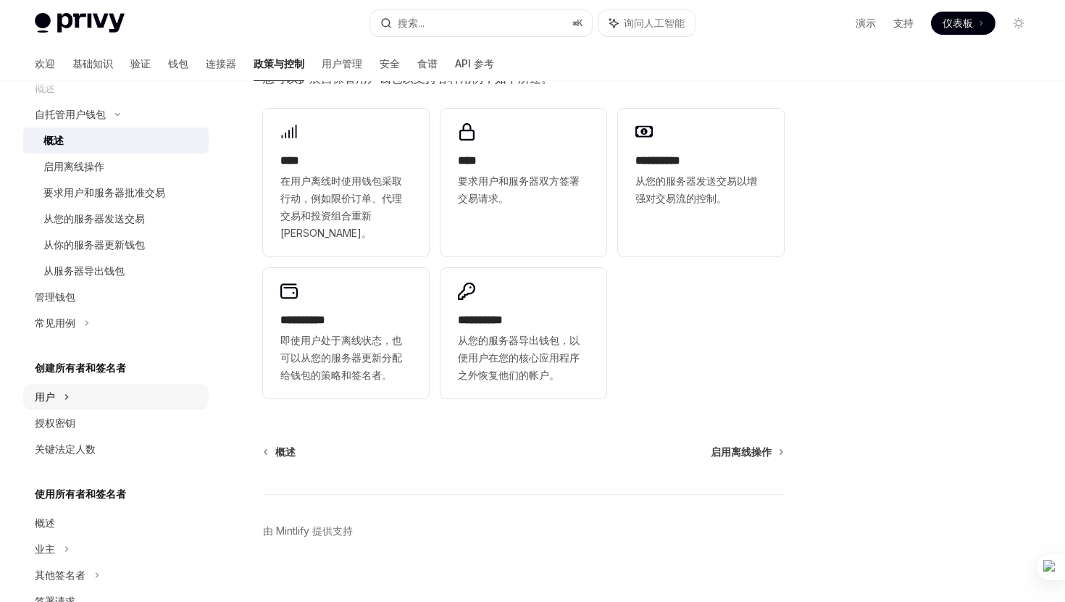
click at [99, 406] on div "用户" at bounding box center [115, 397] width 185 height 26
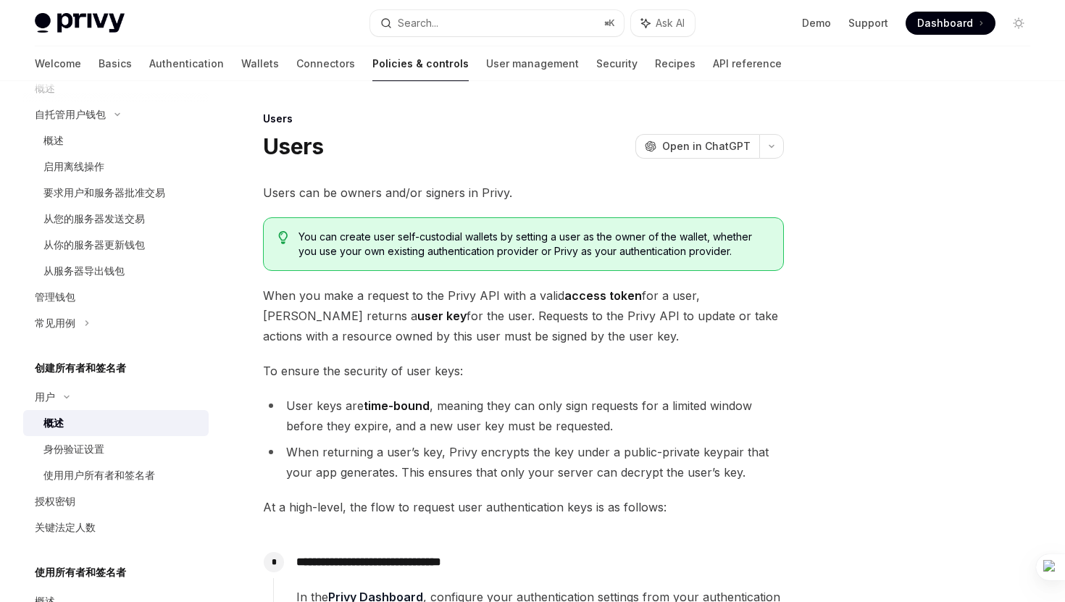
click at [125, 434] on link "概述" at bounding box center [115, 423] width 185 height 26
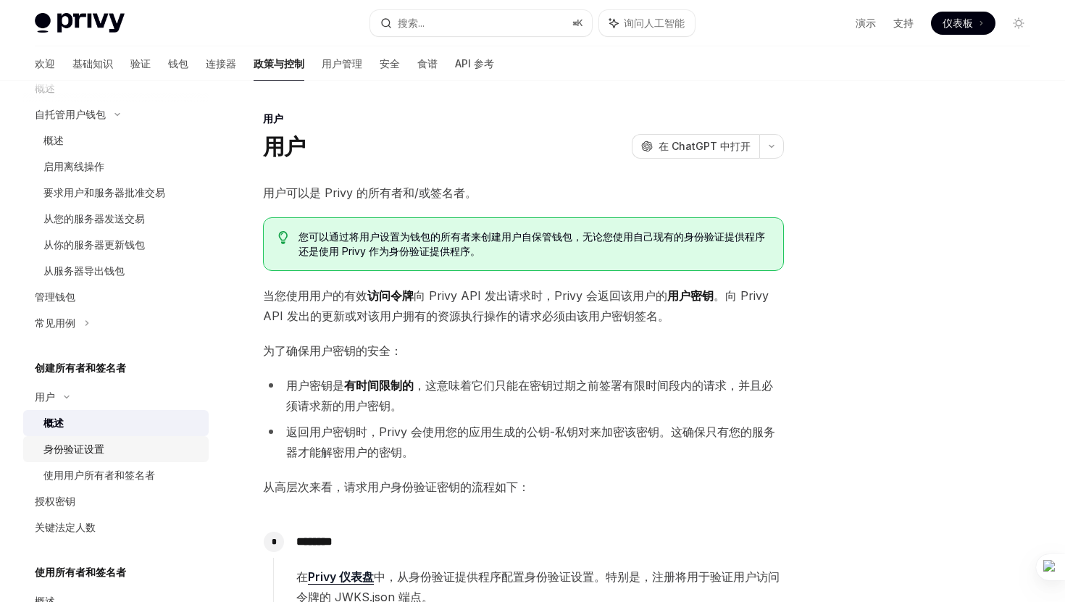
click at [118, 448] on div "身份验证设置" at bounding box center [121, 448] width 156 height 17
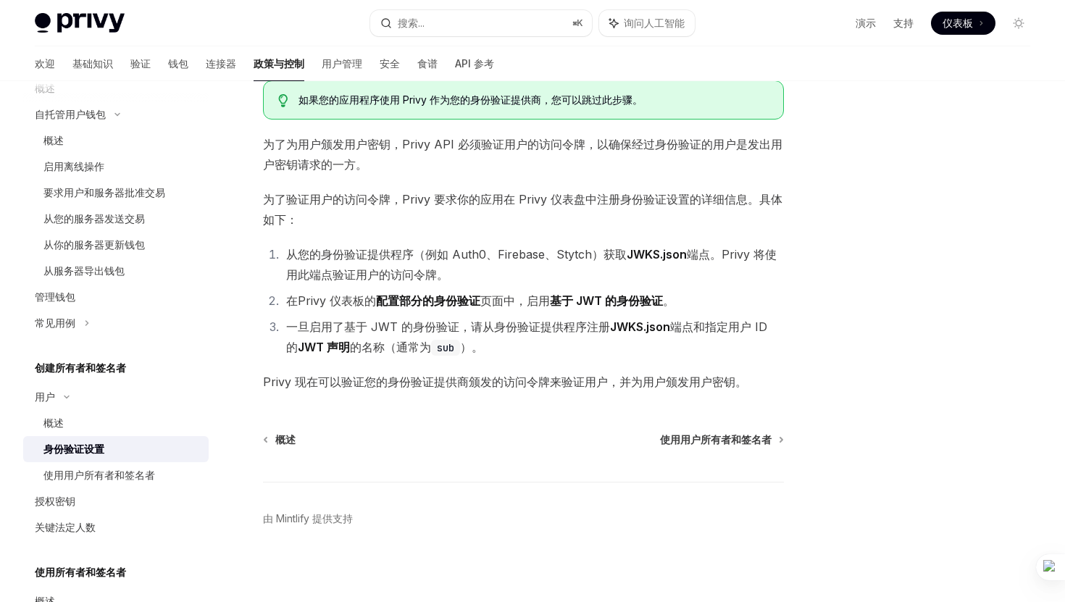
scroll to position [107, 0]
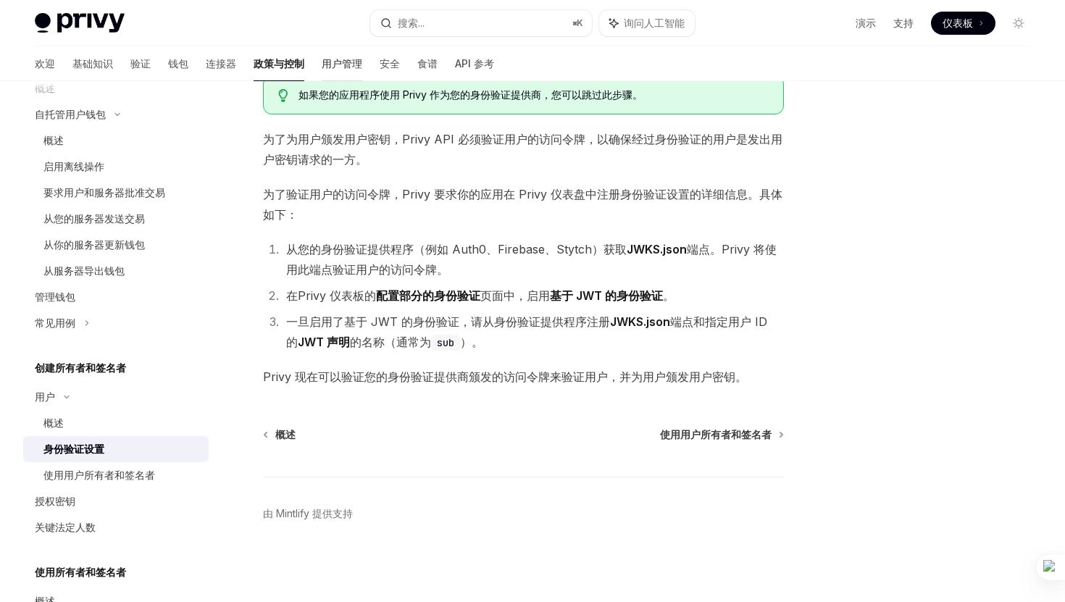
click at [322, 62] on font "用户管理" at bounding box center [342, 63] width 41 height 12
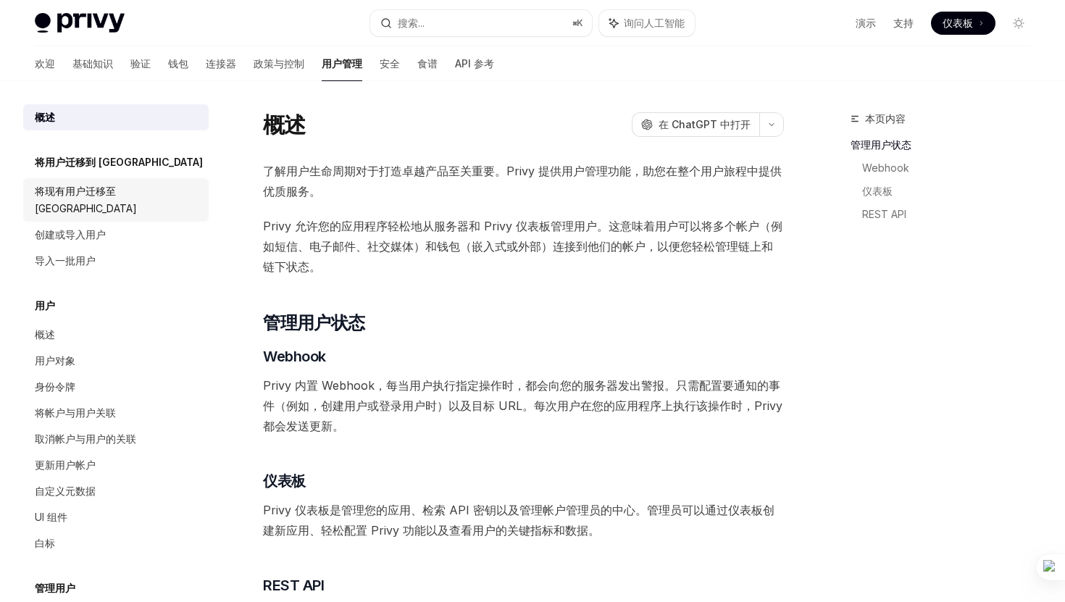
click at [116, 196] on font "将现有用户迁移至 [GEOGRAPHIC_DATA]" at bounding box center [86, 200] width 102 height 30
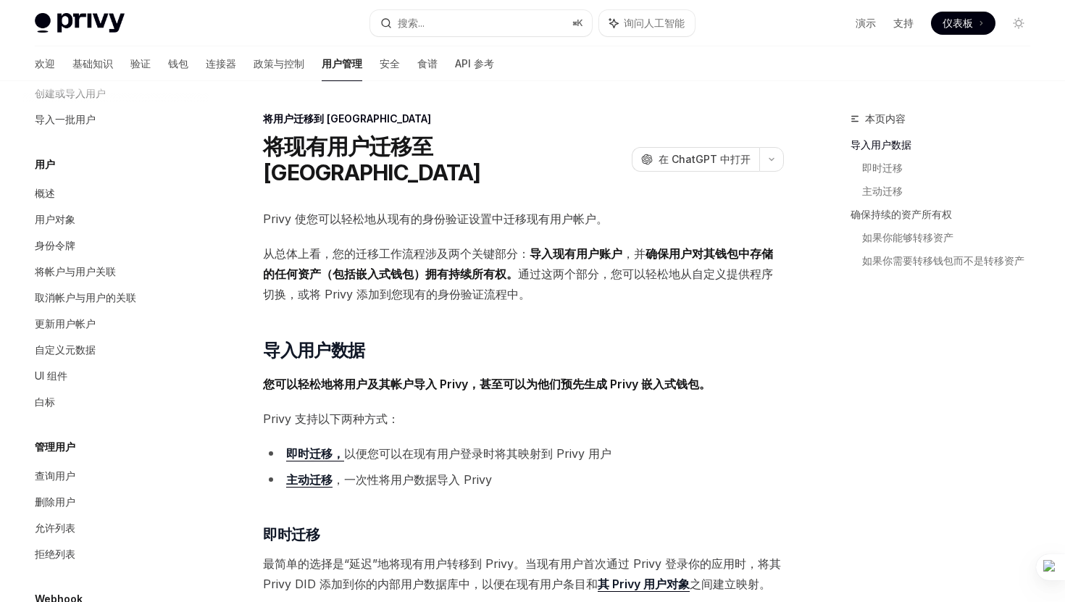
scroll to position [146, 0]
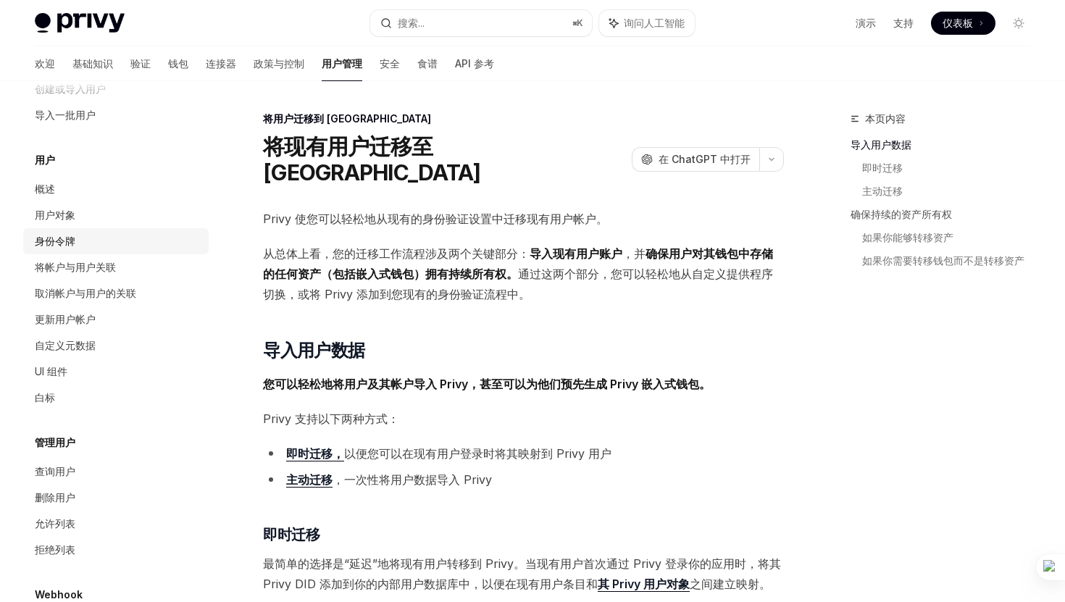
click at [101, 232] on div "身份令牌" at bounding box center [117, 240] width 165 height 17
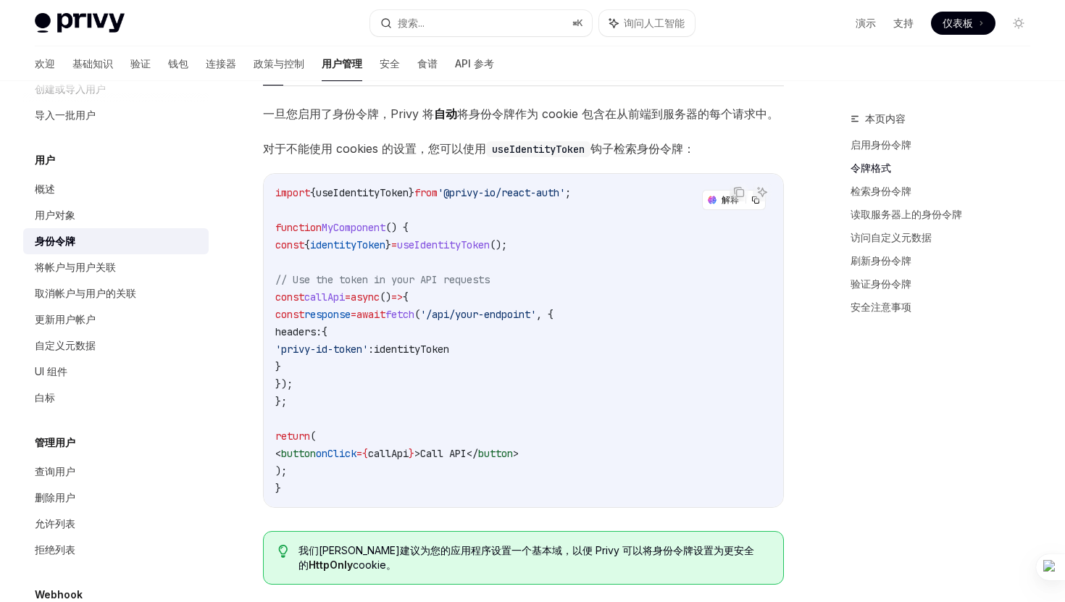
scroll to position [1149, 0]
click at [72, 79] on link "基础知识" at bounding box center [92, 63] width 41 height 35
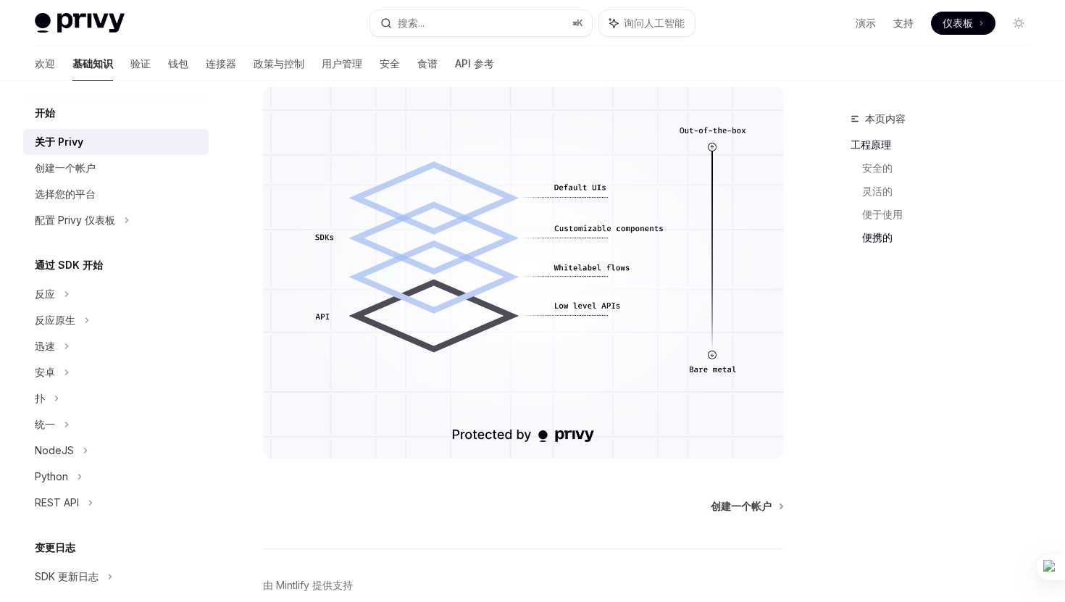
scroll to position [1089, 0]
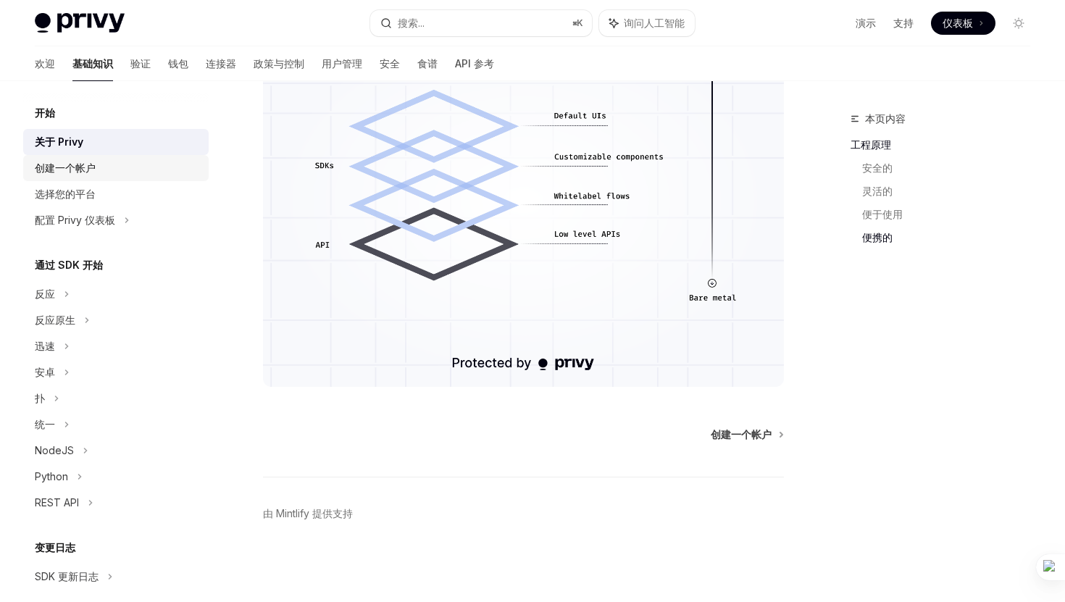
click at [61, 174] on font "创建一个帐户" at bounding box center [65, 168] width 61 height 12
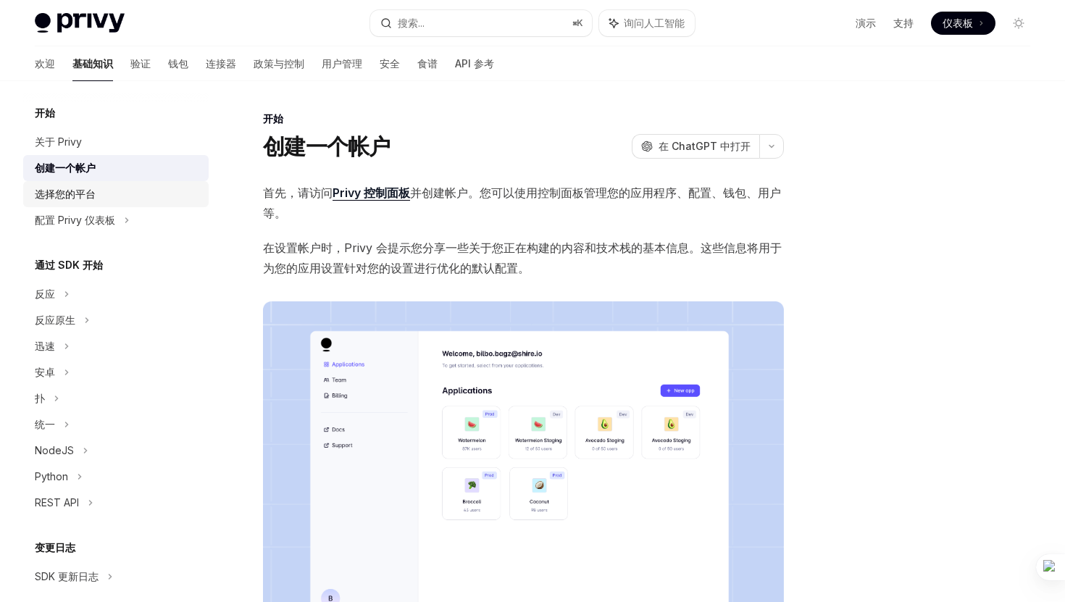
click at [75, 193] on font "选择您的平台" at bounding box center [65, 194] width 61 height 12
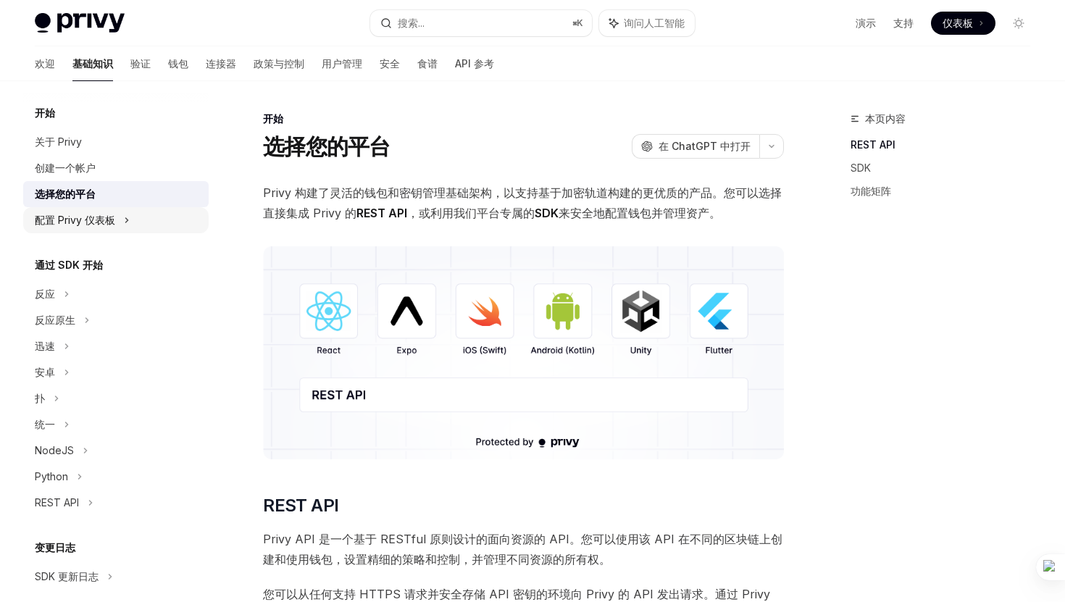
click at [103, 219] on font "配置 Privy 仪表板" at bounding box center [75, 220] width 80 height 12
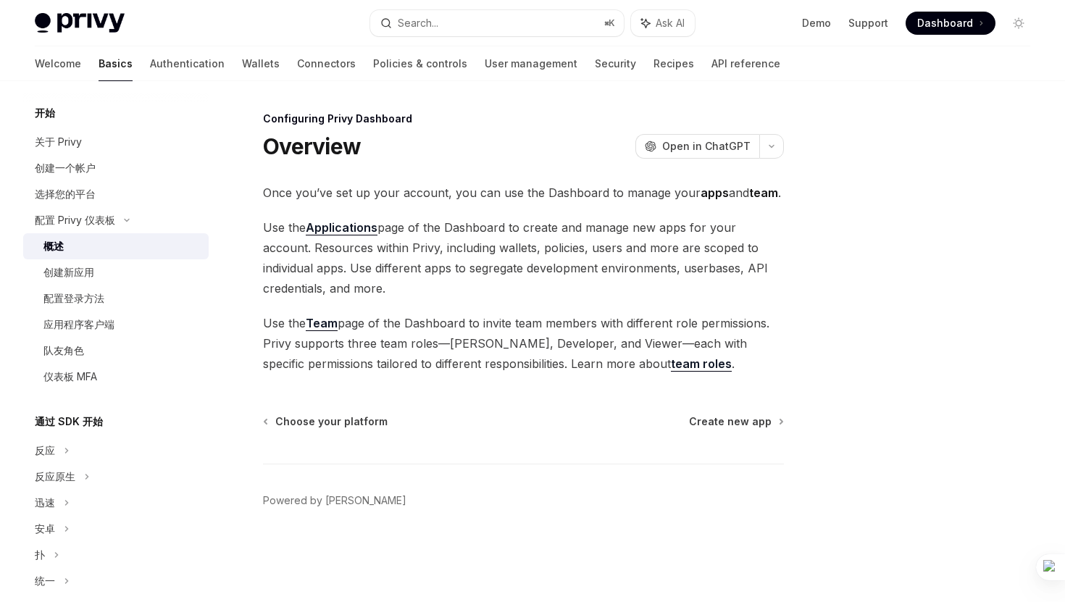
click at [97, 240] on div "概述" at bounding box center [121, 246] width 156 height 17
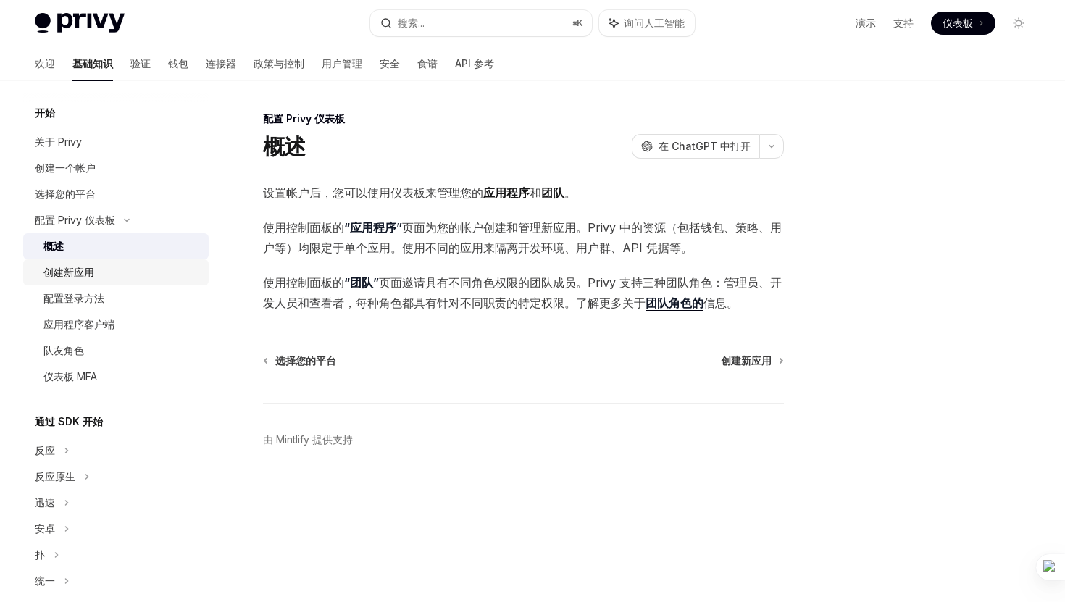
click at [91, 261] on link "创建新应用" at bounding box center [115, 272] width 185 height 26
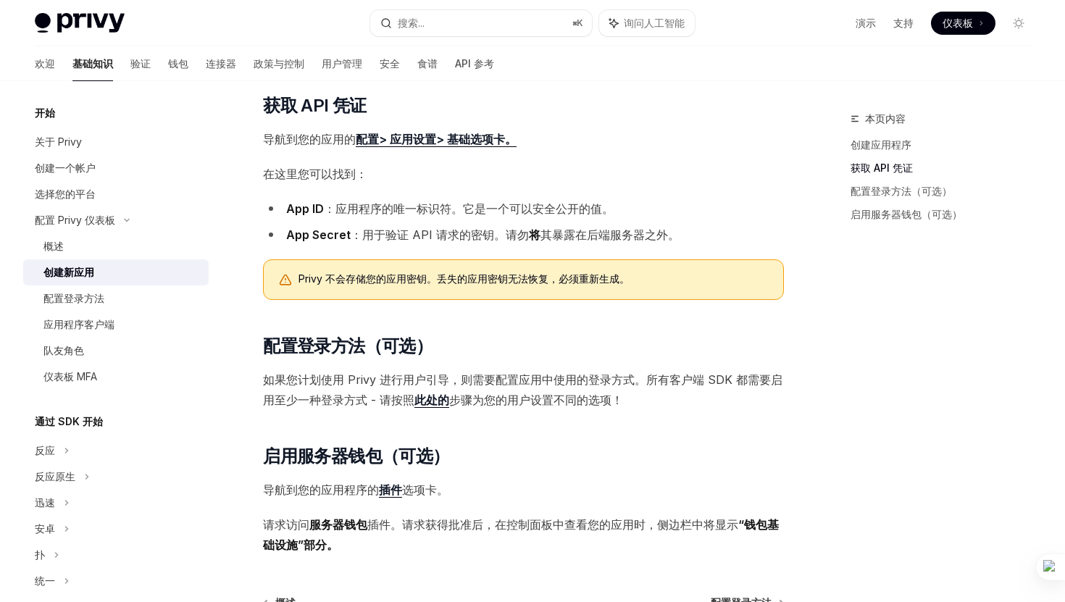
scroll to position [337, 0]
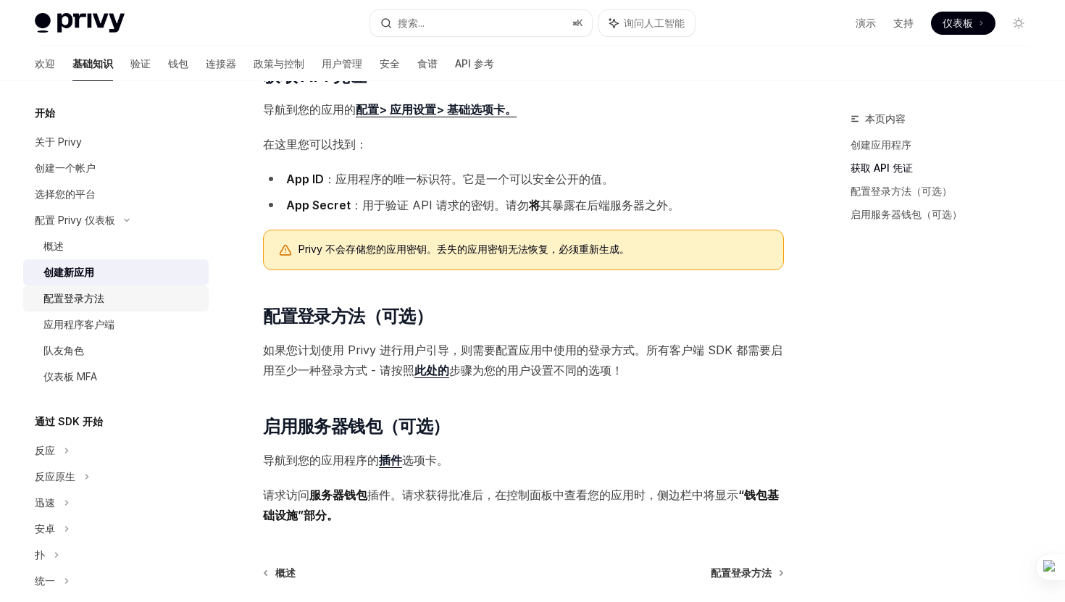
click at [128, 304] on div "配置登录方法" at bounding box center [121, 298] width 156 height 17
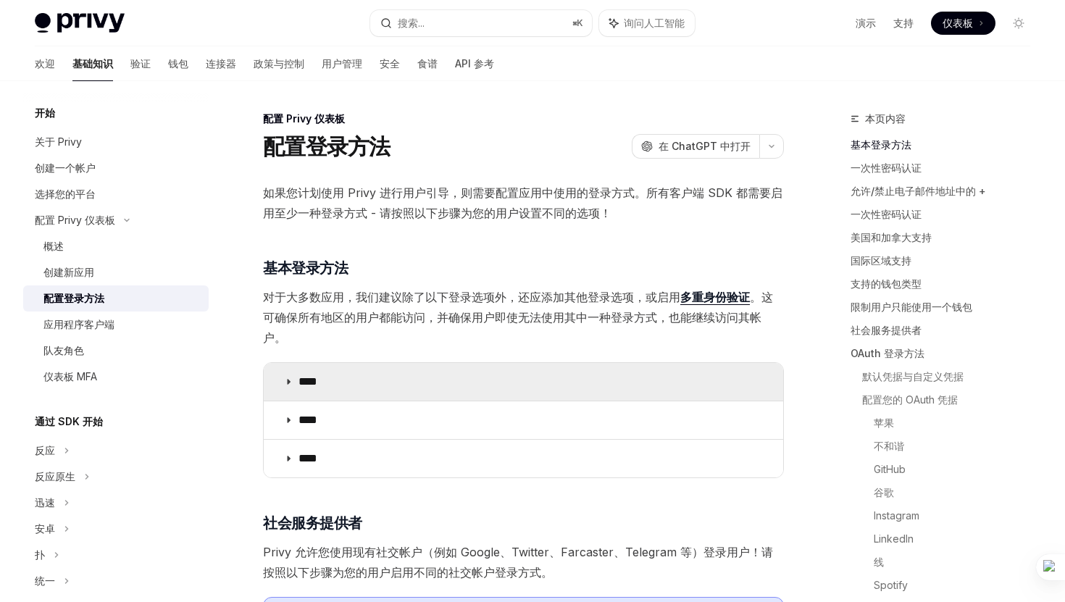
click at [298, 378] on font "****" at bounding box center [307, 381] width 19 height 11
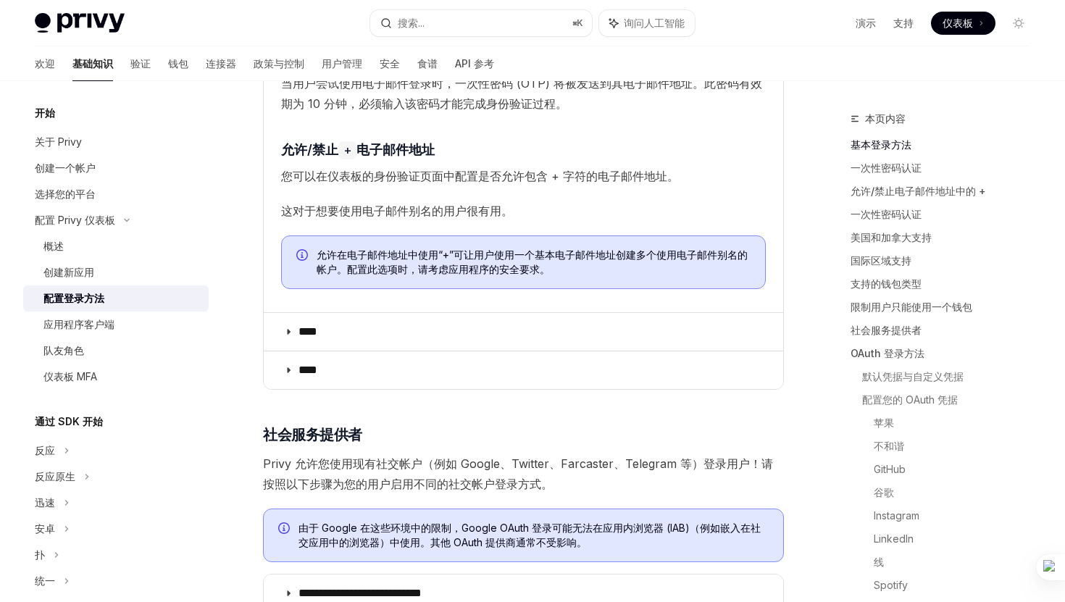
scroll to position [431, 0]
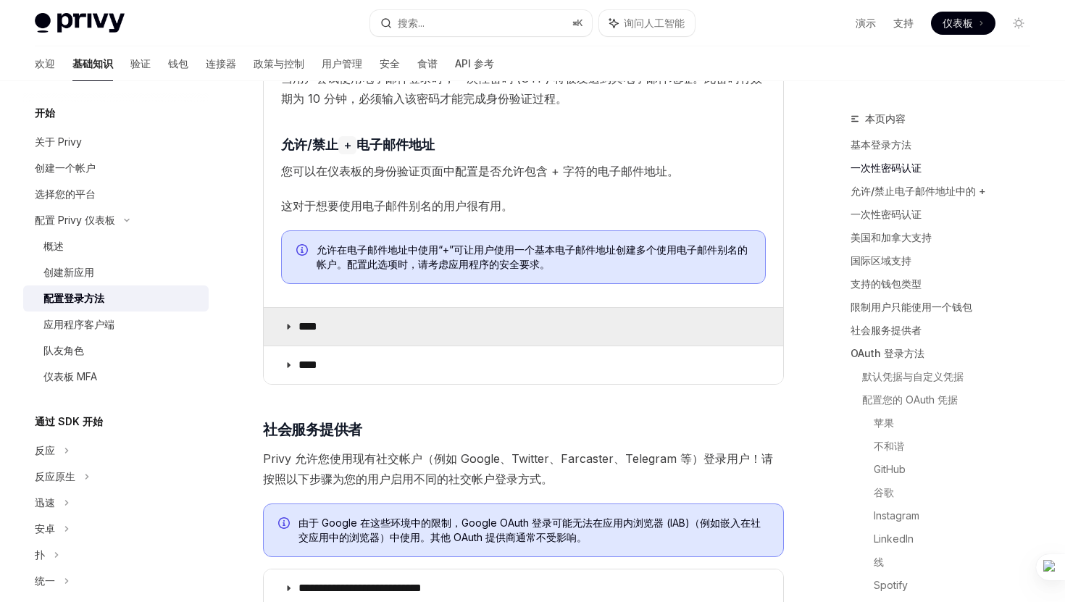
click at [318, 335] on summary "****" at bounding box center [523, 327] width 519 height 38
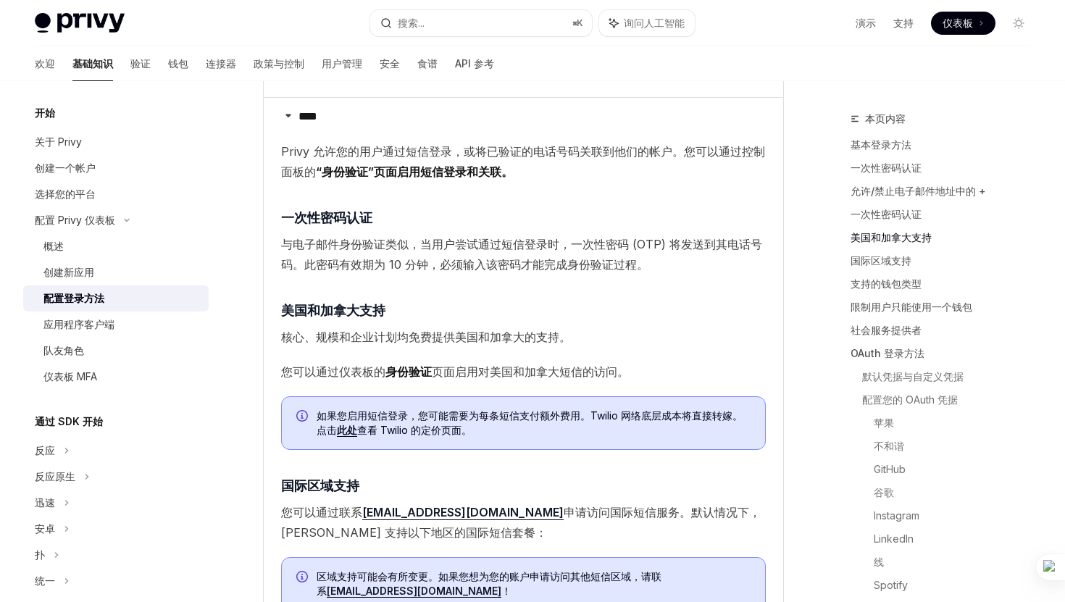
scroll to position [651, 0]
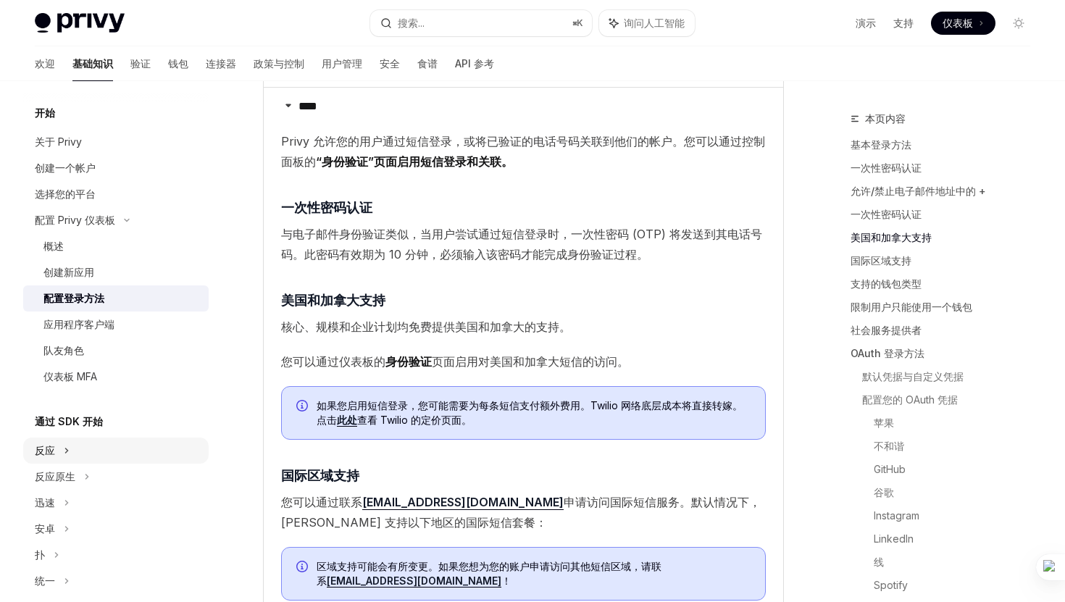
click at [65, 461] on div "反应" at bounding box center [115, 450] width 185 height 26
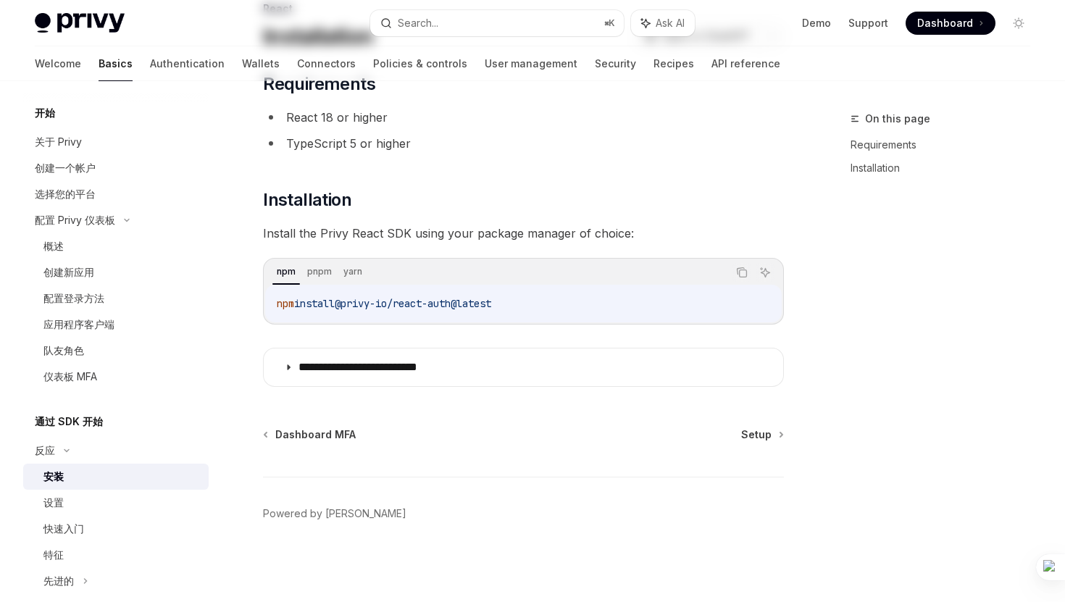
click at [115, 479] on div "安装" at bounding box center [121, 476] width 156 height 17
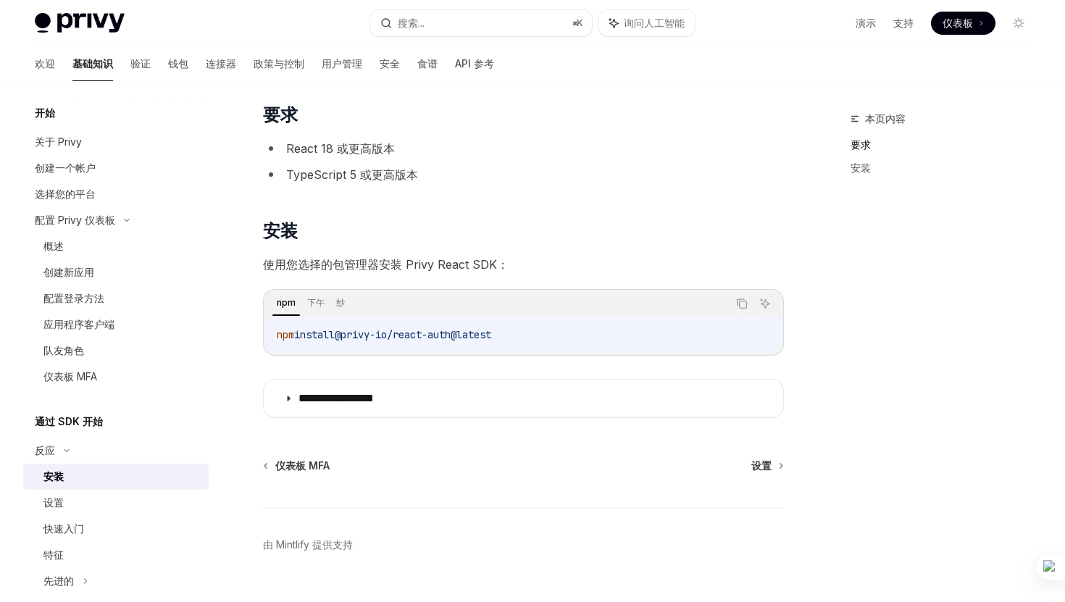
scroll to position [110, 0]
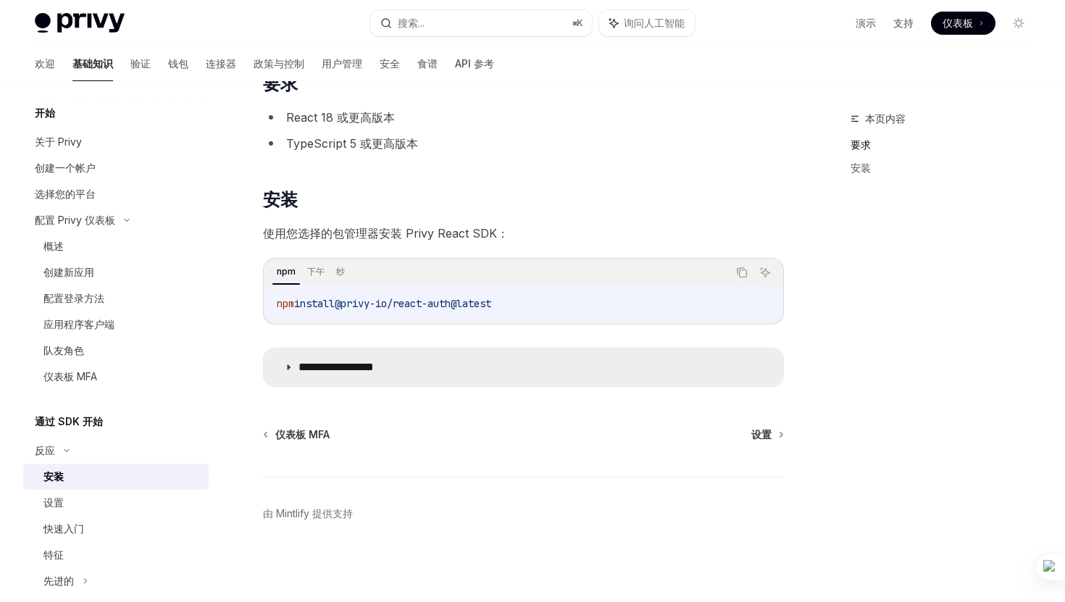
click at [326, 369] on font "**********" at bounding box center [335, 366] width 75 height 11
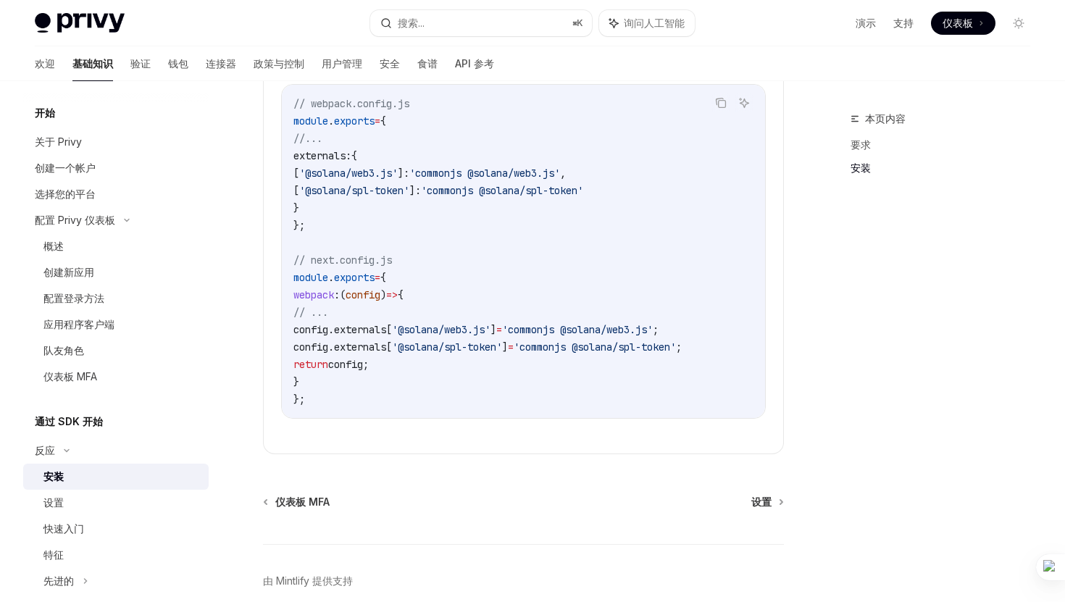
scroll to position [566, 0]
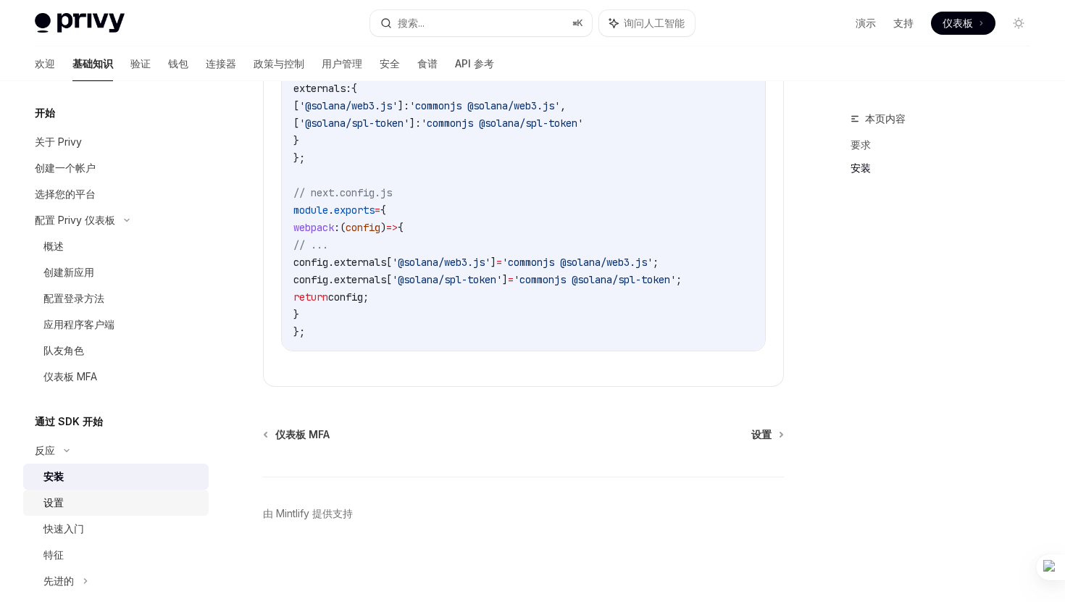
click at [57, 497] on font "设置" at bounding box center [53, 502] width 20 height 12
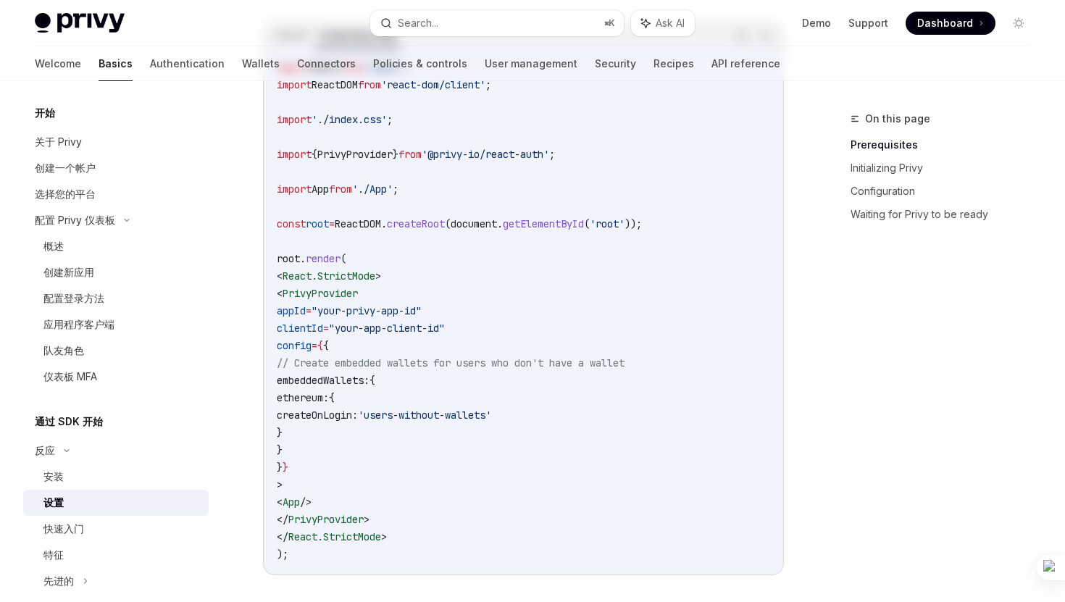
type textarea "*"
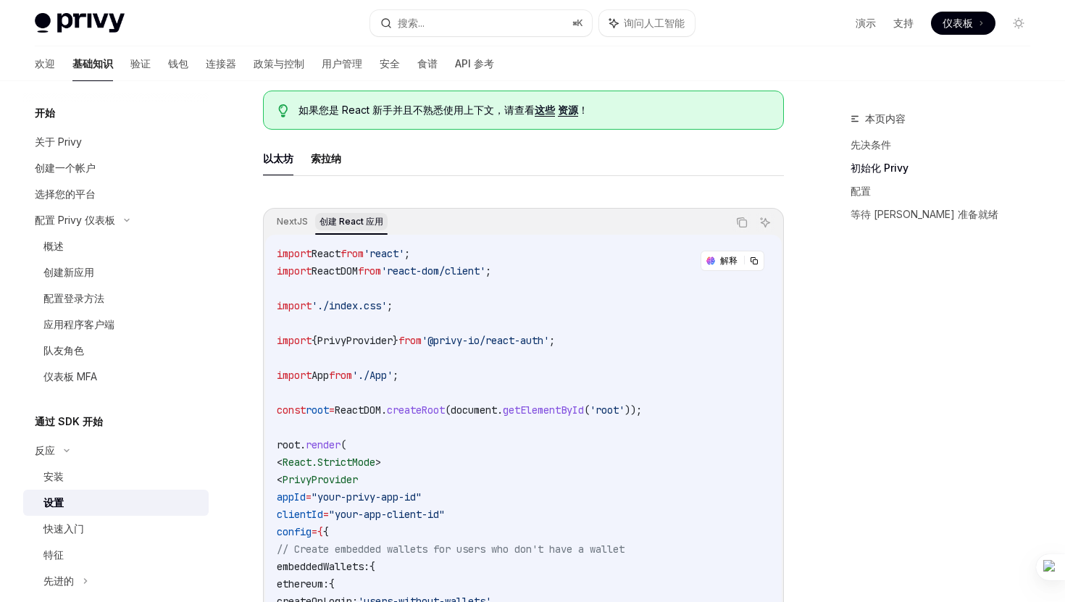
scroll to position [330, 0]
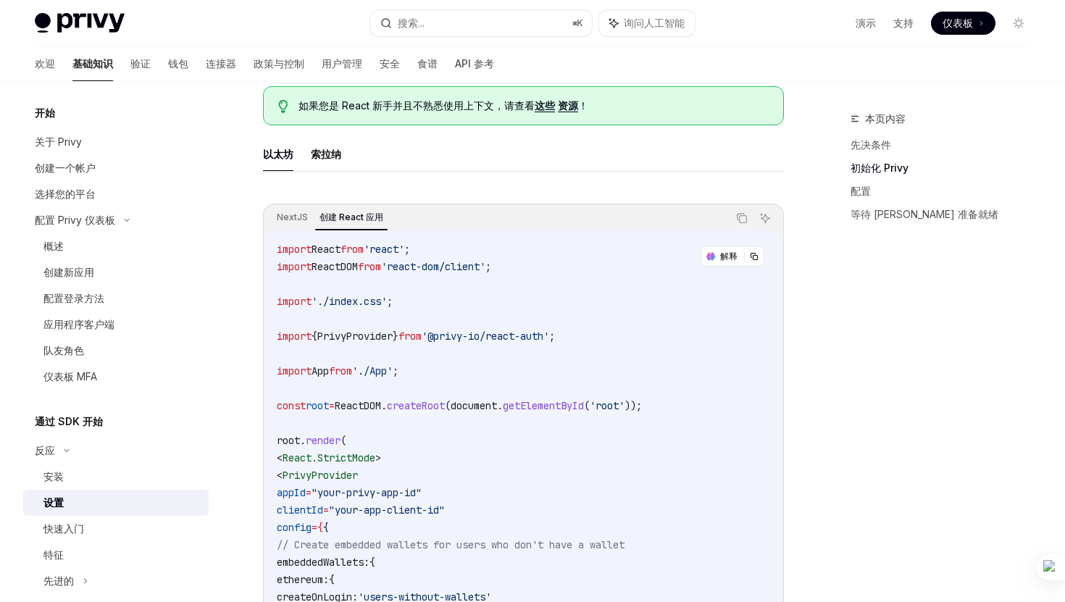
click at [360, 301] on span "'./index.css'" at bounding box center [348, 301] width 75 height 13
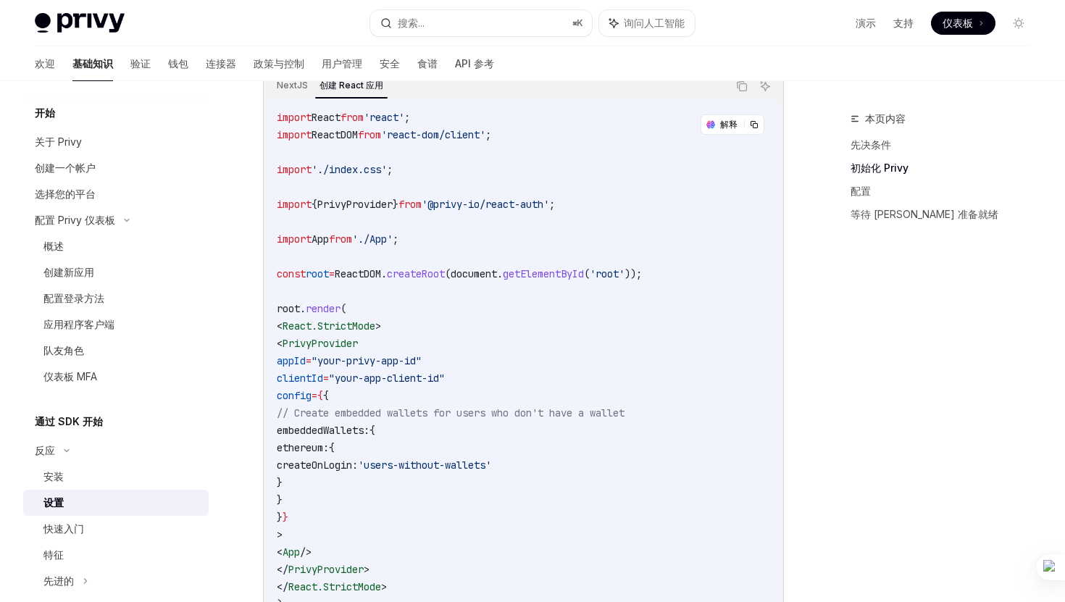
scroll to position [442, 0]
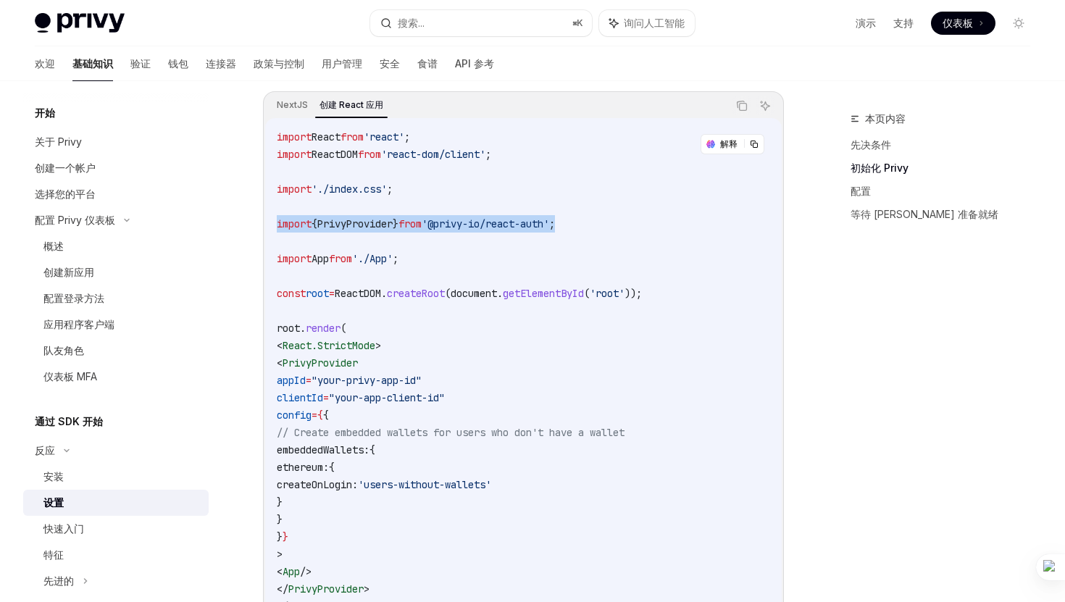
drag, startPoint x: 279, startPoint y: 224, endPoint x: 598, endPoint y: 223, distance: 318.7
click at [598, 223] on code "import React from 'react' ; import ReactDOM from 'react-dom/client' ; import '.…" at bounding box center [523, 380] width 493 height 504
copy span "import { PrivyProvider } from '@privy-io/react-auth' ;"
drag, startPoint x: 301, startPoint y: 364, endPoint x: 386, endPoint y: 550, distance: 204.5
click at [386, 550] on code "import React from 'react' ; import ReactDOM from 'react-dom/client' ; import '.…" at bounding box center [523, 380] width 493 height 504
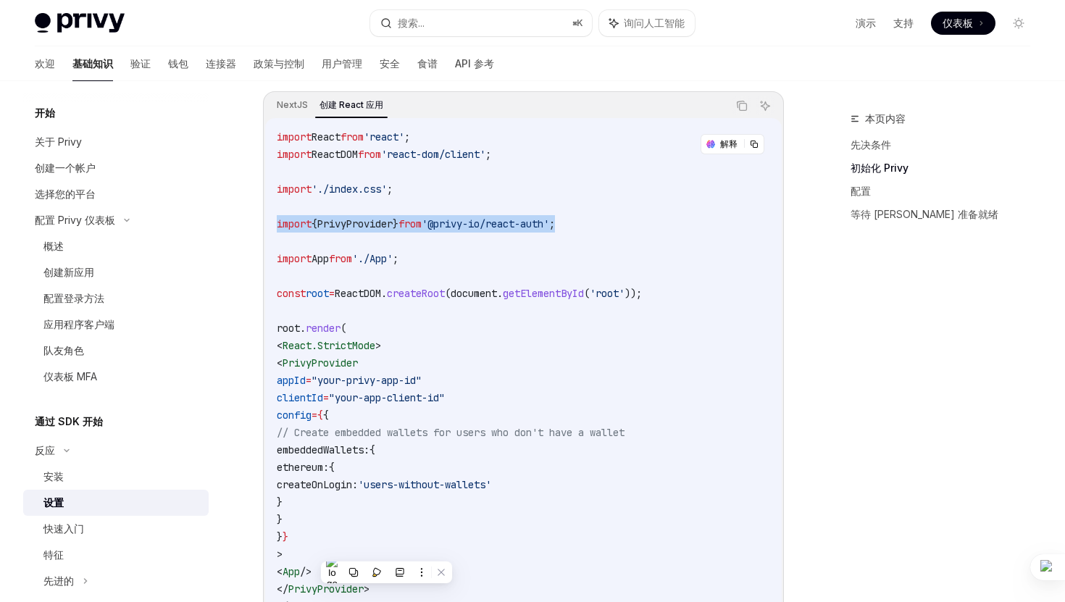
copy code "< PrivyProvider appId = "your-privy-app-id" clientId = "your-app-client-id" con…"
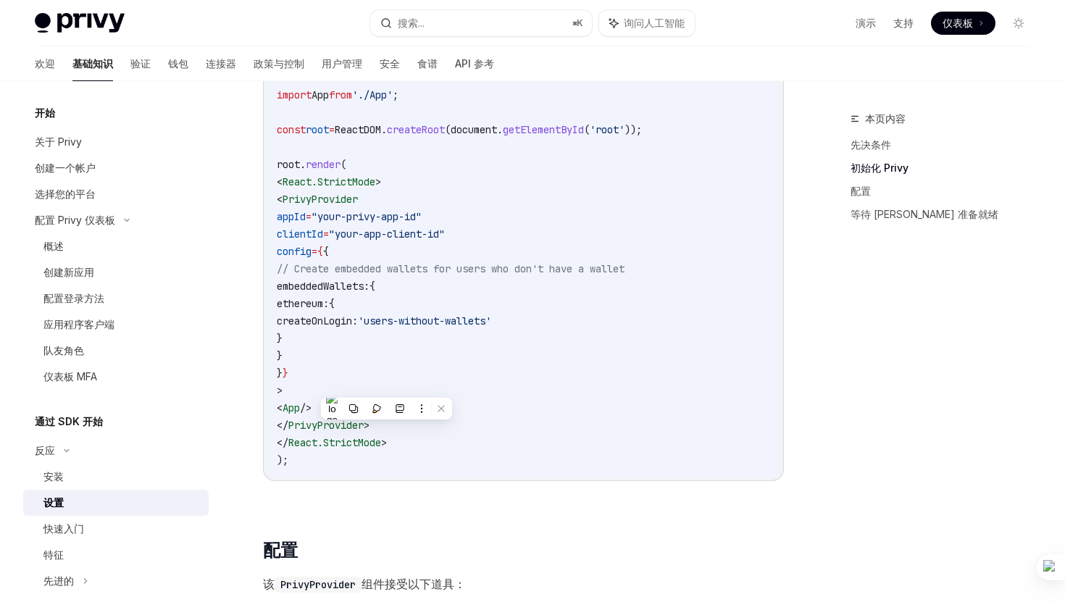
scroll to position [632, 0]
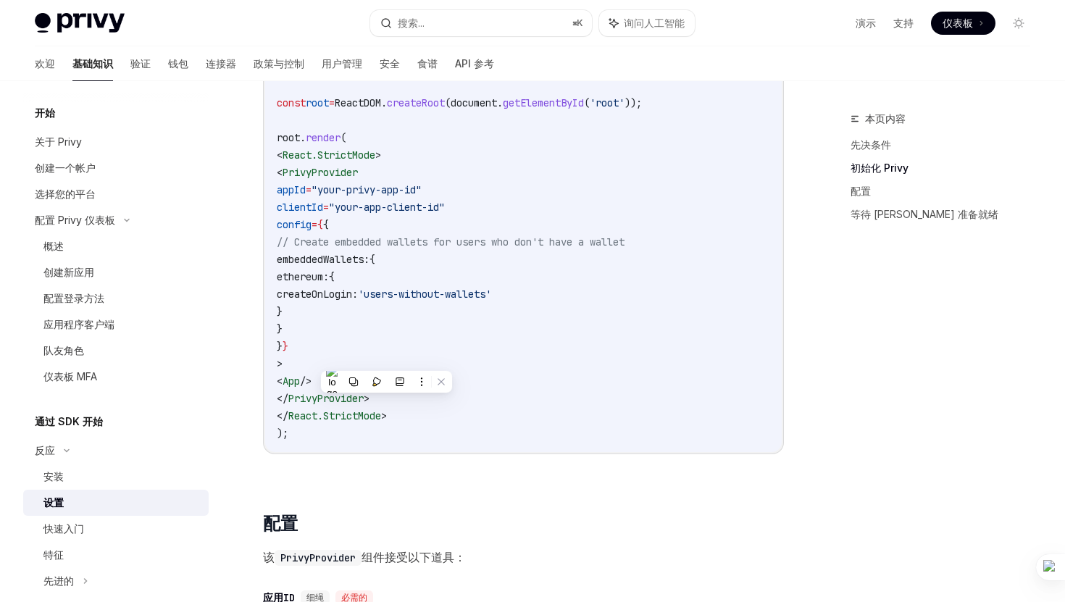
click at [485, 270] on code "import React from 'react' ; import ReactDOM from 'react-dom/client' ; import '.…" at bounding box center [523, 190] width 493 height 504
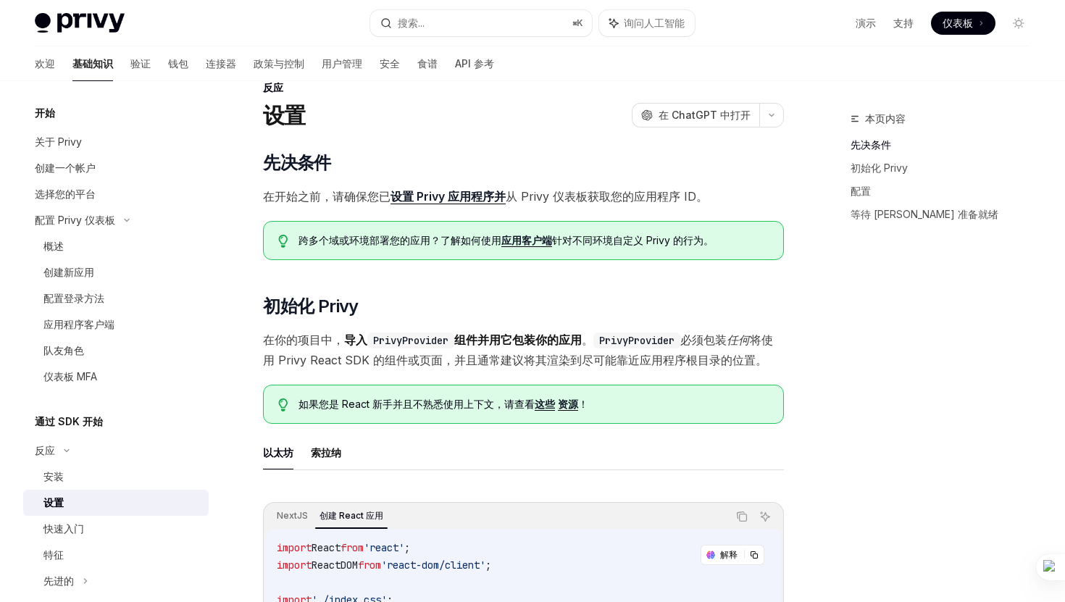
scroll to position [0, 0]
